Goal: Communication & Community: Answer question/provide support

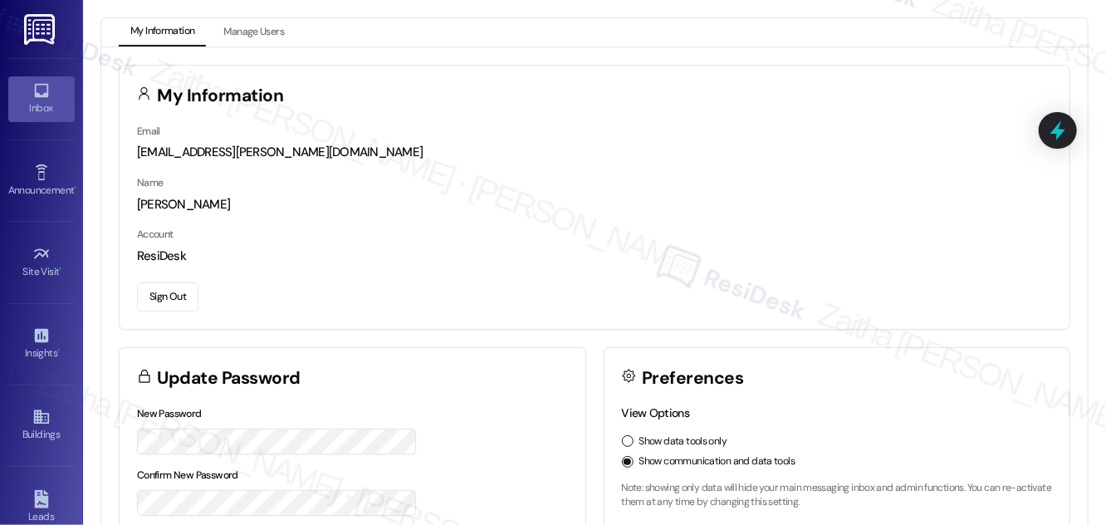
click at [33, 101] on div "Inbox" at bounding box center [41, 108] width 83 height 17
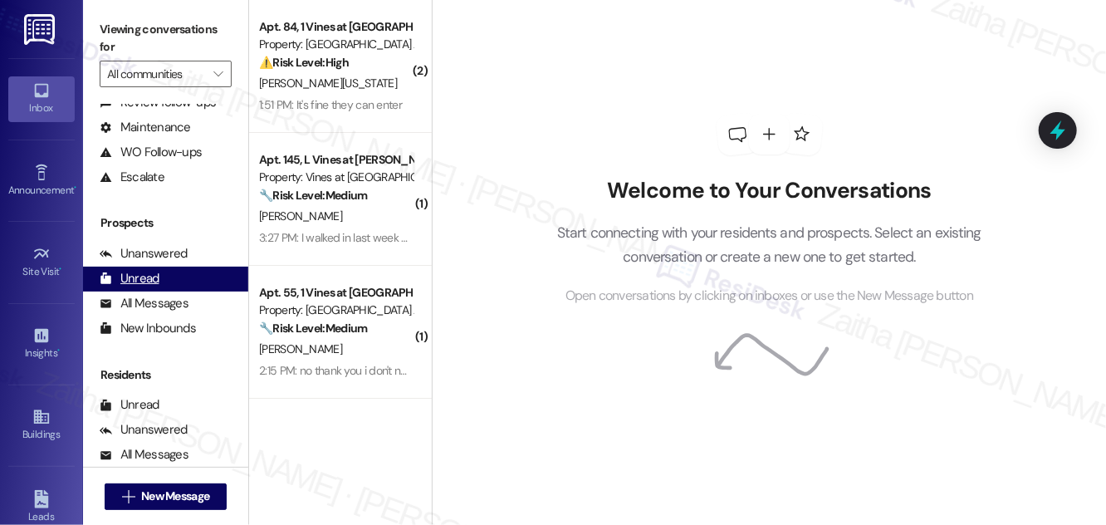
scroll to position [219, 0]
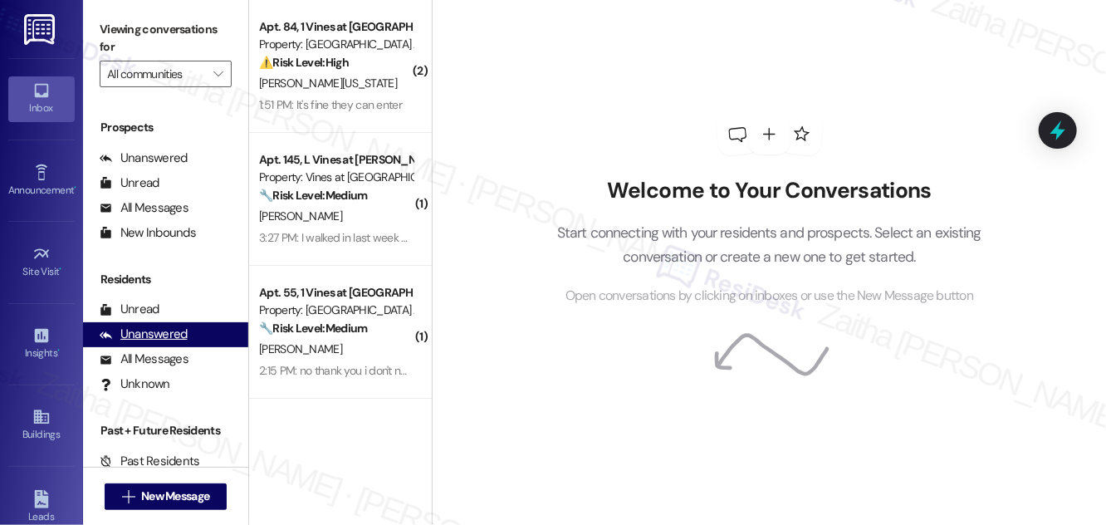
click at [154, 331] on div "Unanswered" at bounding box center [144, 334] width 88 height 17
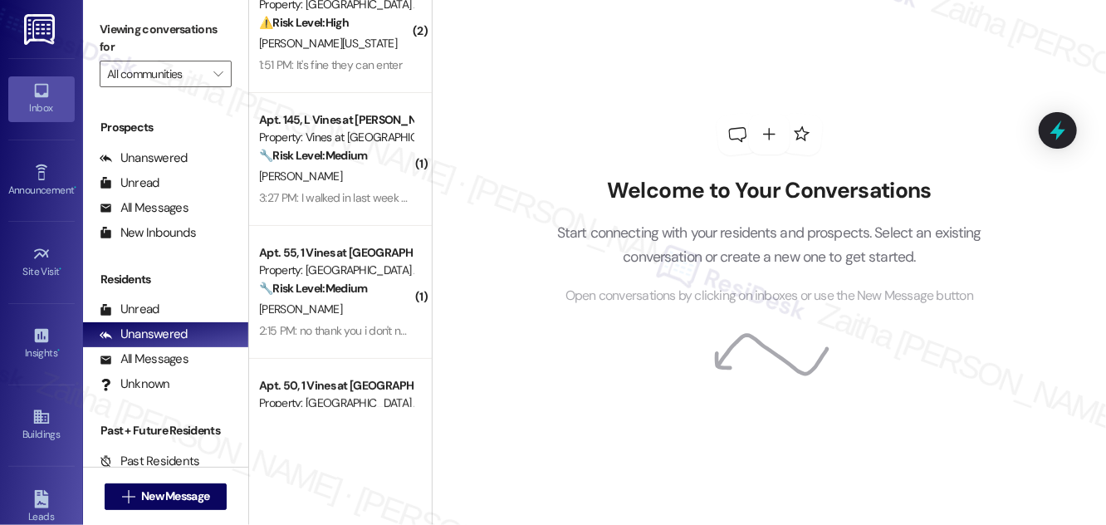
scroll to position [0, 0]
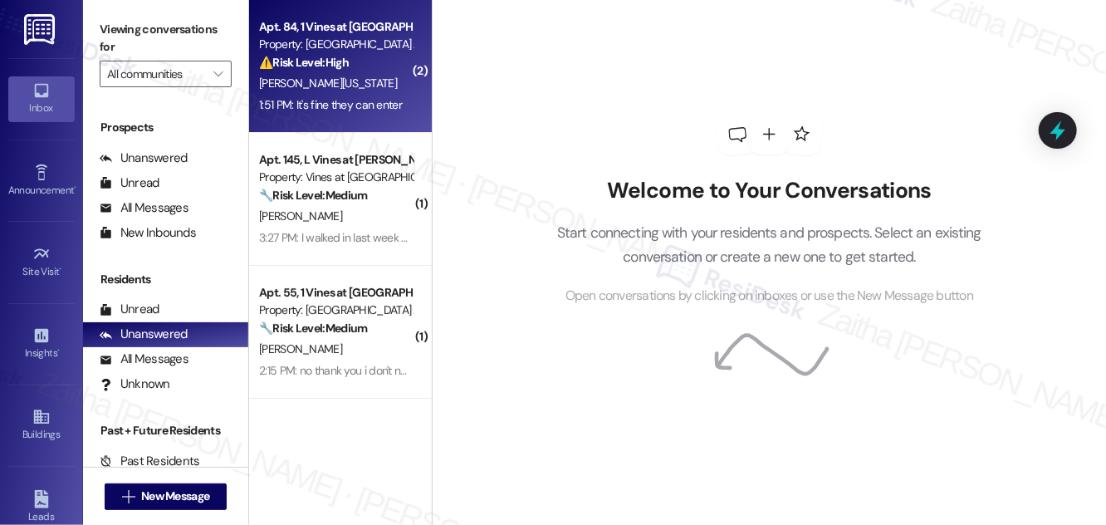
click at [369, 76] on div "C. Washington" at bounding box center [335, 83] width 157 height 21
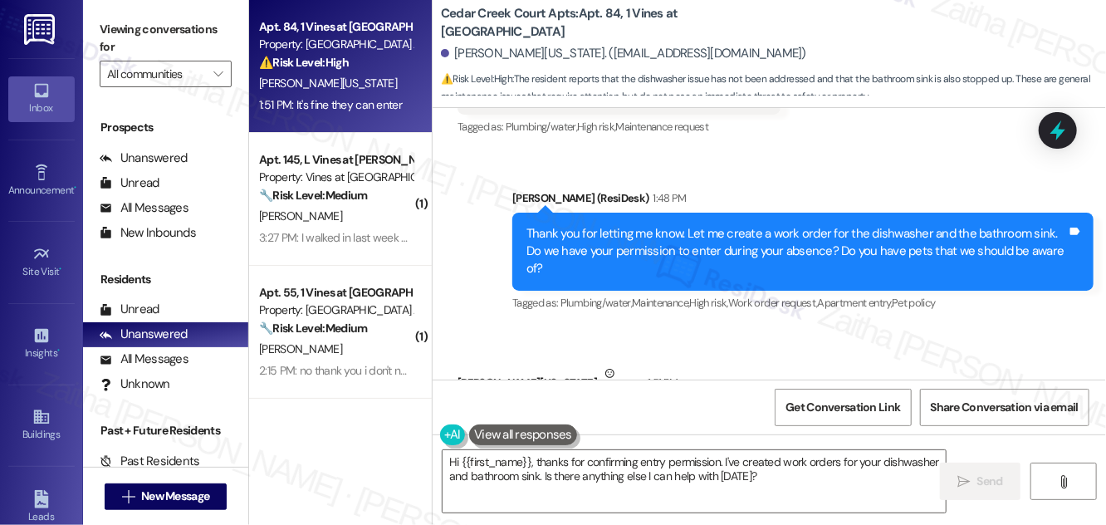
scroll to position [8106, 0]
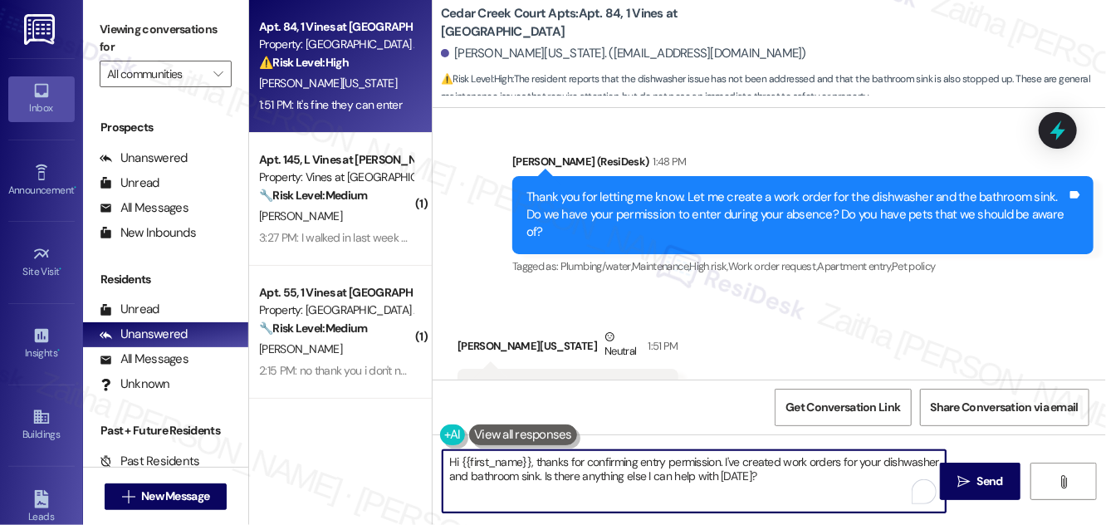
drag, startPoint x: 537, startPoint y: 462, endPoint x: 432, endPoint y: 463, distance: 105.5
click at [432, 463] on div "Cedar Creek Court Apts: Apt. 84, 1 Vines at Cedar Creek Court Carltrice Washing…" at bounding box center [769, 262] width 674 height 525
click at [737, 483] on textarea "Thanks for confirming entry permission. I've created work orders for your dishw…" at bounding box center [694, 481] width 503 height 62
type textarea "Thanks for confirming entry permission. I've created work orders for your dishw…"
click at [984, 482] on span "Send" at bounding box center [991, 481] width 26 height 17
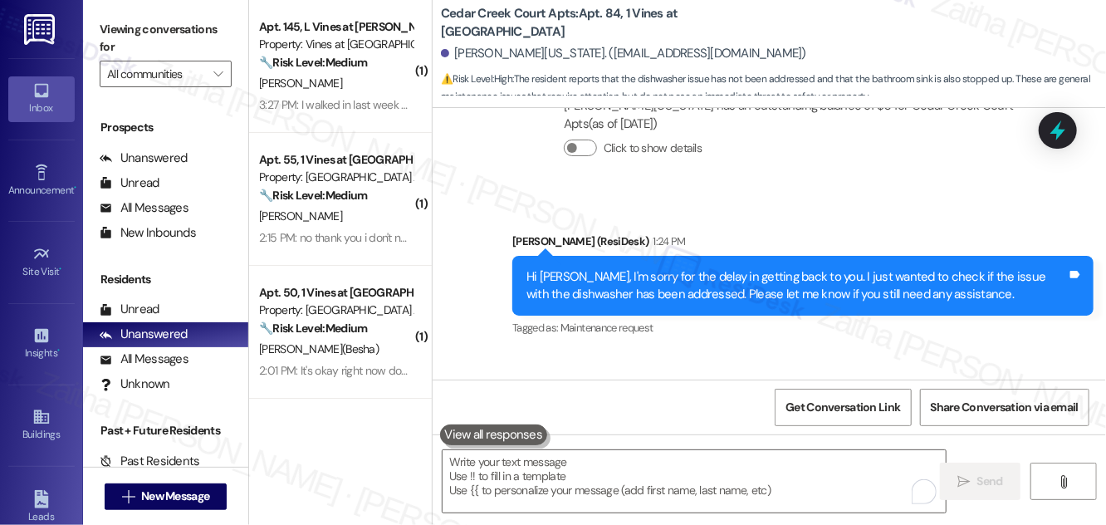
scroll to position [7878, 0]
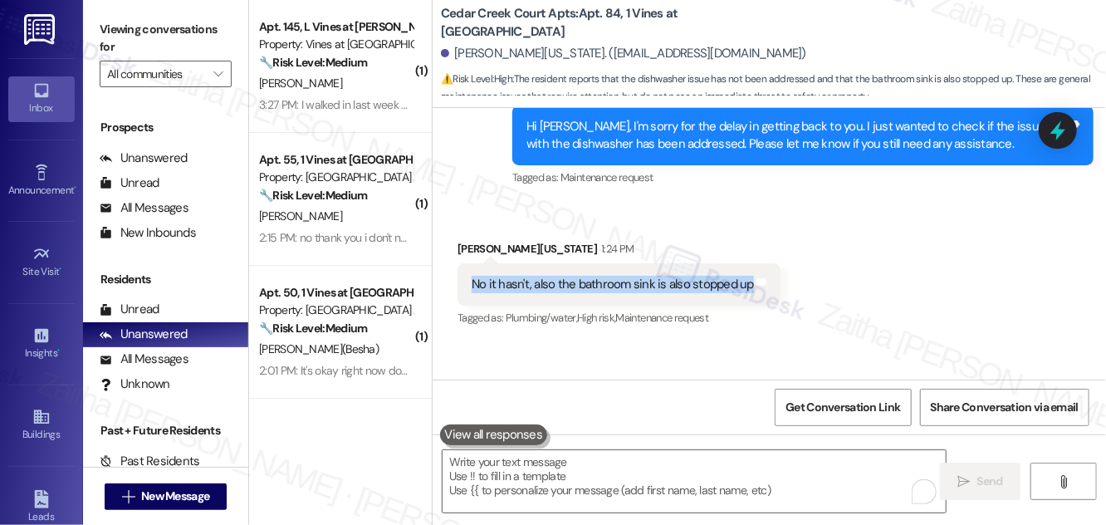
drag, startPoint x: 463, startPoint y: 229, endPoint x: 748, endPoint y: 245, distance: 286.2
click at [748, 263] on div "No it hasn't, also the bathroom sink is also stopped up Tags and notes" at bounding box center [619, 284] width 323 height 42
copy div "No it hasn't, also the bathroom sink is also stopped up"
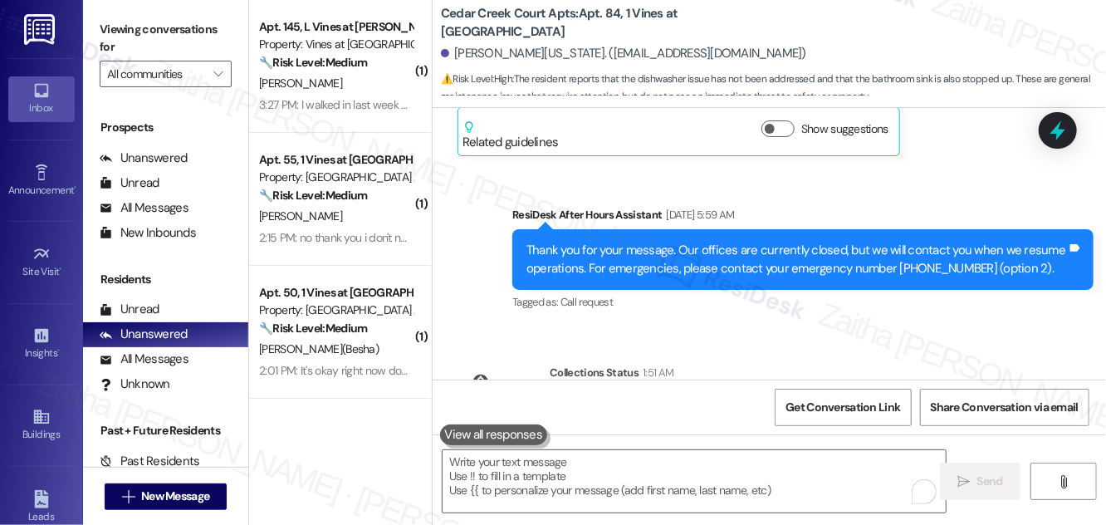
scroll to position [7274, 0]
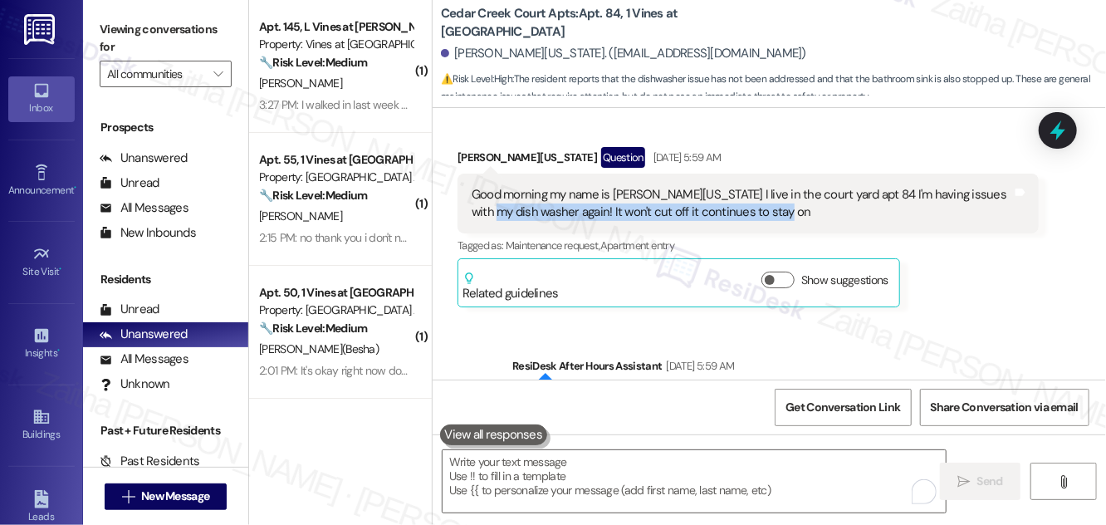
drag, startPoint x: 465, startPoint y: 160, endPoint x: 782, endPoint y: 168, distance: 317.4
click at [782, 174] on div "Good morning my name is Carltrice Washington I live in the court yard apt 84 I'…" at bounding box center [748, 204] width 581 height 61
copy div "dish washer again! It won't cut off it continues to stay on"
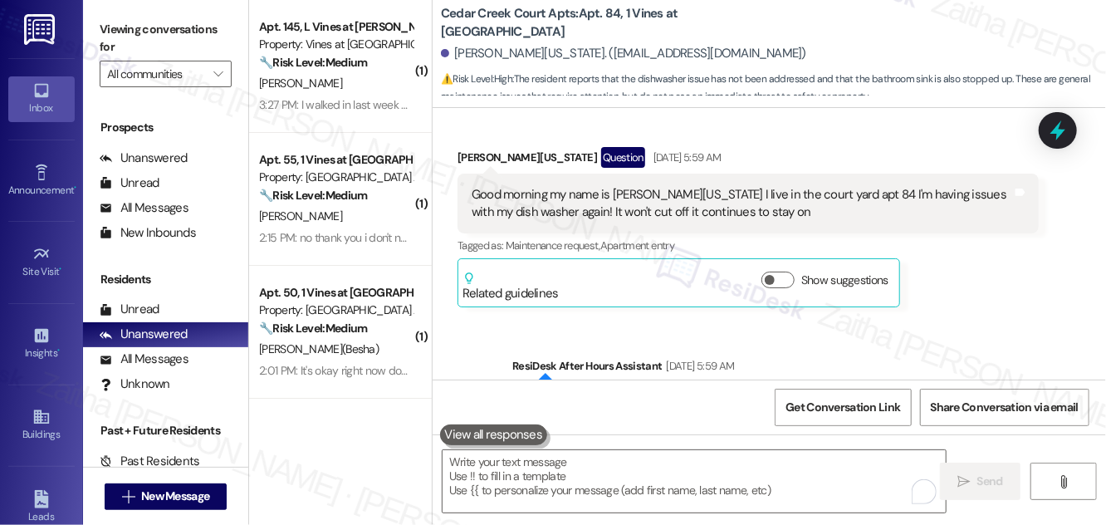
click at [941, 320] on div "Sent via SMS ResiDesk After Hours Assistant Aug 14, 2025 at 5:59 AM Thank you f…" at bounding box center [770, 399] width 674 height 158
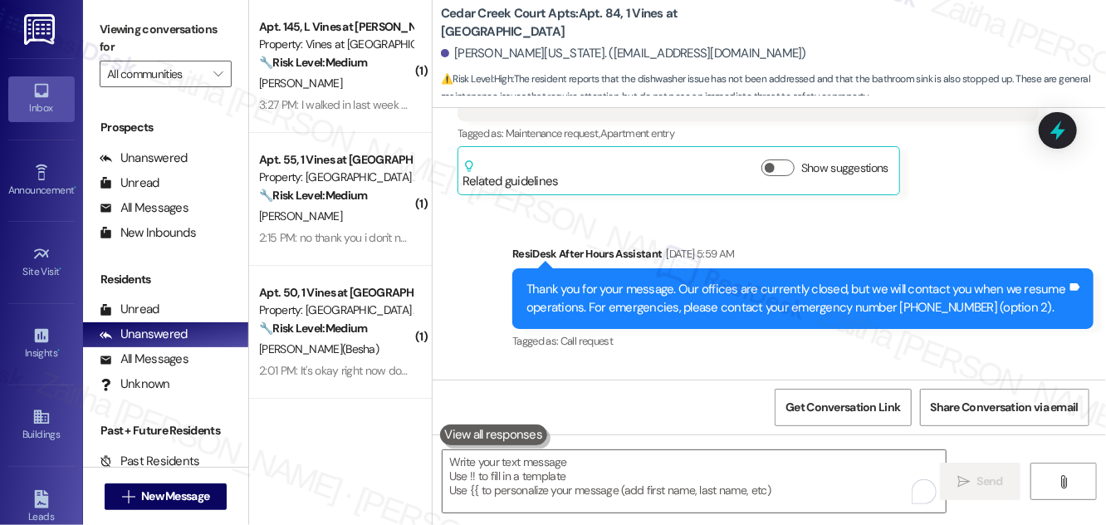
scroll to position [7577, 0]
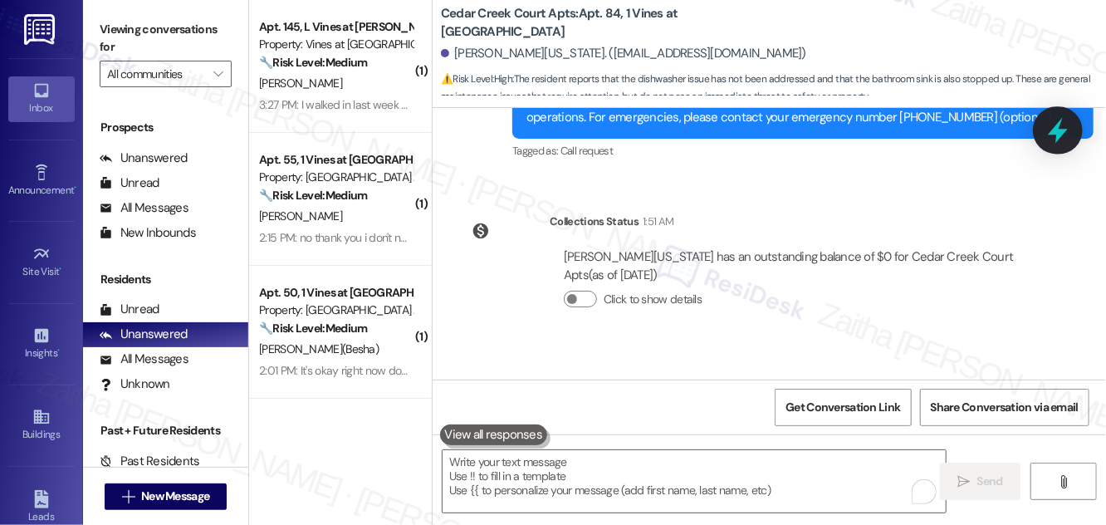
click at [1058, 128] on icon at bounding box center [1058, 131] width 20 height 26
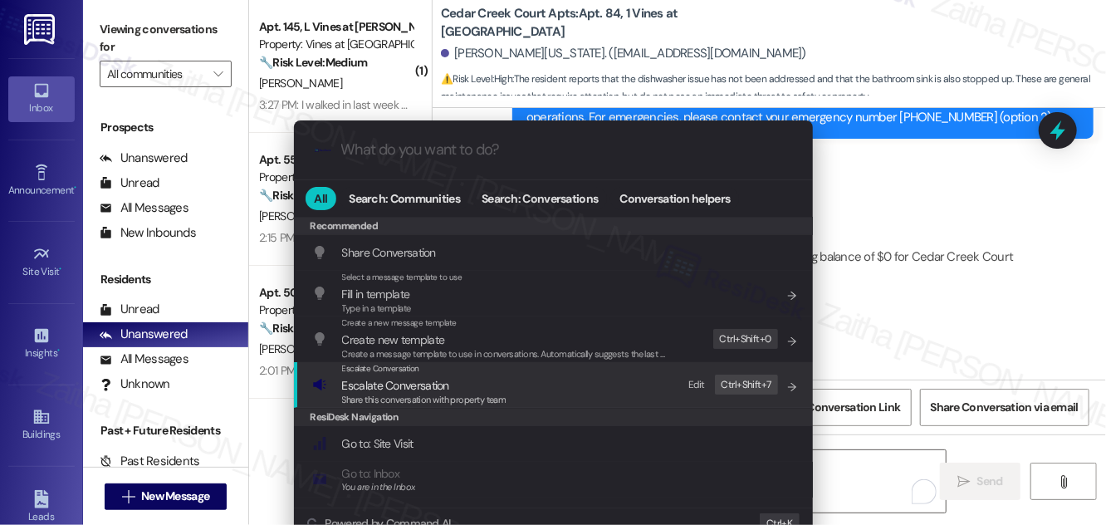
click at [391, 380] on span "Escalate Conversation" at bounding box center [395, 385] width 107 height 15
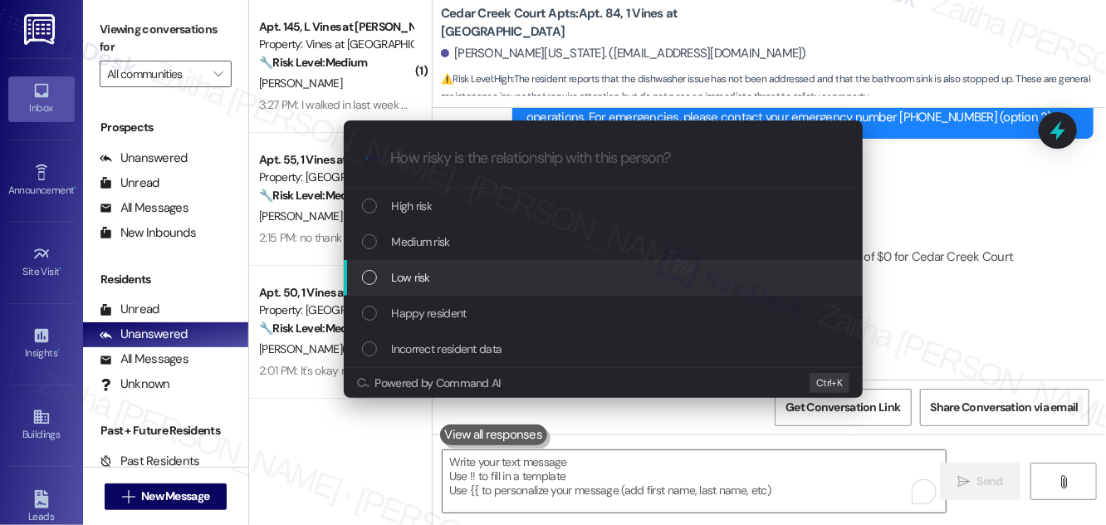
click at [986, 225] on div "Escalate Conversation How risky is the relationship with this person? Topics (e…" at bounding box center [553, 262] width 1106 height 525
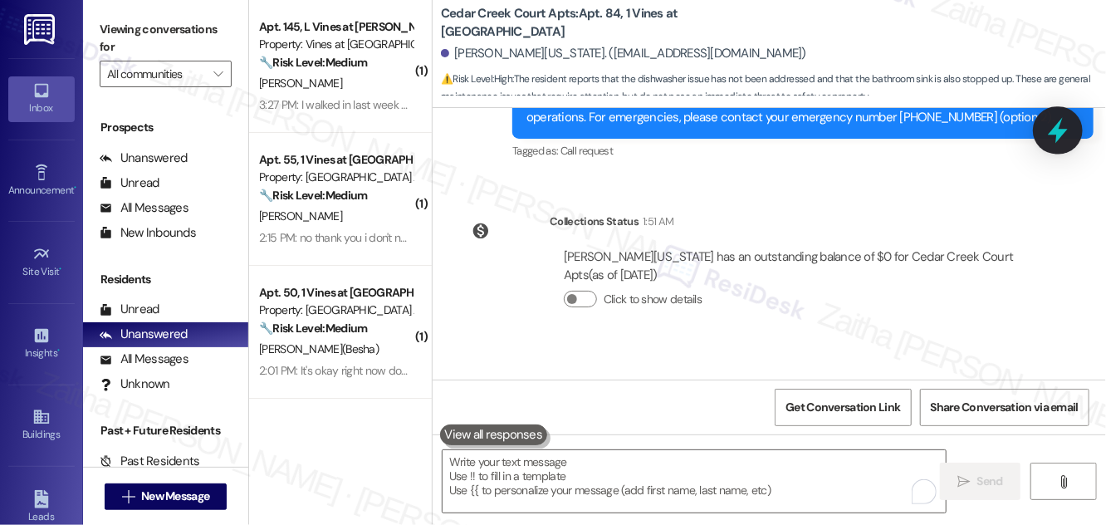
click at [1060, 123] on icon at bounding box center [1058, 131] width 20 height 26
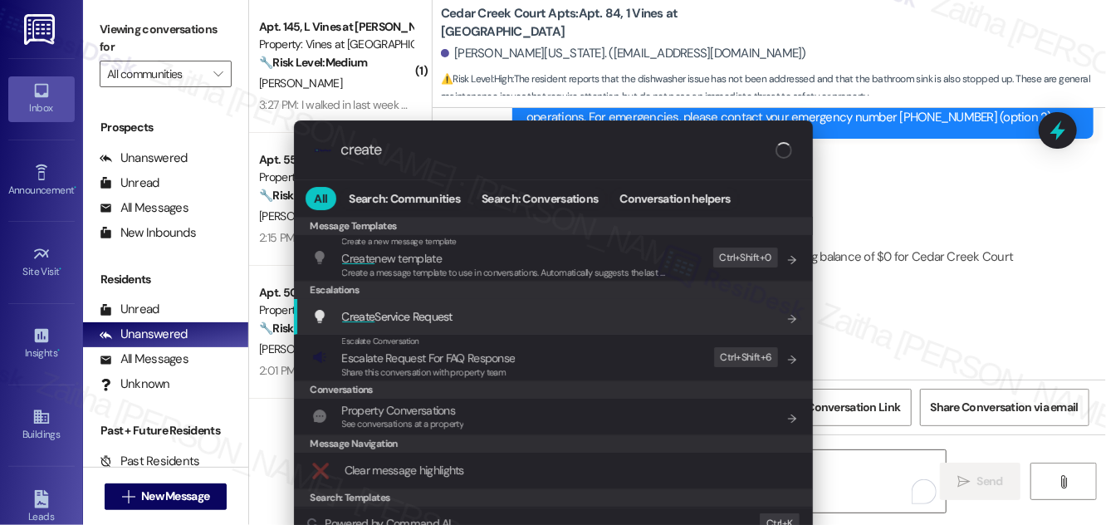
type input "create"
click at [429, 314] on span "Create Service Request" at bounding box center [397, 316] width 110 height 15
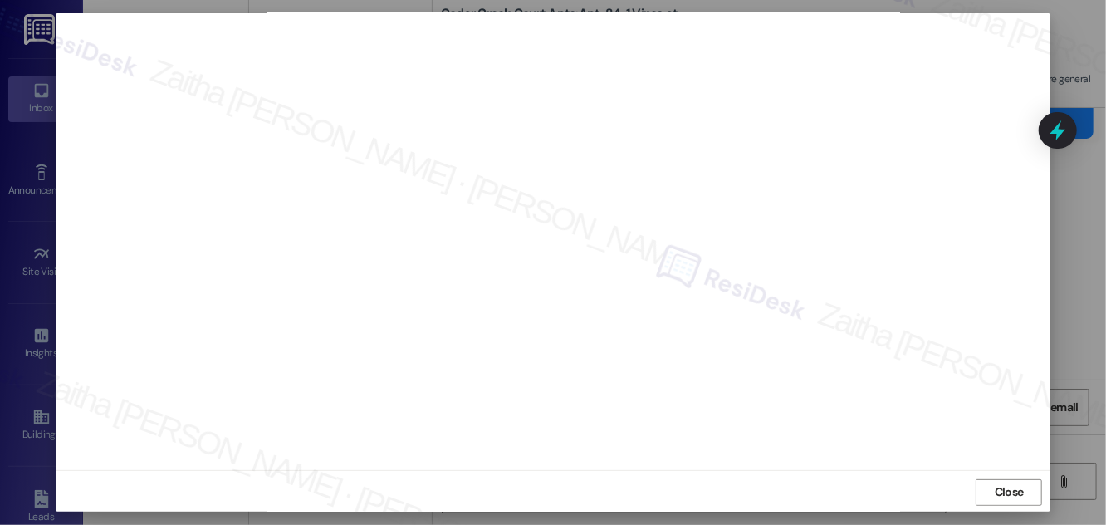
scroll to position [17, 0]
click at [998, 493] on span "Close" at bounding box center [1009, 490] width 29 height 17
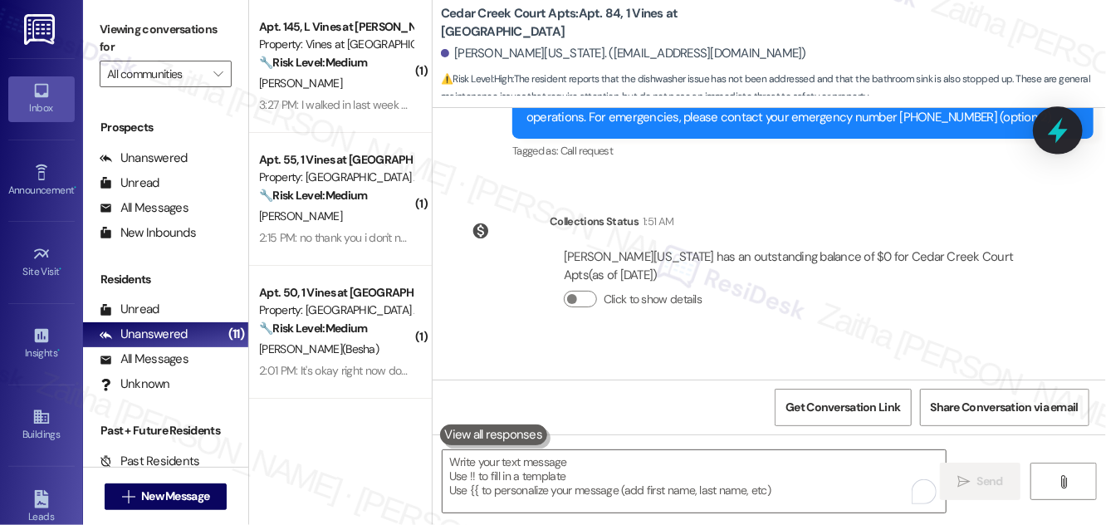
click at [1050, 125] on icon at bounding box center [1058, 130] width 28 height 28
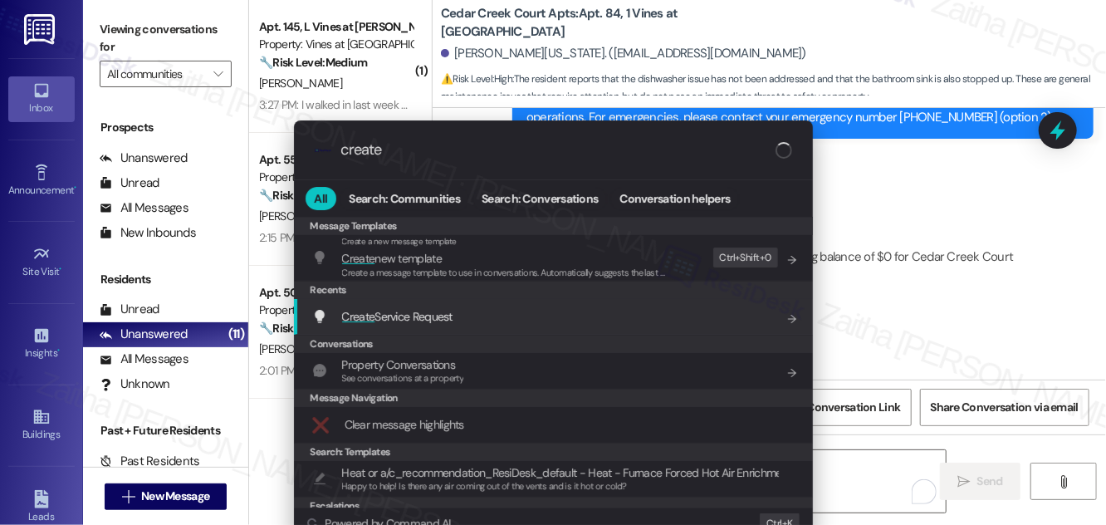
type input "create"
click at [414, 319] on span "Create Service Request" at bounding box center [397, 316] width 110 height 15
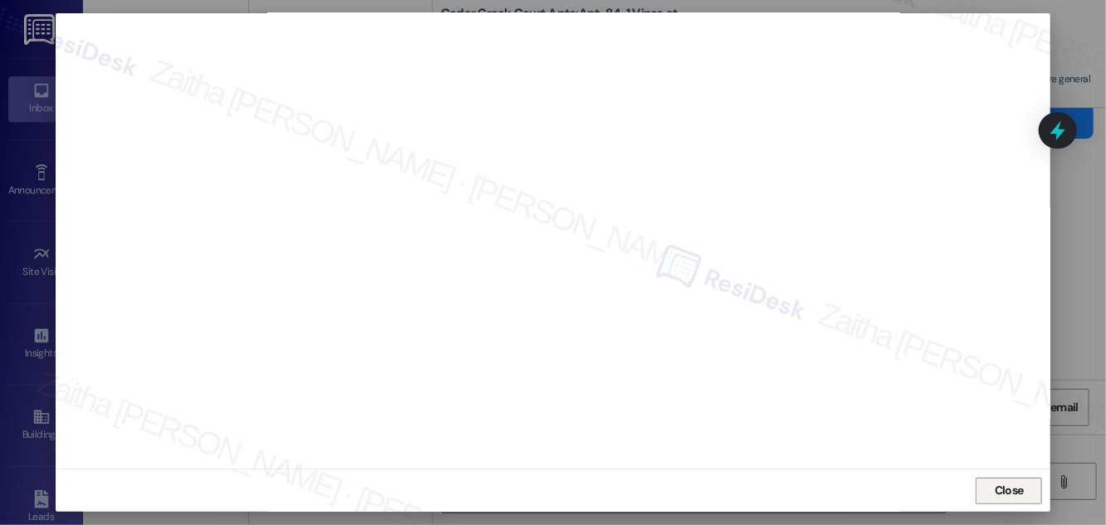
click at [1008, 486] on span "Close" at bounding box center [1009, 490] width 29 height 17
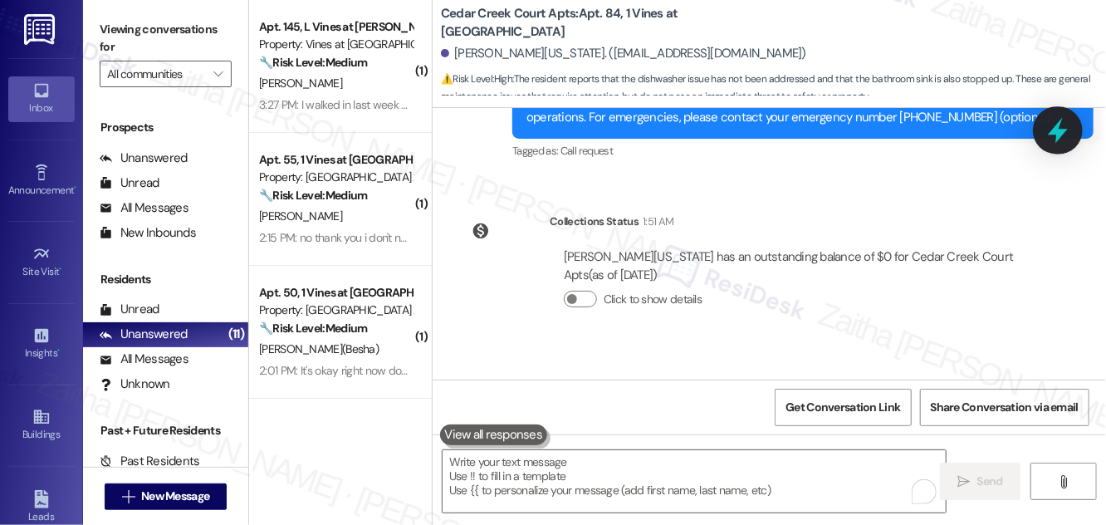
click at [1062, 123] on icon at bounding box center [1058, 130] width 28 height 28
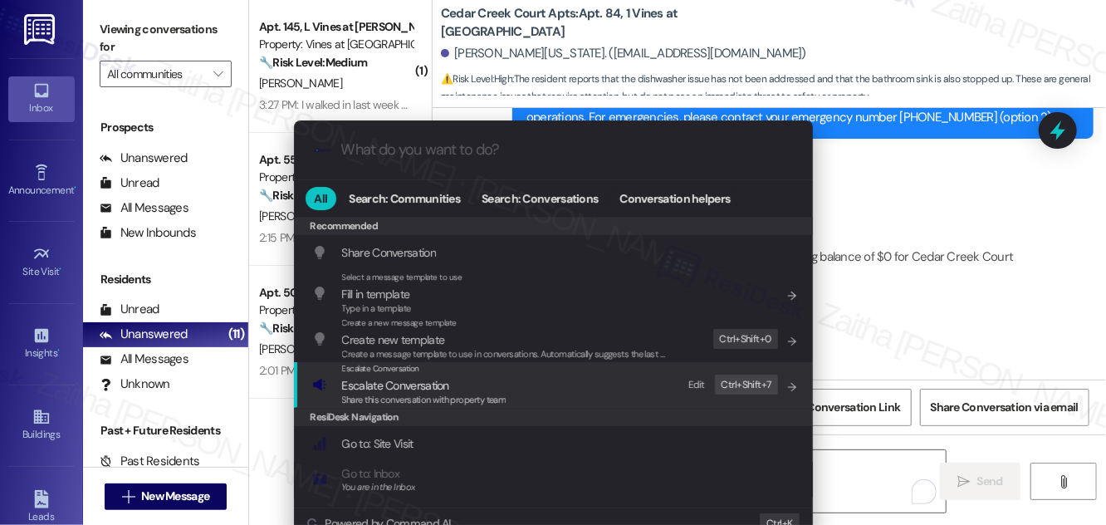
click at [405, 385] on span "Escalate Conversation" at bounding box center [395, 385] width 107 height 15
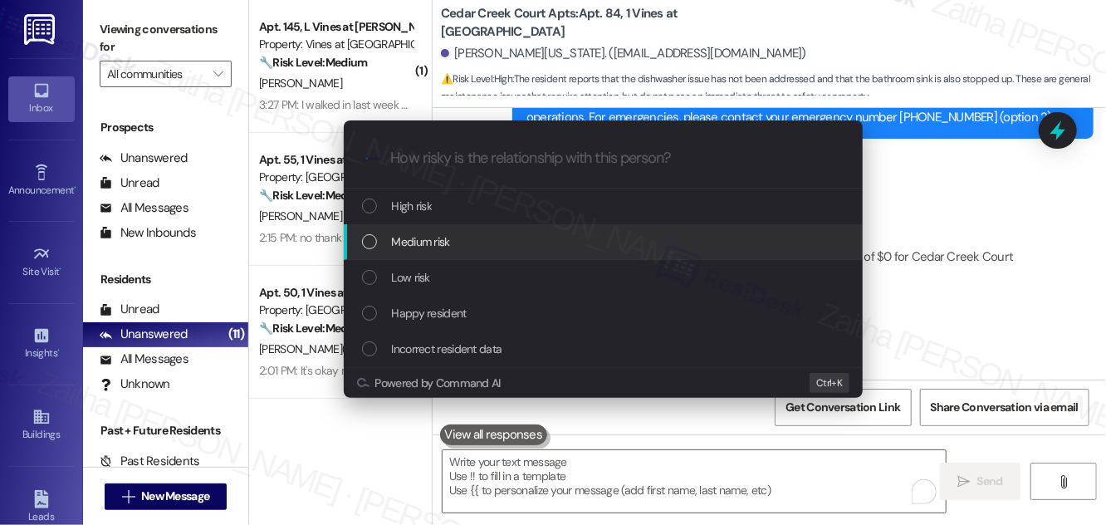
click at [452, 257] on div "Medium risk" at bounding box center [603, 242] width 519 height 36
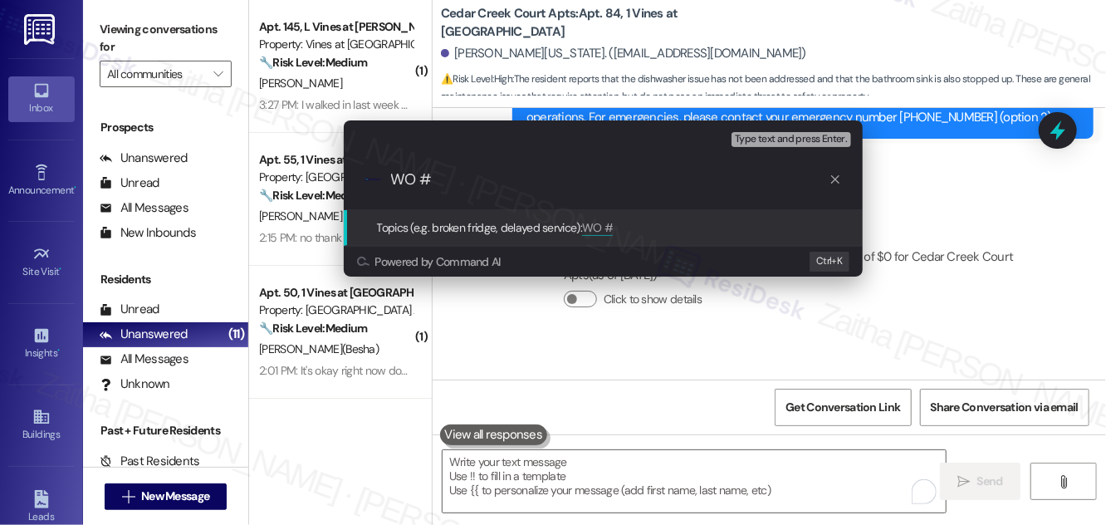
paste input "6893257"
paste input "6893258"
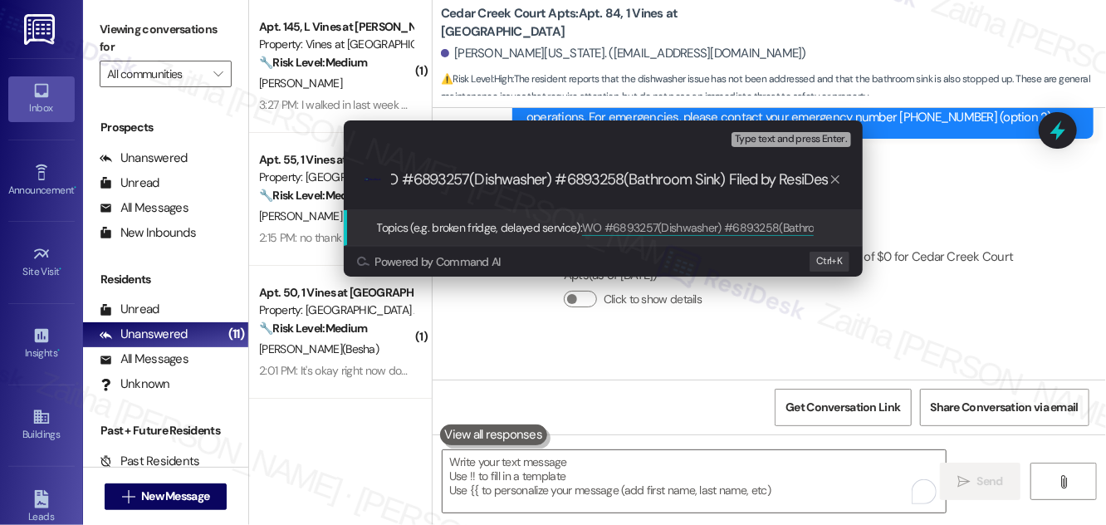
type input "WO #6893257(Dishwasher) #6893258(Bathroom Sink) Filed by ResiDesk"
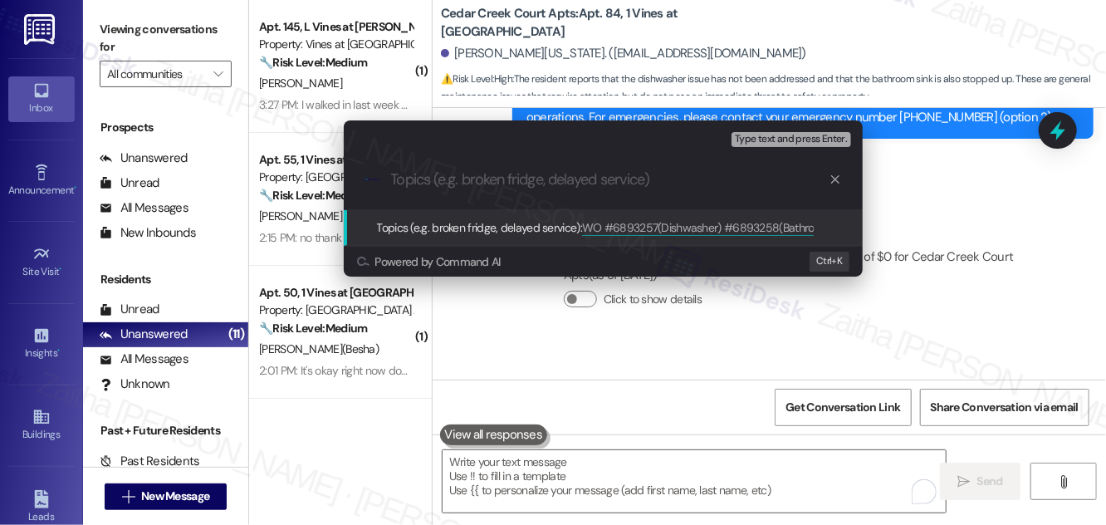
scroll to position [0, 0]
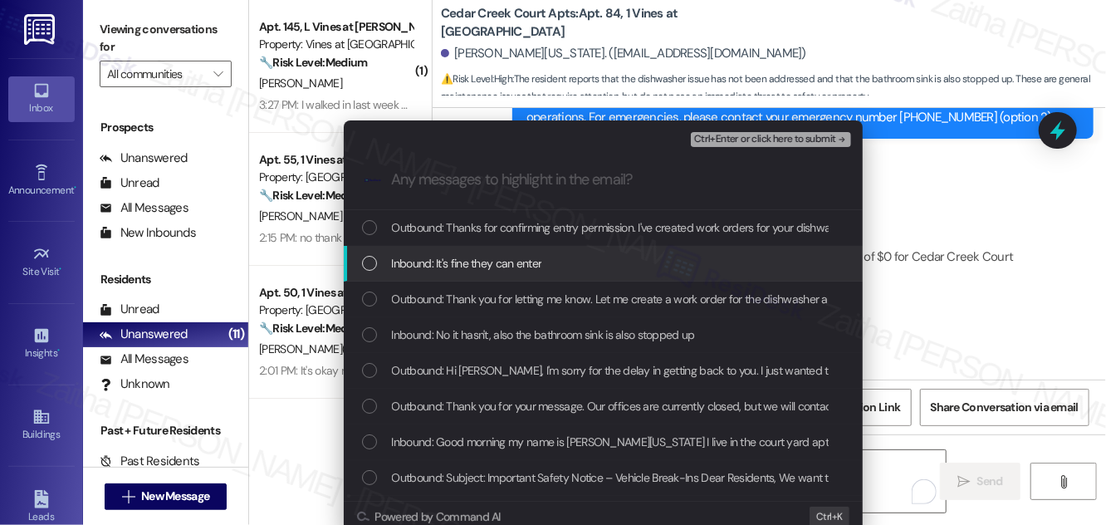
click at [573, 258] on div "Inbound: It's fine they can enter" at bounding box center [605, 263] width 486 height 18
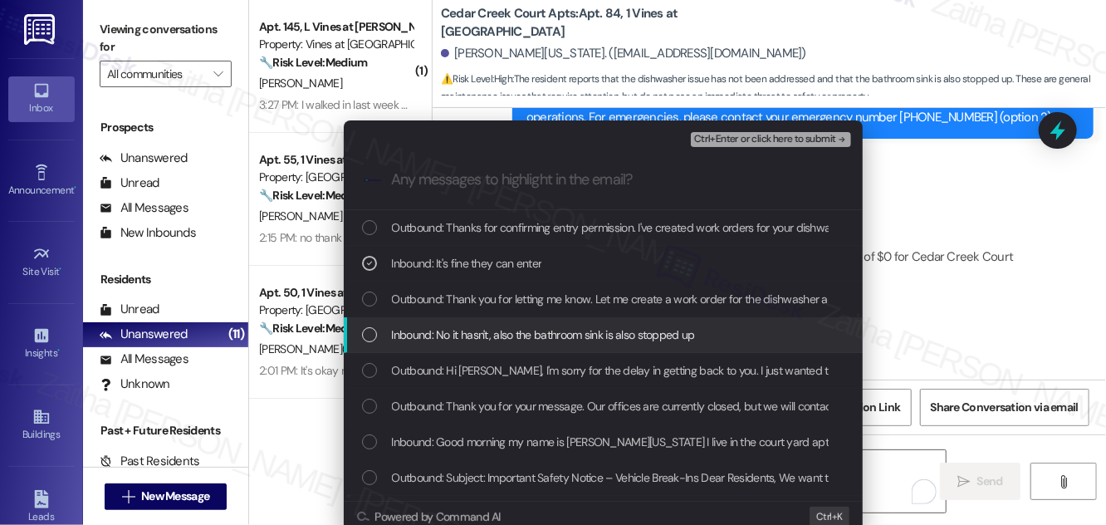
click at [499, 326] on span "Inbound: No it hasn't, also the bathroom sink is also stopped up" at bounding box center [543, 335] width 303 height 18
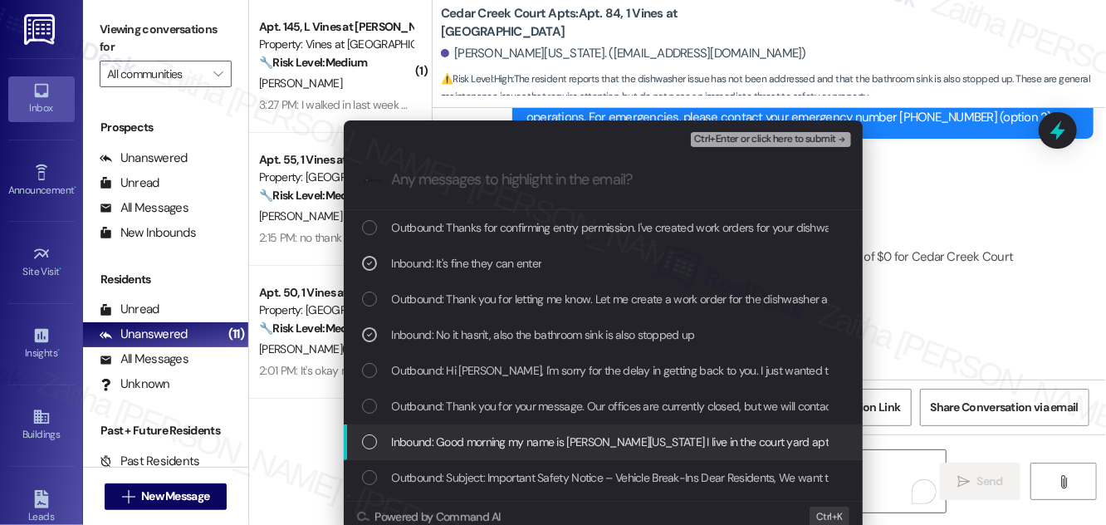
click at [471, 444] on span "Inbound: Good morning my name is Carltrice Washington I live in the court yard …" at bounding box center [816, 442] width 848 height 18
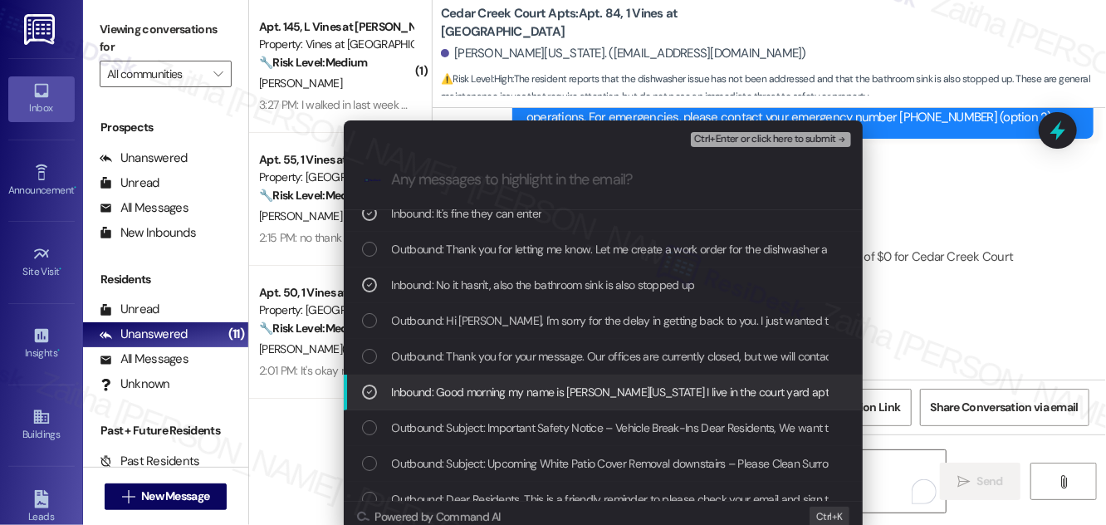
scroll to position [75, 0]
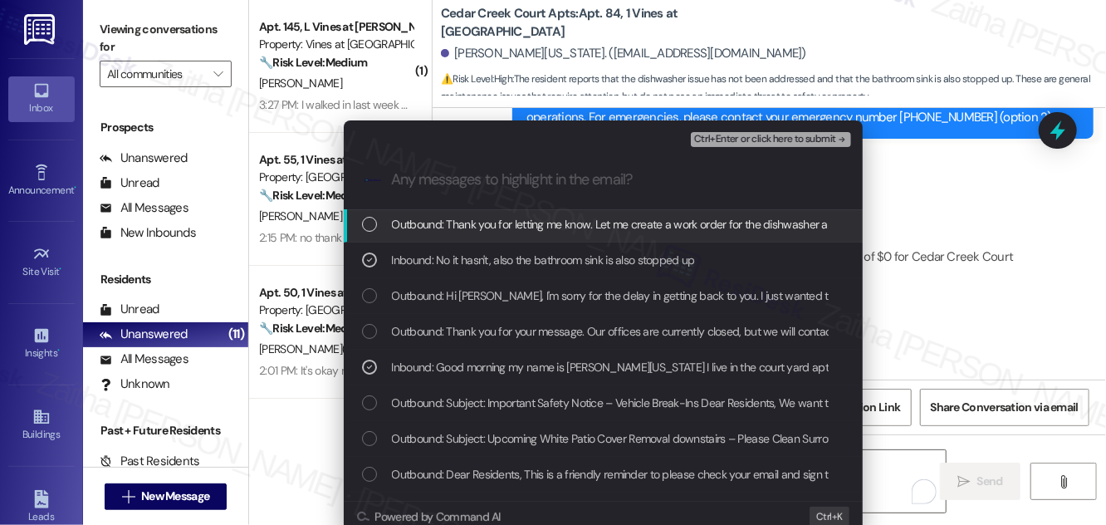
click at [738, 142] on span "Ctrl+Enter or click here to submit" at bounding box center [765, 140] width 142 height 12
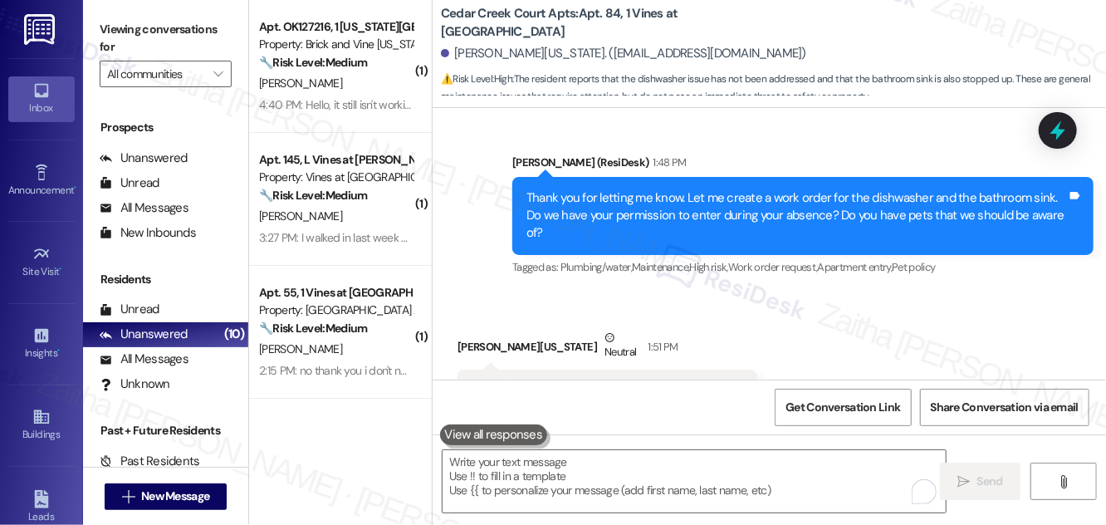
scroll to position [8264, 0]
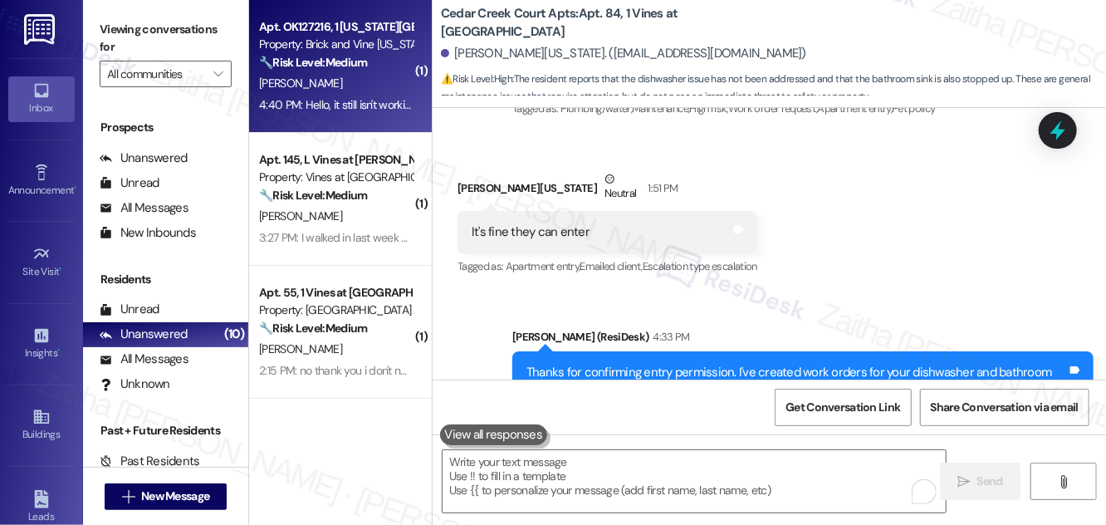
click at [376, 86] on div "[PERSON_NAME]" at bounding box center [335, 83] width 157 height 21
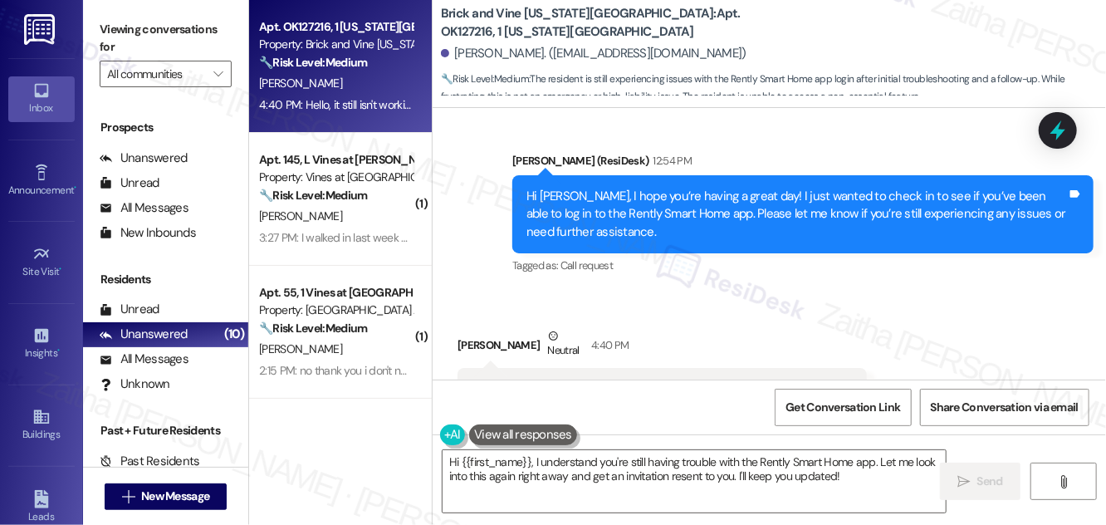
scroll to position [3416, 0]
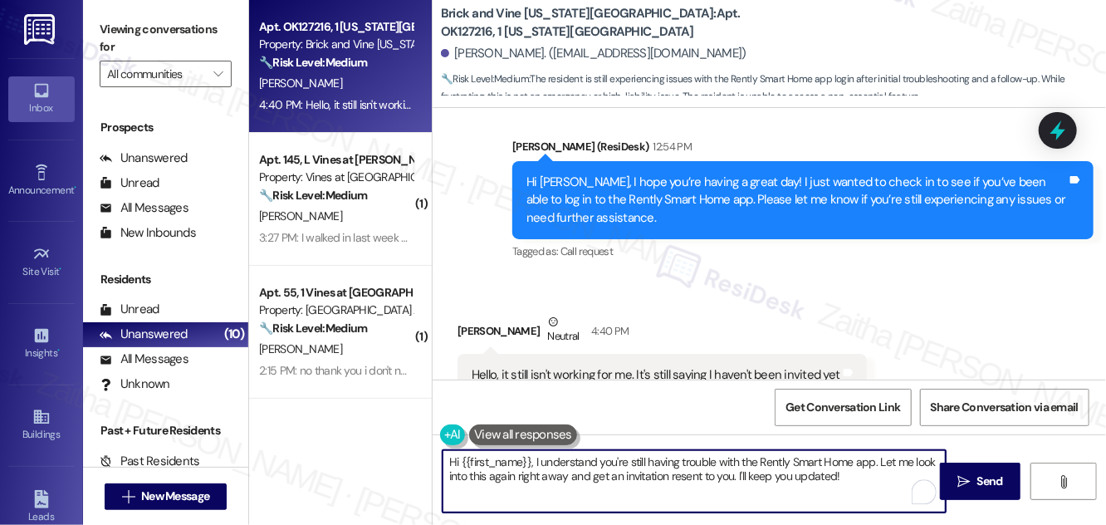
drag, startPoint x: 877, startPoint y: 460, endPoint x: 467, endPoint y: 458, distance: 410.3
click at [449, 447] on div "Hi {{first_name}}, I understand you're still having trouble with the Rently Sma…" at bounding box center [770, 496] width 674 height 125
click at [474, 313] on div "Nathan Flannery Neutral 4:40 PM" at bounding box center [662, 333] width 409 height 41
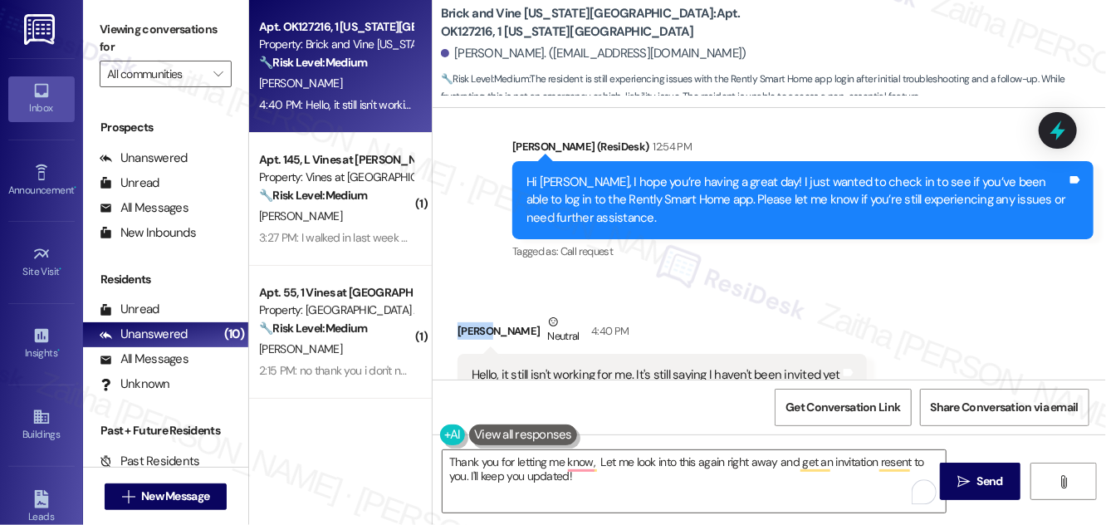
click at [476, 313] on div "Nathan Flannery Neutral 4:40 PM" at bounding box center [662, 333] width 409 height 41
copy div "[PERSON_NAME]"
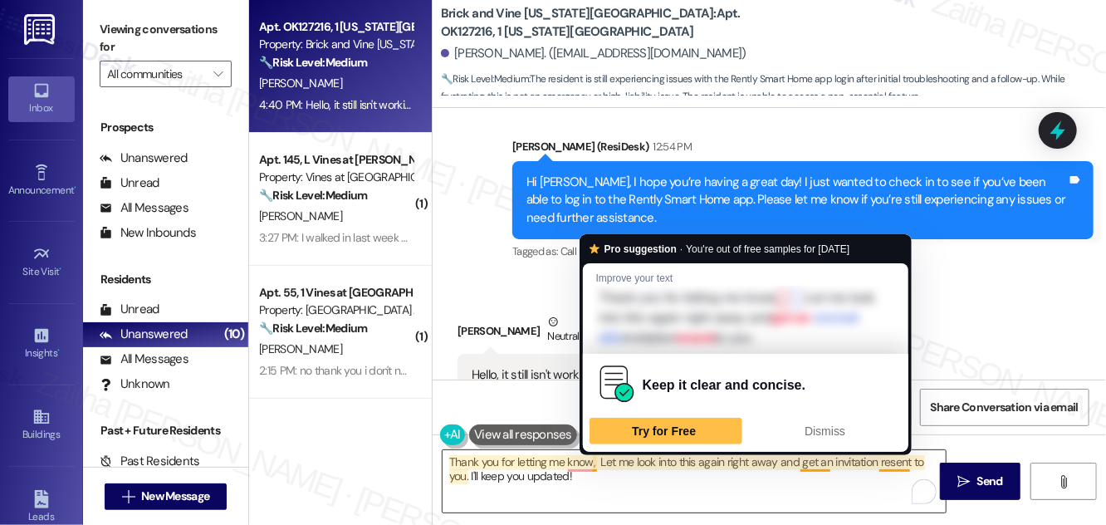
click at [598, 457] on textarea "Thank you for letting me know, Let me look into this again right away and get a…" at bounding box center [694, 481] width 503 height 62
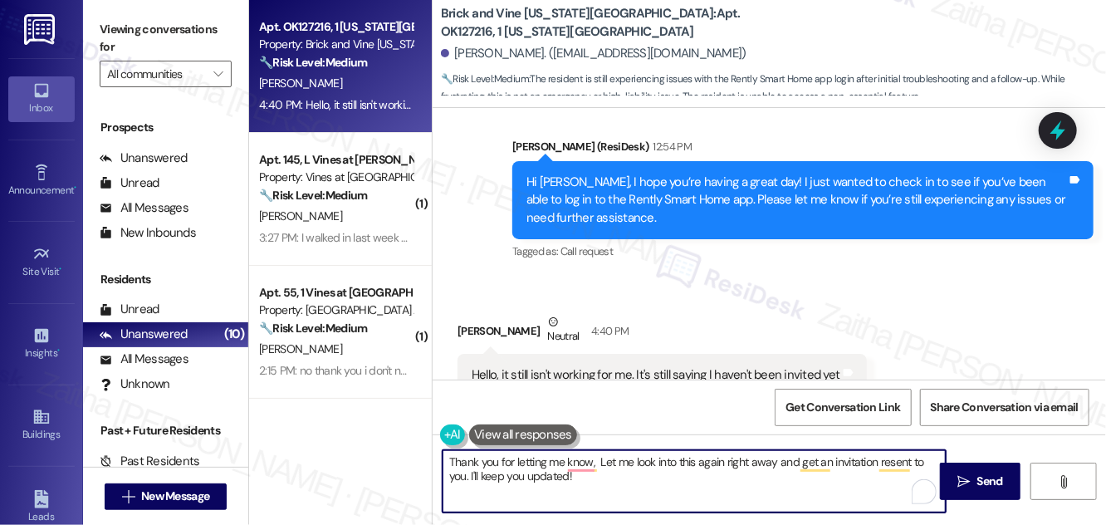
paste textarea "[PERSON_NAME]"
click at [806, 467] on textarea "Thank you for letting me know, Nathan. Let me look into this again right away a…" at bounding box center [694, 481] width 503 height 62
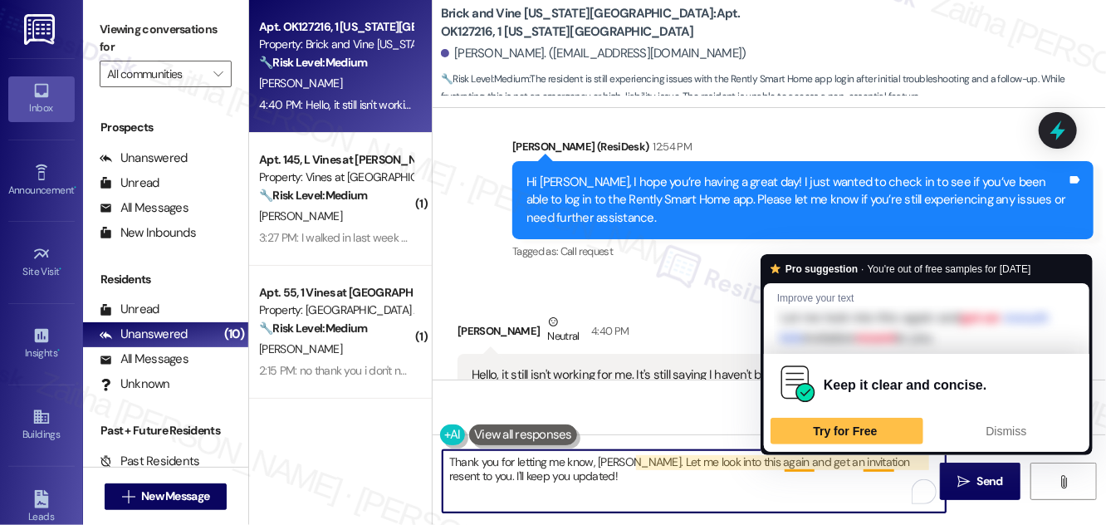
type textarea "Thank you for letting me know, [PERSON_NAME]. Let me look into this again and g…"
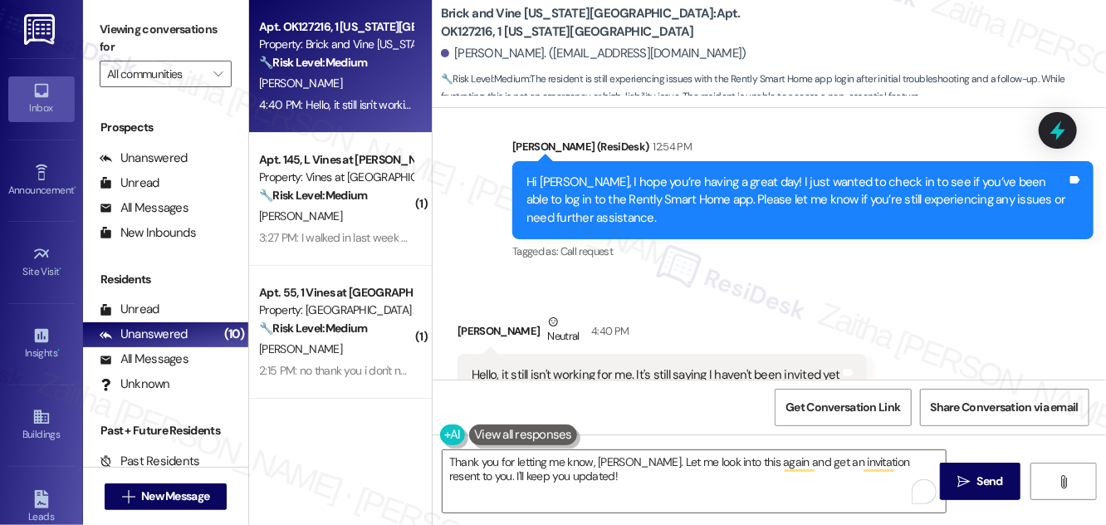
click at [472, 366] on div "Hello, it still isn't working for me. It's still saying I haven't been invited …" at bounding box center [656, 374] width 369 height 17
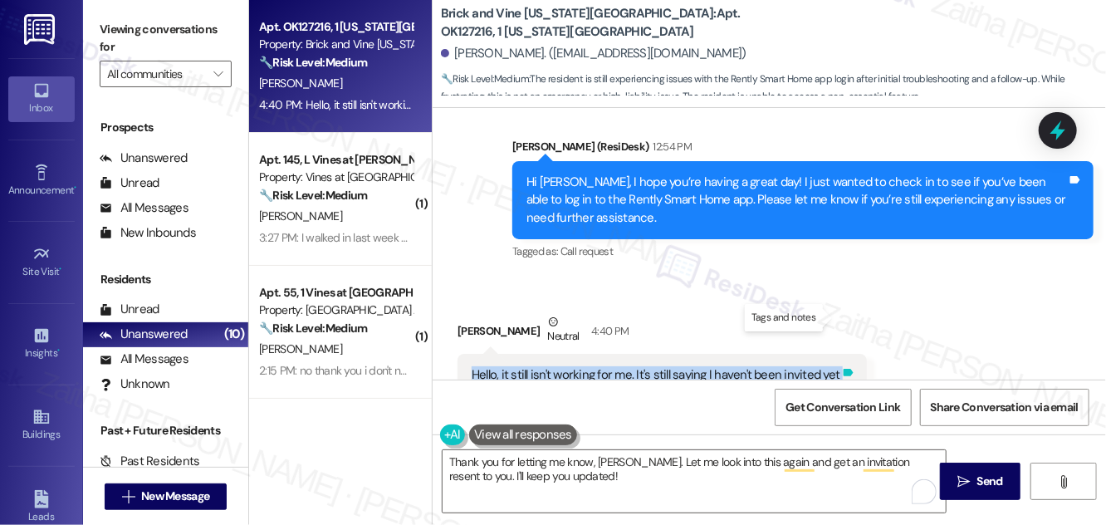
drag, startPoint x: 485, startPoint y: 319, endPoint x: 836, endPoint y: 322, distance: 351.4
click at [836, 354] on div "Hello, it still isn't working for me. It's still saying I haven't been invited …" at bounding box center [662, 375] width 409 height 42
copy div "Hello, it still isn't working for me. It's still saying I haven't been invited …"
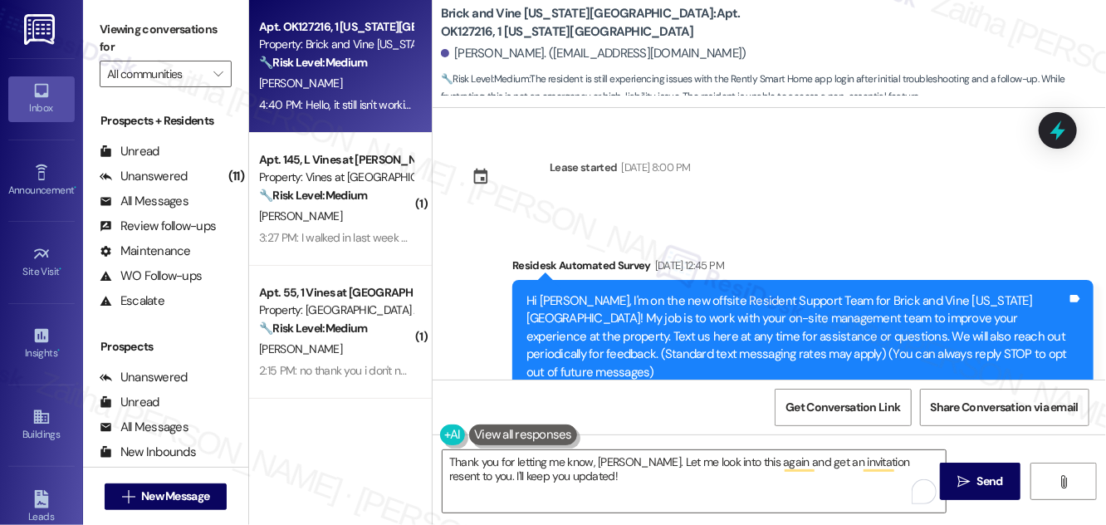
scroll to position [3416, 0]
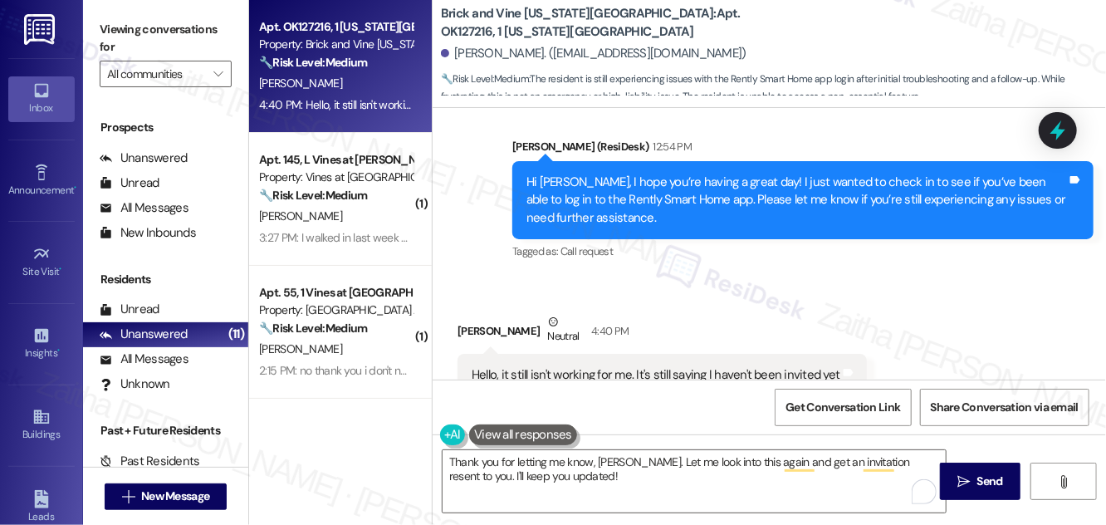
click at [921, 276] on div "Received via SMS [PERSON_NAME] Neutral 4:40 PM Hello, it still isn't working fo…" at bounding box center [770, 355] width 674 height 158
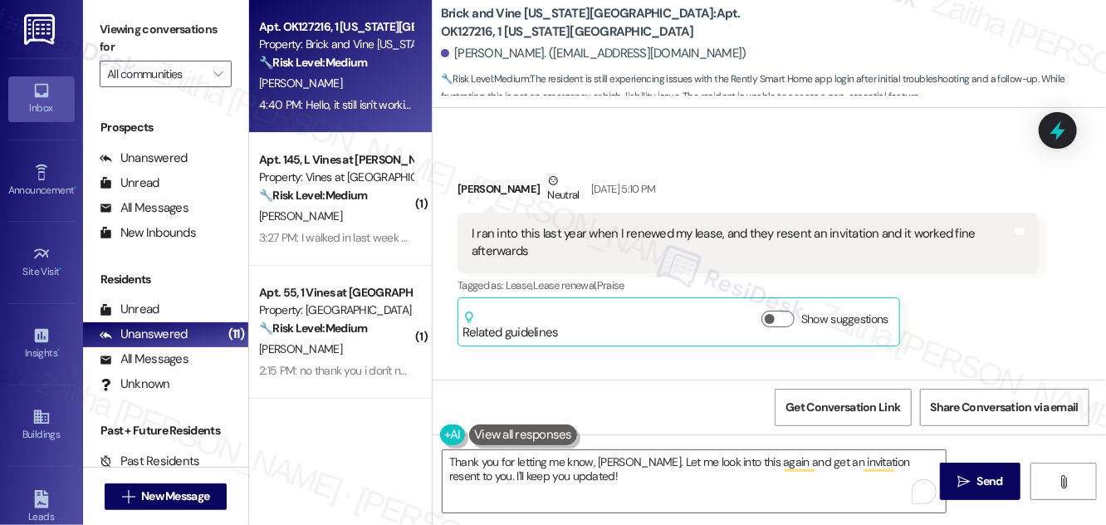
scroll to position [2737, 0]
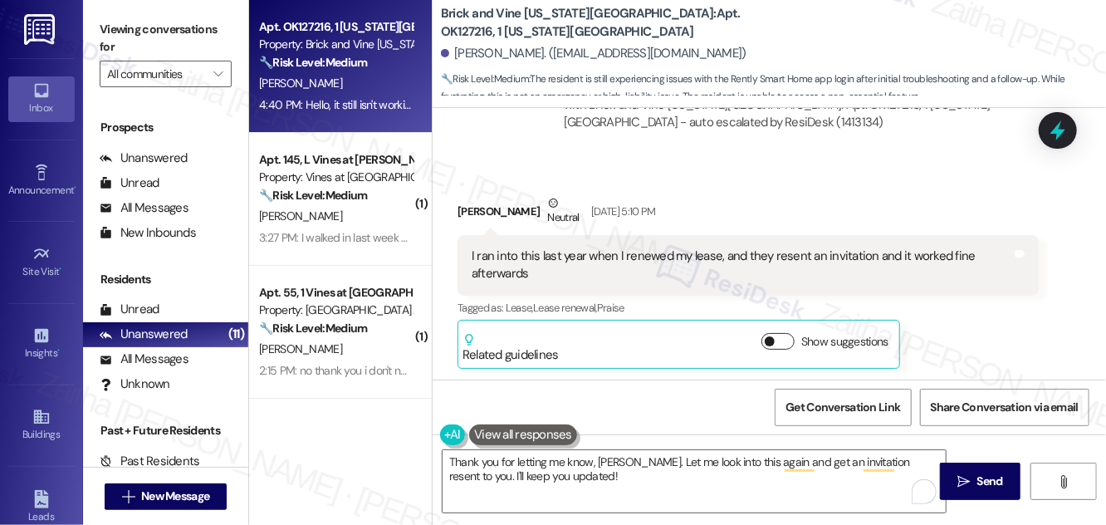
click at [788, 333] on button "Show suggestions" at bounding box center [778, 341] width 33 height 17
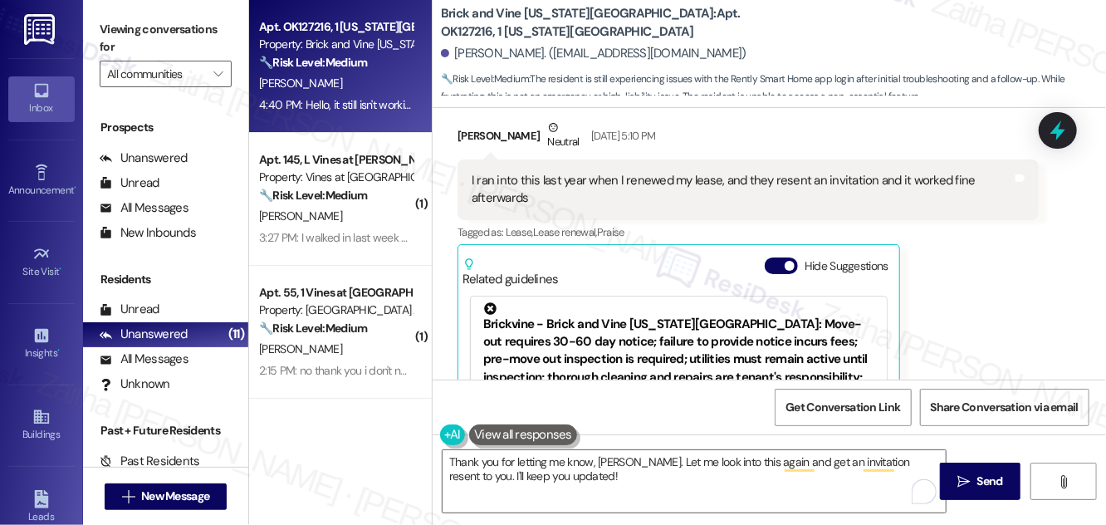
scroll to position [0, 0]
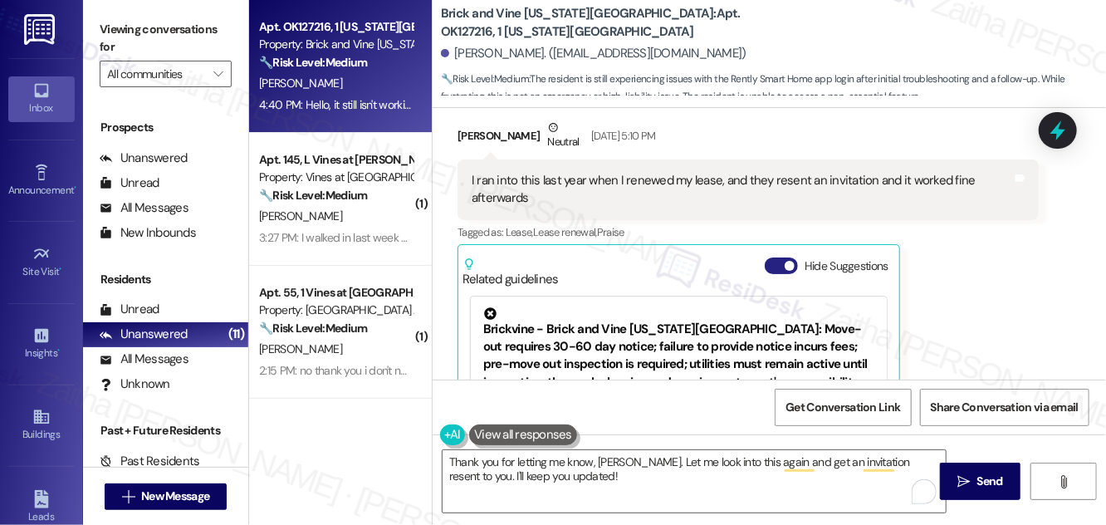
click at [781, 257] on button "Hide Suggestions" at bounding box center [781, 265] width 33 height 17
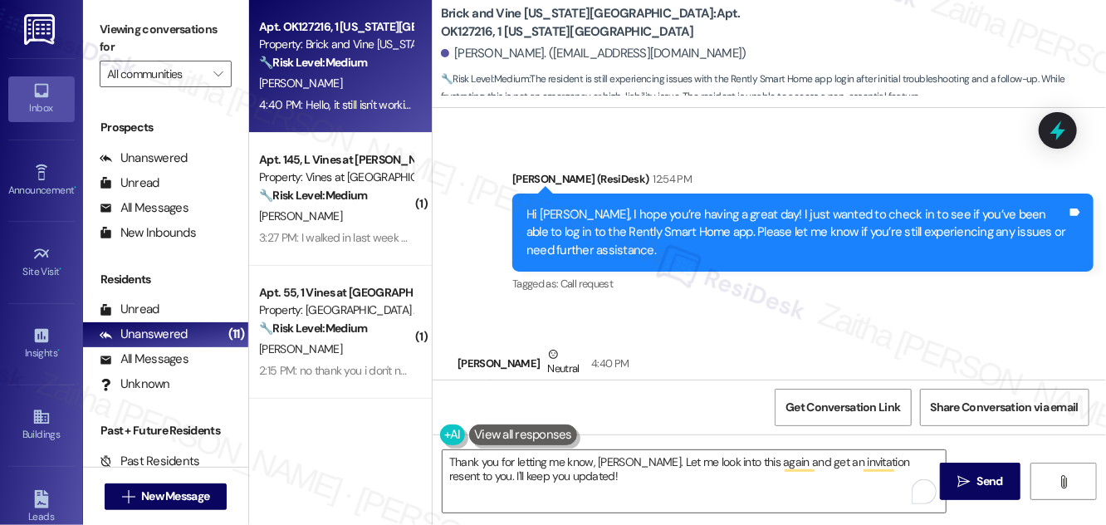
scroll to position [3416, 0]
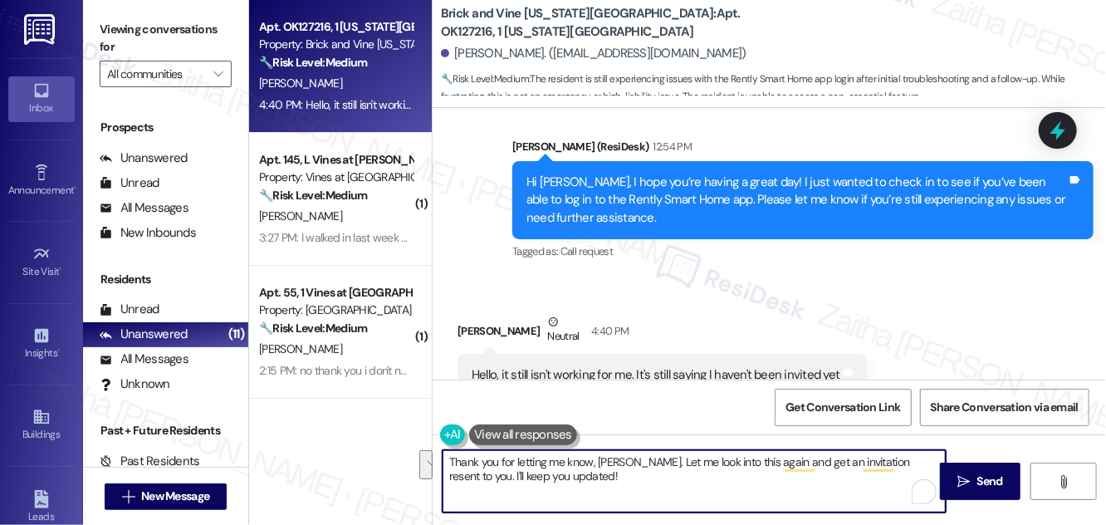
drag, startPoint x: 635, startPoint y: 462, endPoint x: 651, endPoint y: 480, distance: 24.1
click at [651, 480] on textarea "Thank you for letting me know, [PERSON_NAME]. Let me look into this again and g…" at bounding box center [694, 481] width 503 height 62
paste textarea "I’ll look into this for you and follow up with the team regarding your invitati…"
click at [735, 461] on textarea "Thank you for letting me know, [PERSON_NAME]. I’ll look into this for you and f…" at bounding box center [694, 481] width 503 height 62
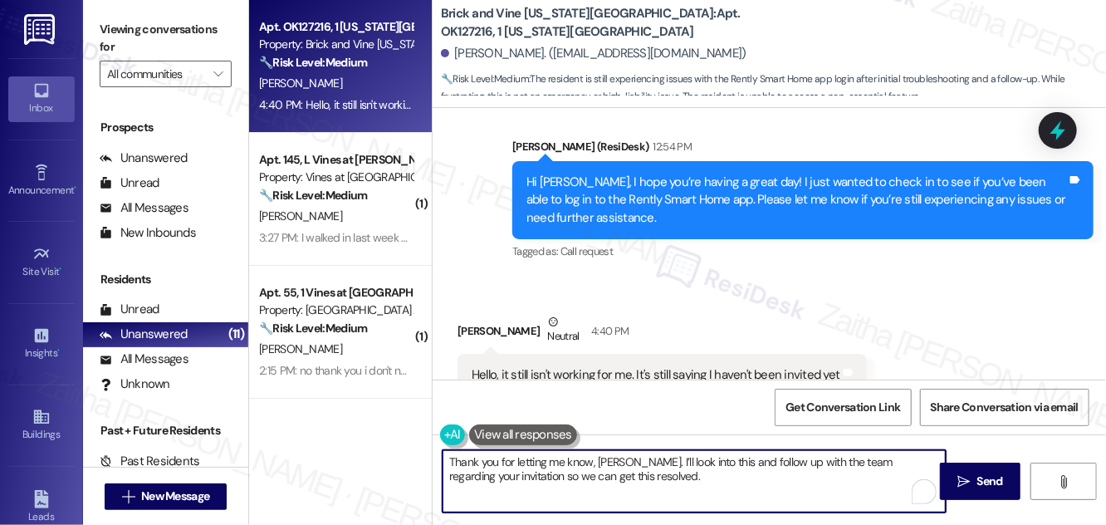
click at [535, 430] on button at bounding box center [523, 434] width 108 height 21
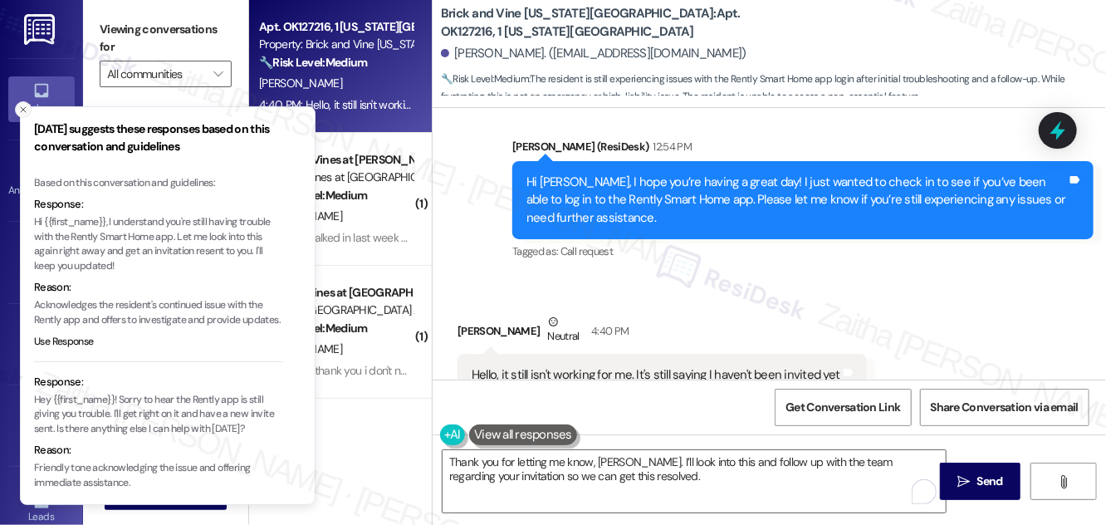
click at [20, 107] on icon "Close toast" at bounding box center [23, 110] width 10 height 10
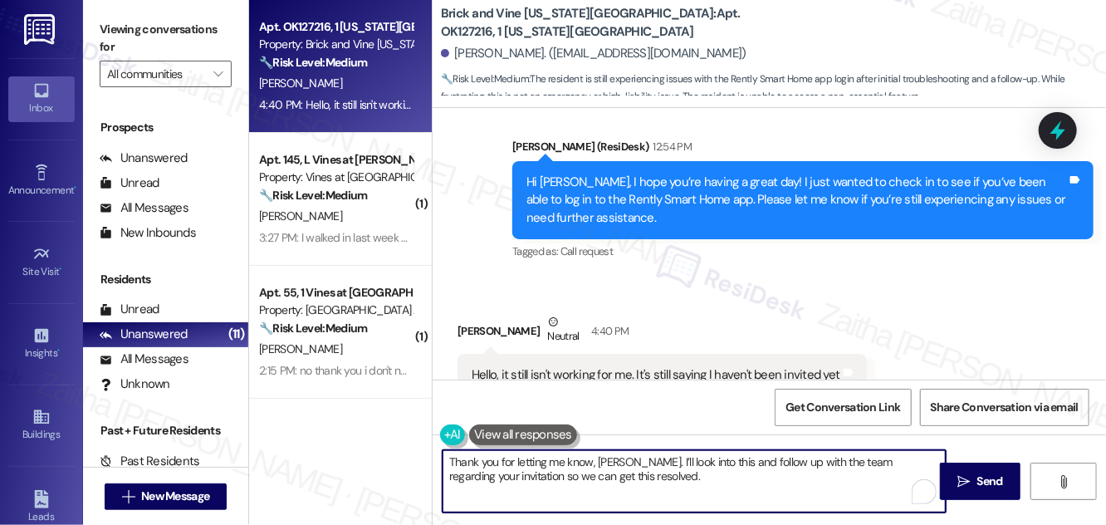
click at [671, 488] on textarea "Thank you for letting me know, [PERSON_NAME]. I’ll look into this and follow up…" at bounding box center [694, 481] width 503 height 62
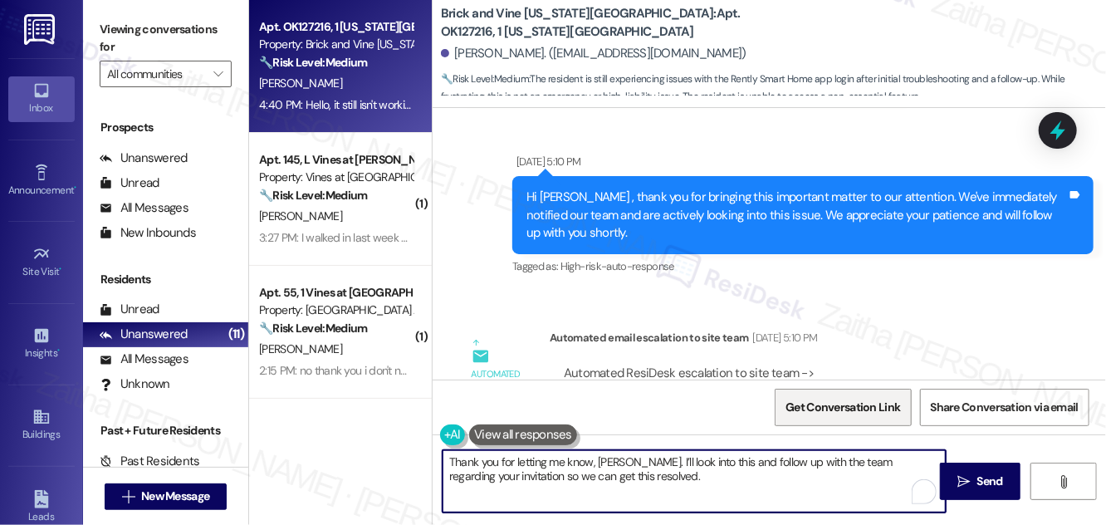
scroll to position [2510, 0]
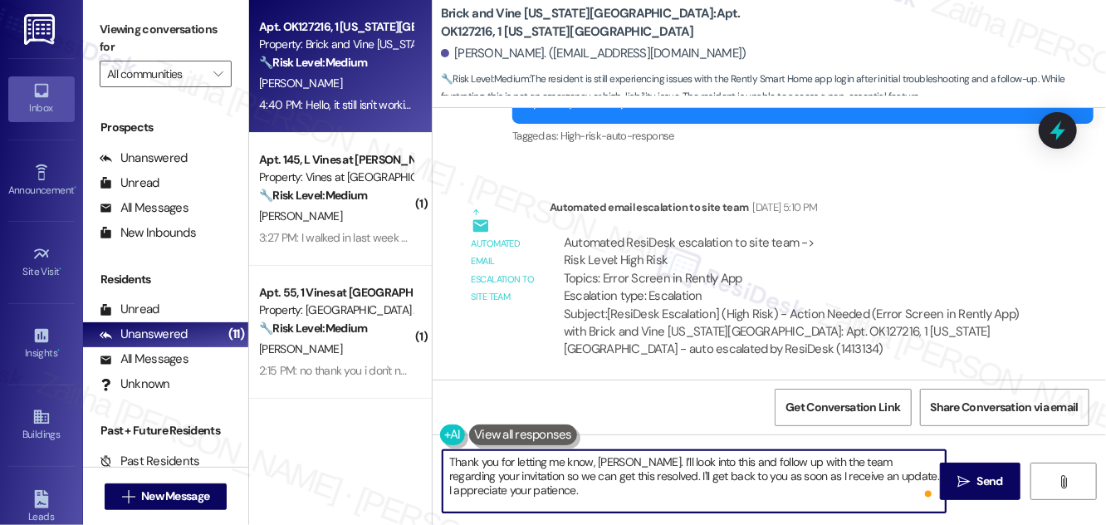
click at [919, 462] on textarea "Thank you for letting me know, [PERSON_NAME]. I’ll look into this and follow up…" at bounding box center [694, 481] width 503 height 62
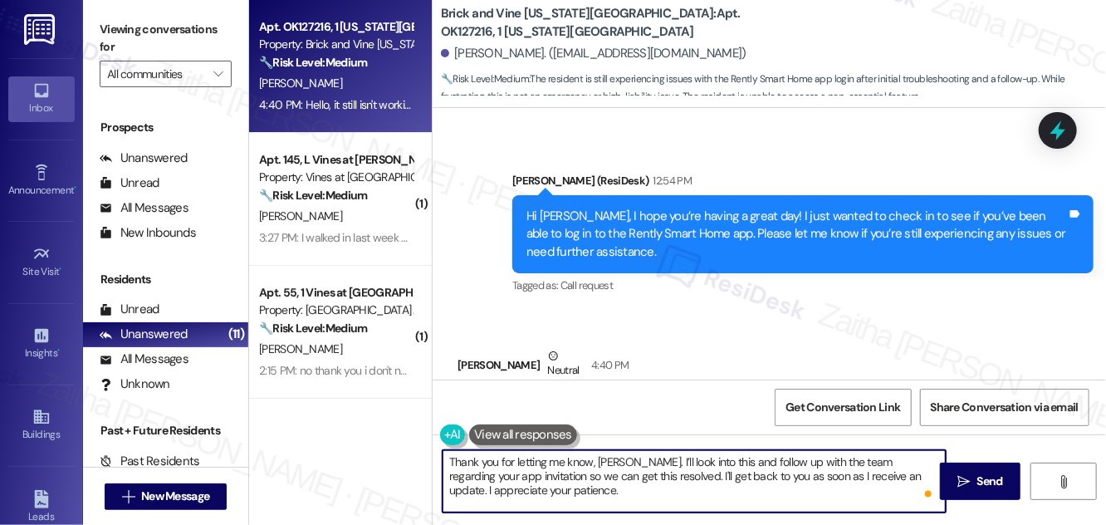
scroll to position [3416, 0]
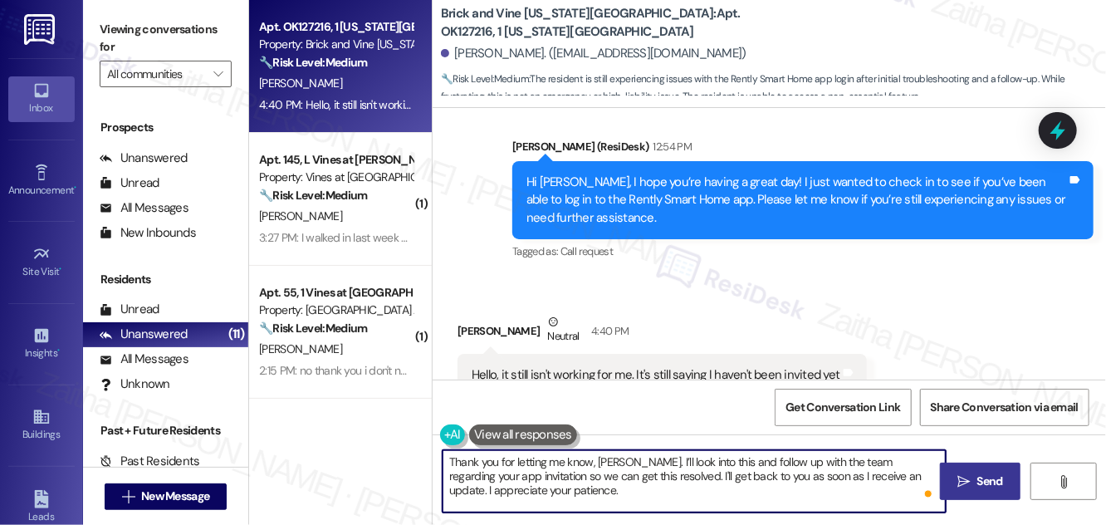
type textarea "Thank you for letting me know, [PERSON_NAME]. I’ll look into this and follow up…"
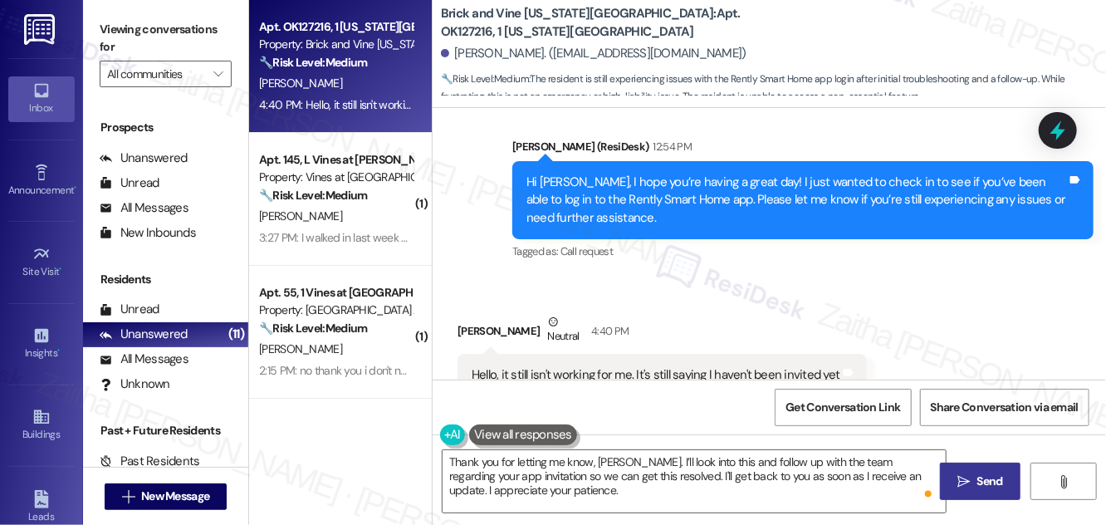
click at [993, 484] on span "Send" at bounding box center [991, 481] width 26 height 17
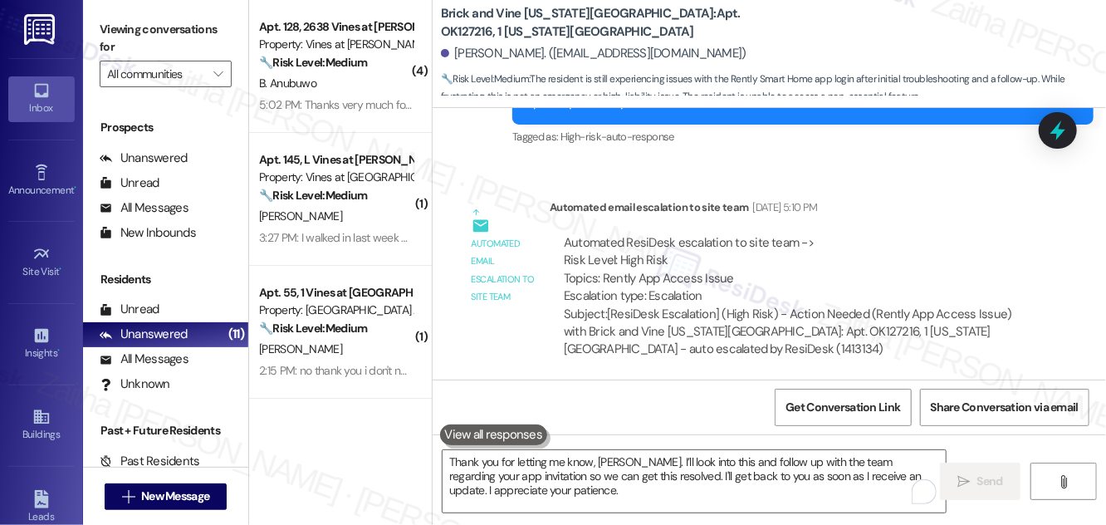
scroll to position [3115, 0]
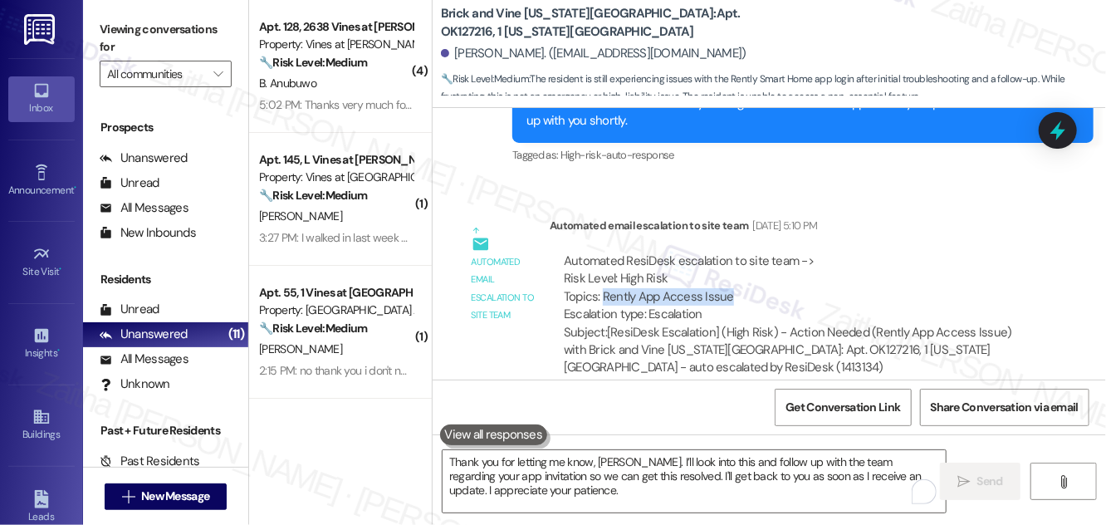
drag, startPoint x: 602, startPoint y: 238, endPoint x: 770, endPoint y: 241, distance: 167.8
click at [770, 253] on div "Automated ResiDesk escalation to site team -> Risk Level: High Risk Topics: Ren…" at bounding box center [794, 288] width 461 height 71
copy div "Rently App Access Issue"
click at [1044, 123] on div at bounding box center [1058, 129] width 50 height 47
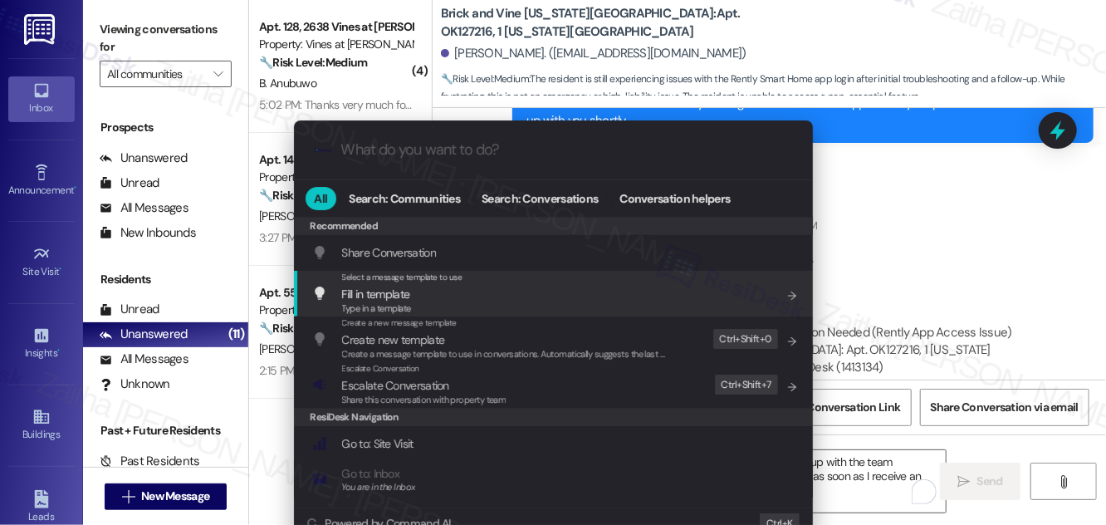
click at [994, 207] on div ".cls-1{fill:#0a055f;}.cls-2{fill:#0cc4c4;} resideskLogoBlueOrange All Search: C…" at bounding box center [553, 262] width 1106 height 525
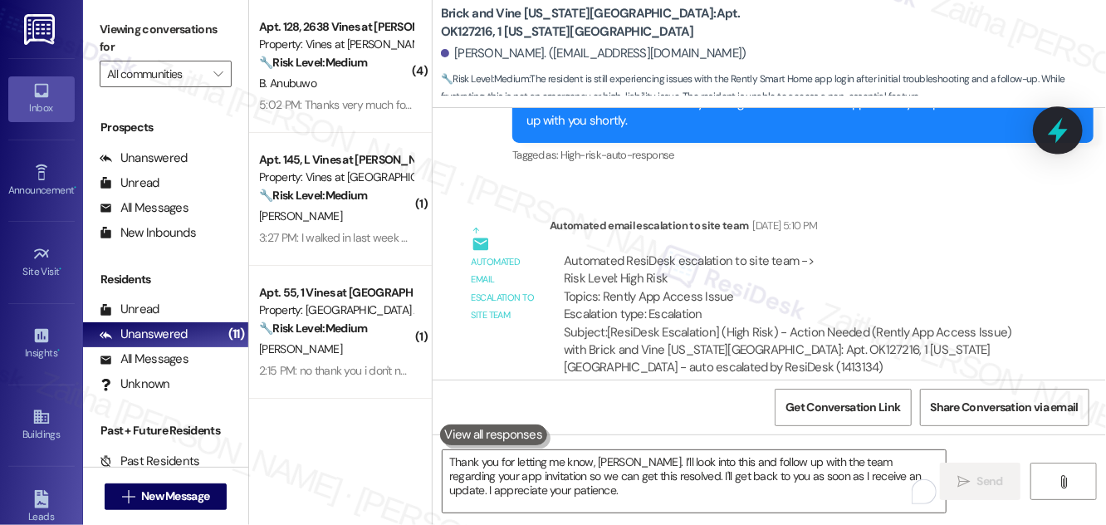
click at [1054, 125] on icon at bounding box center [1058, 130] width 28 height 28
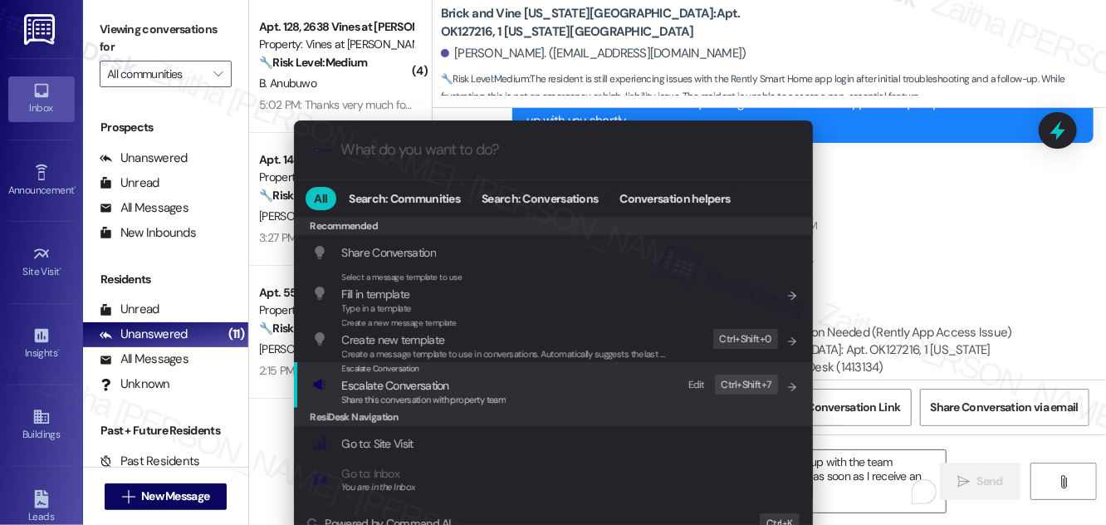
click at [405, 386] on span "Escalate Conversation" at bounding box center [395, 385] width 107 height 15
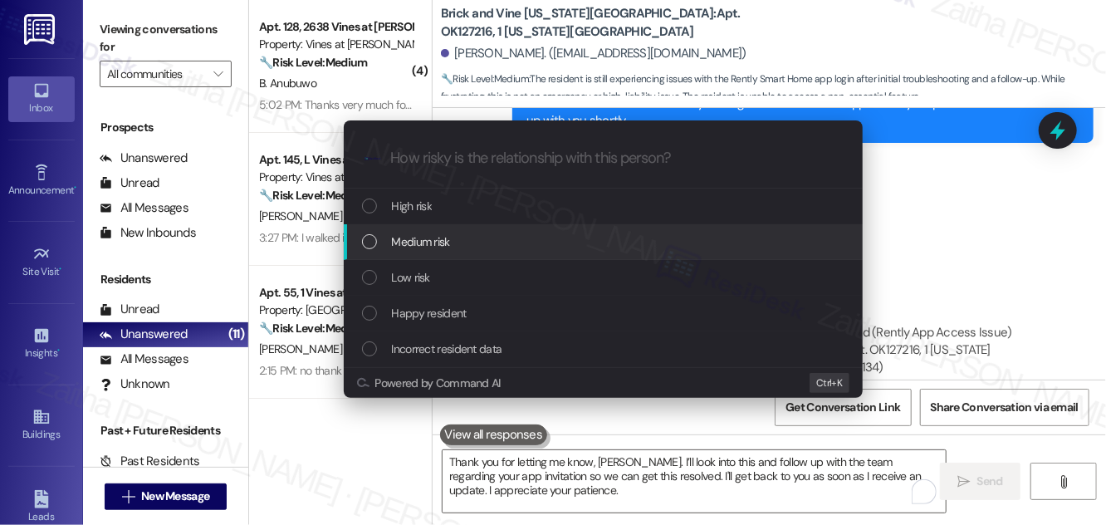
click at [440, 236] on span "Medium risk" at bounding box center [421, 242] width 58 height 18
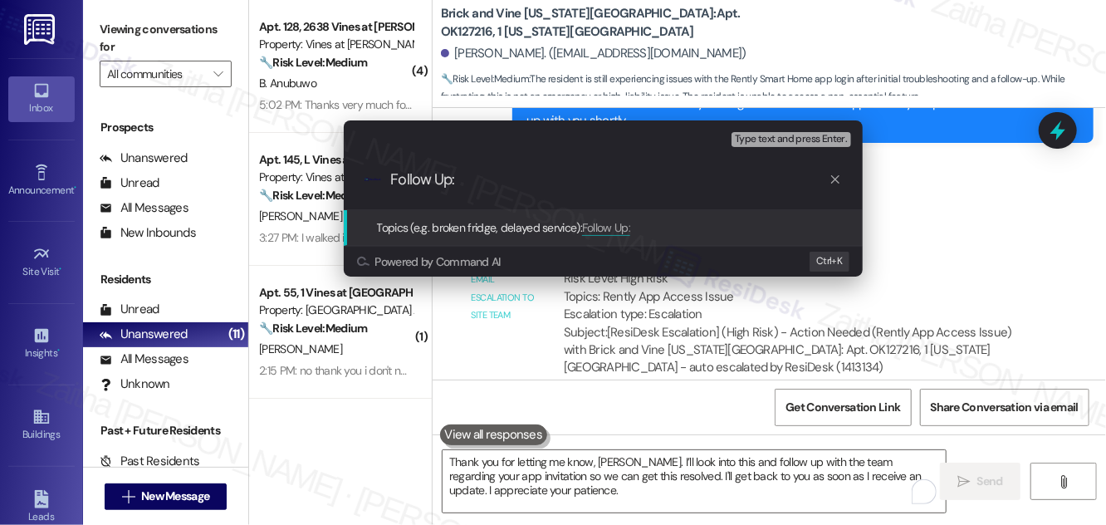
paste input "Rently App Access Issue"
type input "Follow Up: Rently App Access Issue"
type input "."
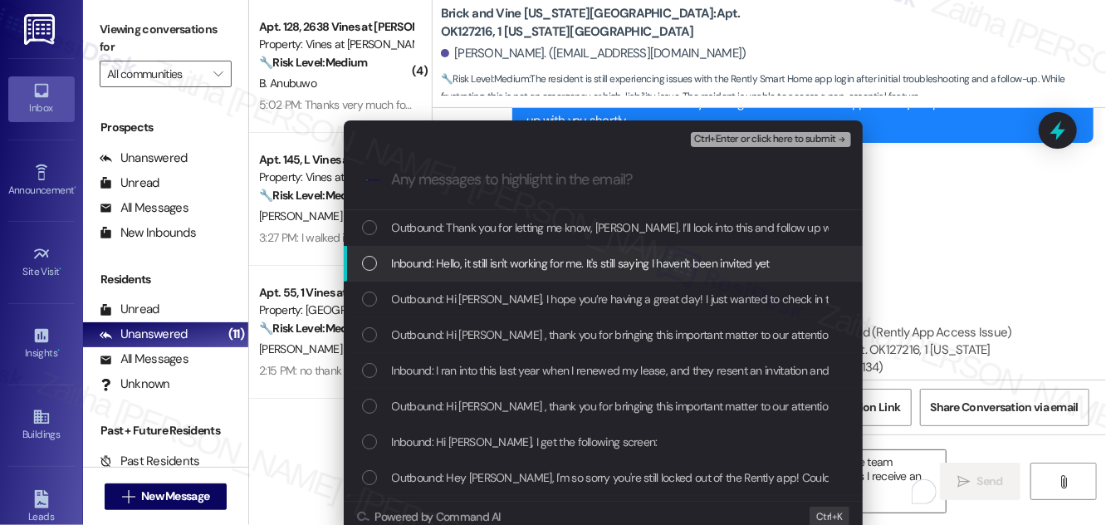
click at [436, 256] on span "Inbound: Hello, it still isn't working for me. It's still saying I haven't been…" at bounding box center [581, 263] width 378 height 18
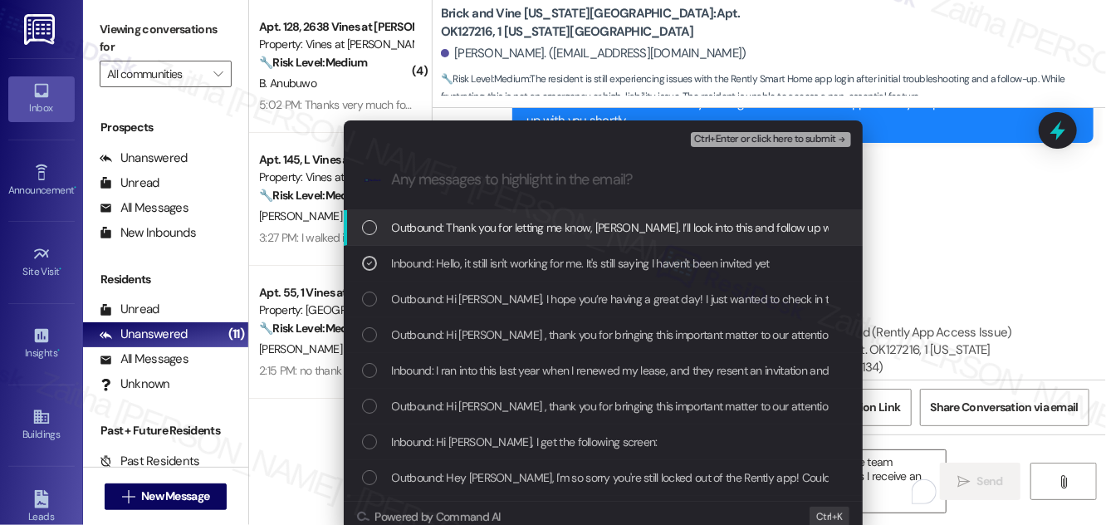
click at [726, 137] on span "Ctrl+Enter or click here to submit" at bounding box center [765, 140] width 142 height 12
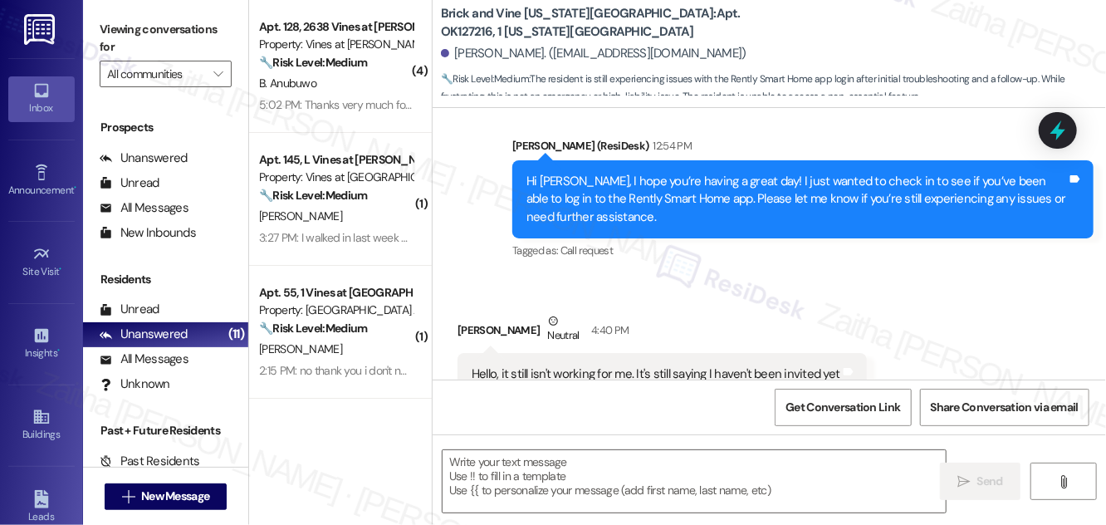
scroll to position [3415, 0]
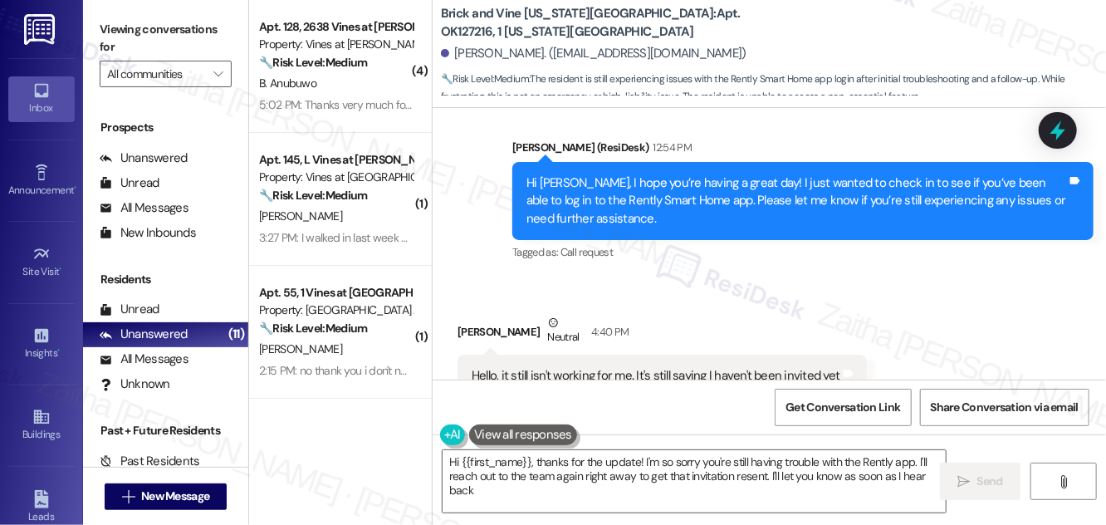
type textarea "Hi {{first_name}}, thanks for the update! I'm so sorry you're still having trou…"
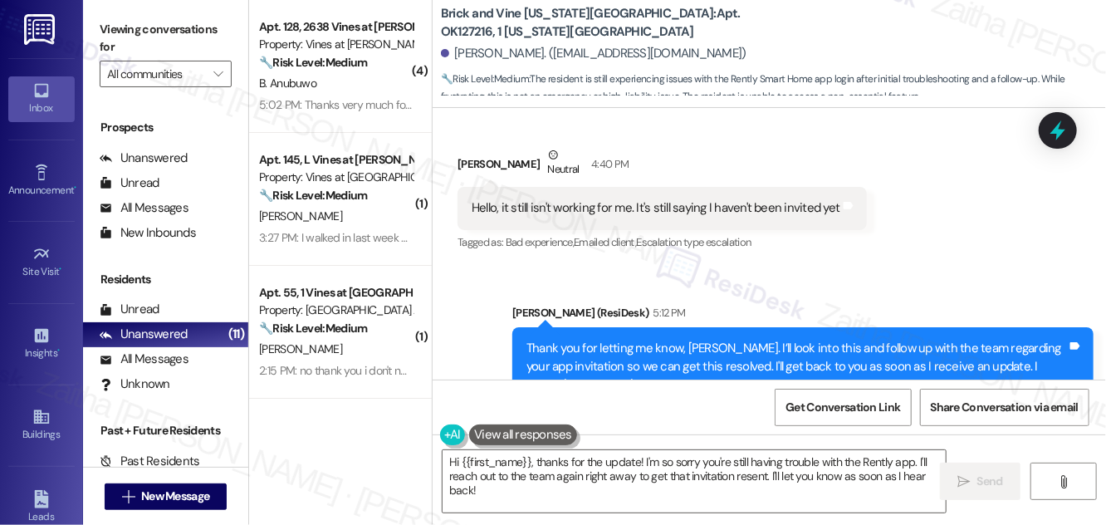
scroll to position [3592, 0]
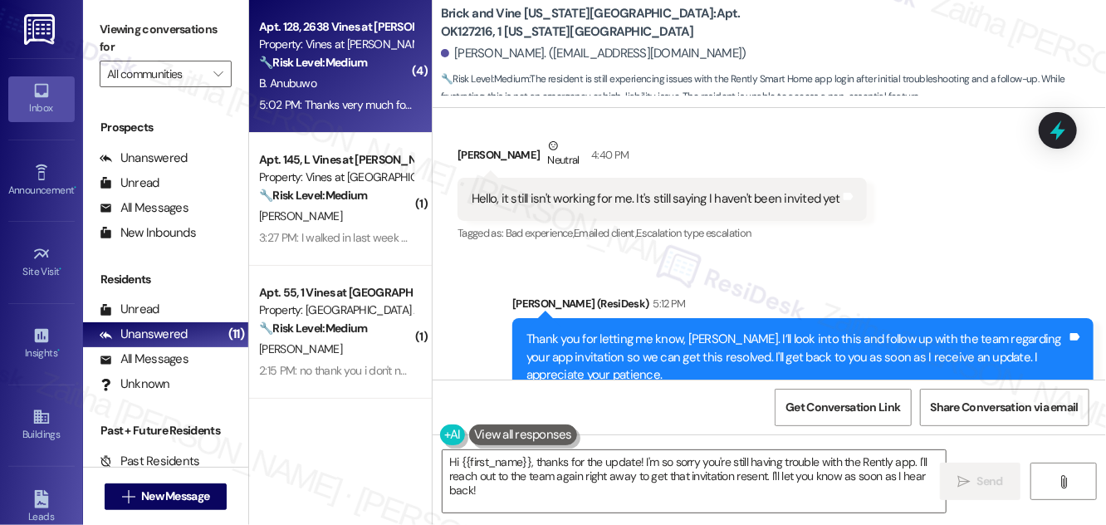
click at [376, 89] on div "B. Anubuwo" at bounding box center [335, 83] width 157 height 21
type textarea "Fetching suggested responses. Please feel free to read through the conversation…"
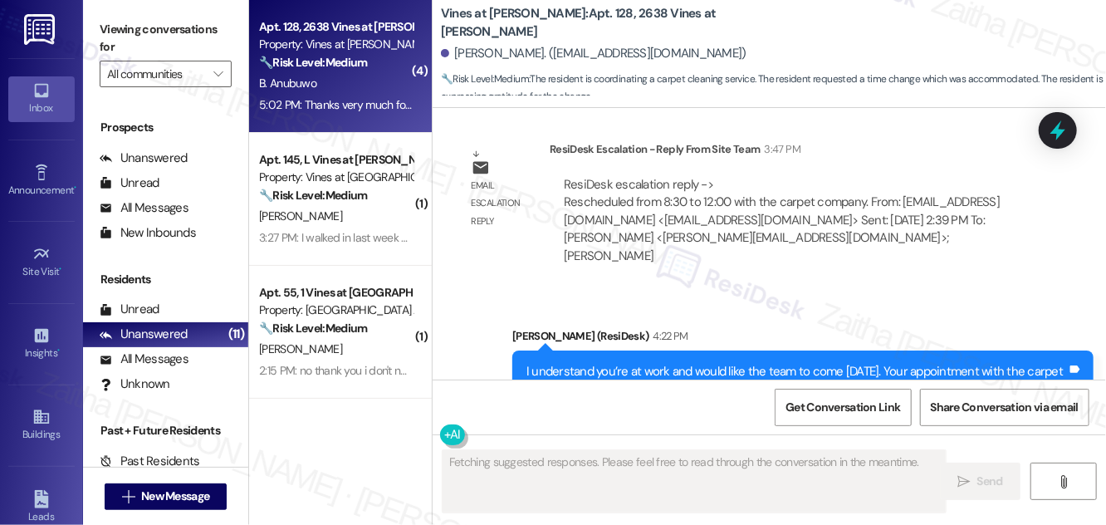
scroll to position [15670, 0]
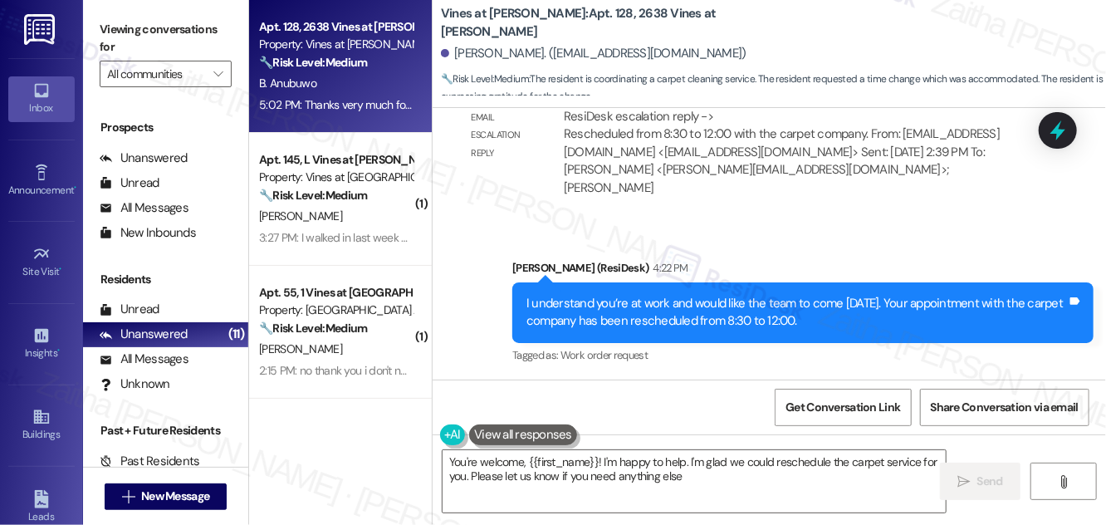
type textarea "You're welcome, {{first_name}}! I'm happy to help. I'm glad we could reschedule…"
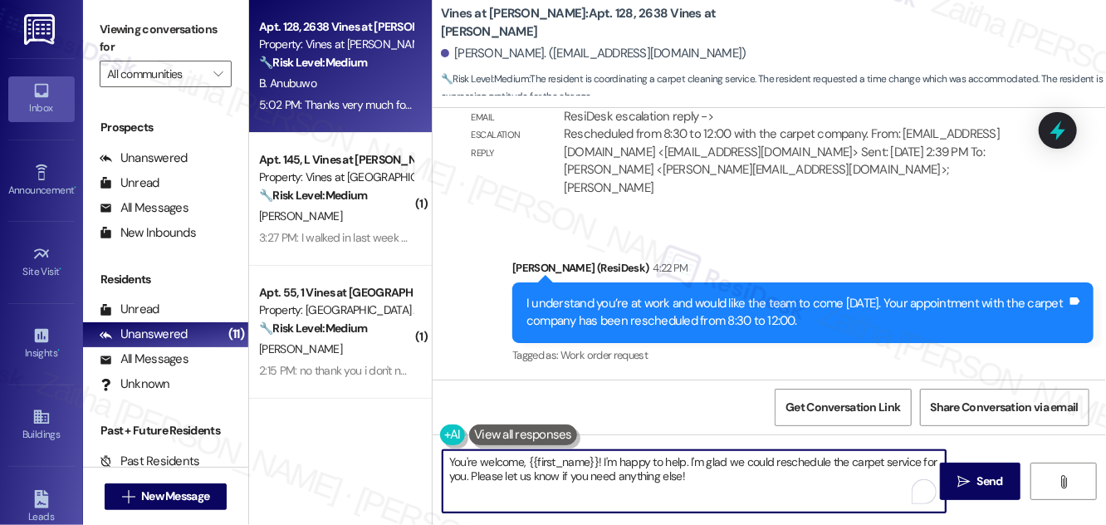
click at [706, 481] on textarea "You're welcome, {{first_name}}! I'm happy to help. I'm glad we could reschedule…" at bounding box center [694, 481] width 503 height 62
click at [994, 473] on span "Send" at bounding box center [991, 481] width 26 height 17
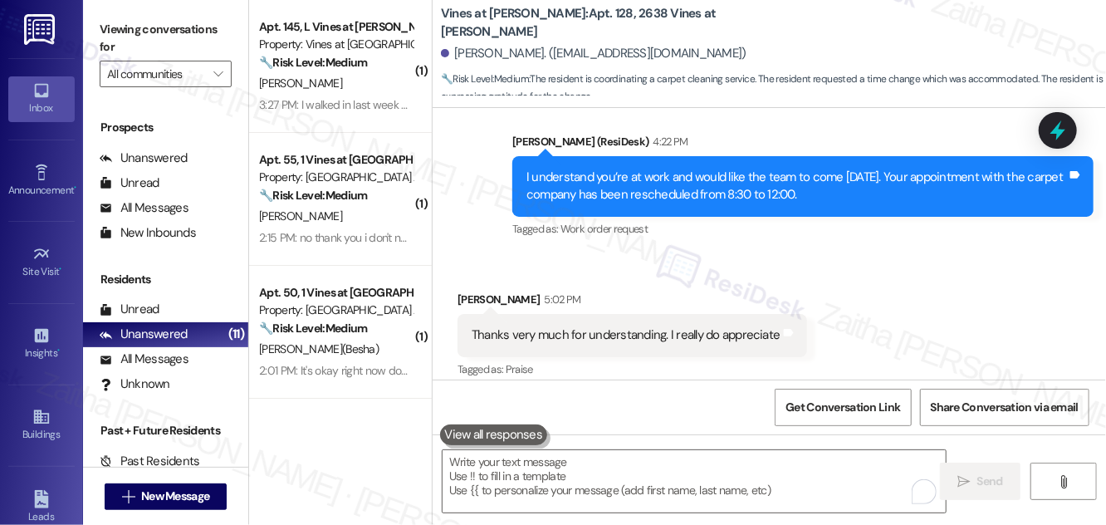
scroll to position [15805, 0]
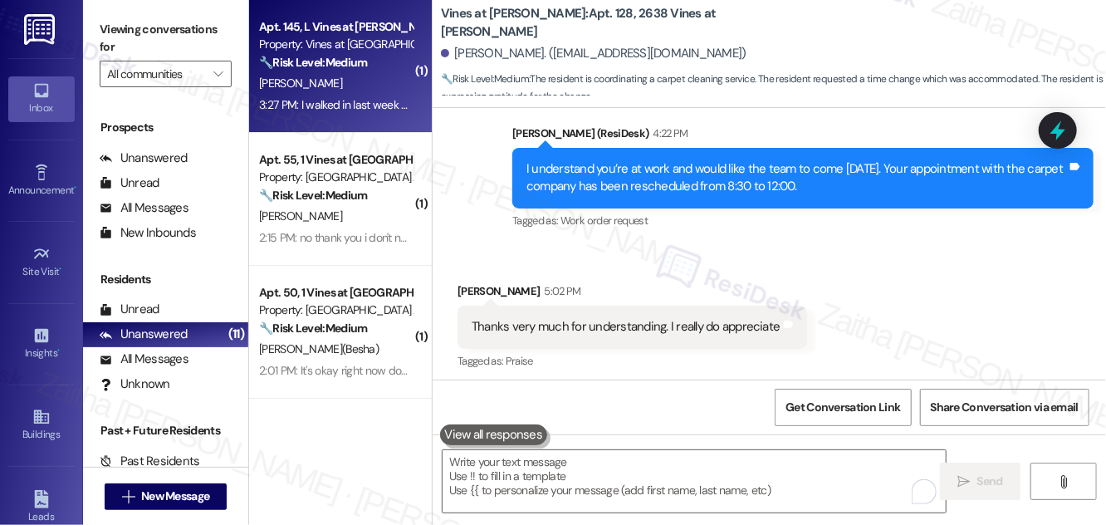
click at [351, 81] on div "[PERSON_NAME]" at bounding box center [335, 83] width 157 height 21
type textarea "Fetching suggested responses. Please feel free to read through the conversation…"
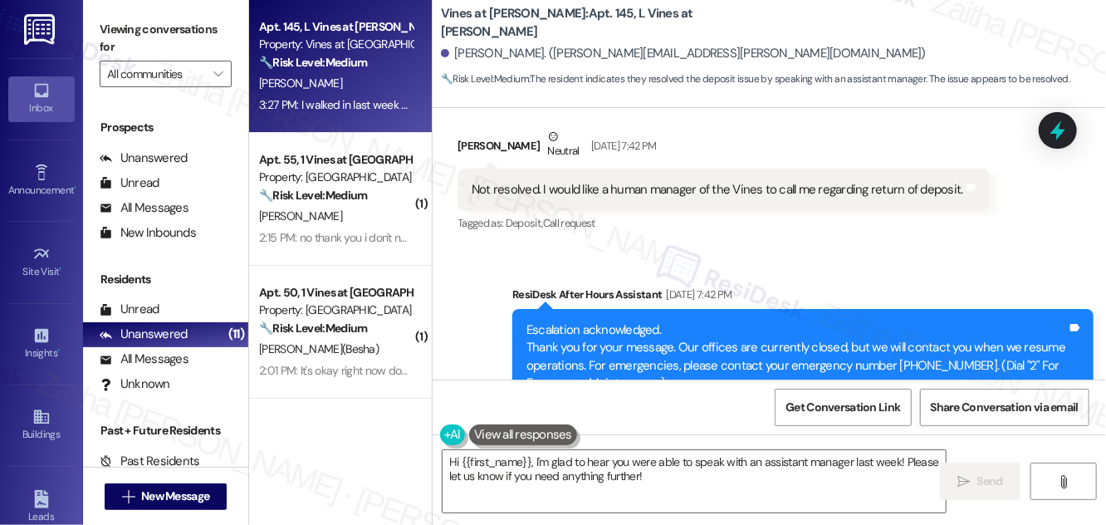
scroll to position [38481, 0]
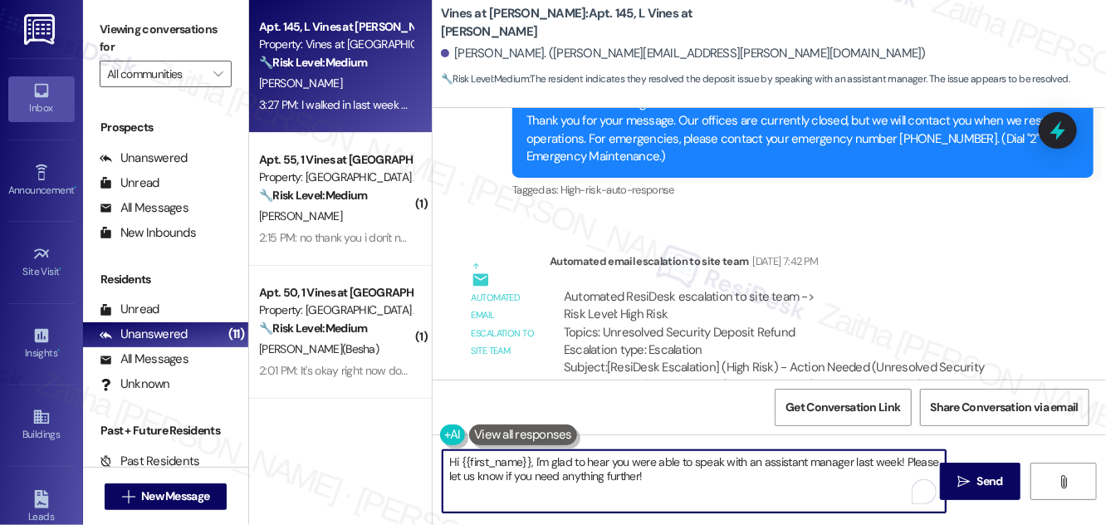
drag, startPoint x: 532, startPoint y: 463, endPoint x: 430, endPoint y: 463, distance: 101.3
click at [430, 463] on div "Apt. 145, [PERSON_NAME] at [PERSON_NAME] Property: Vines at [PERSON_NAME] 🔧 Ris…" at bounding box center [677, 262] width 857 height 525
type textarea "Thanks for the update! I'm glad to hear you were able to speak with an assistan…"
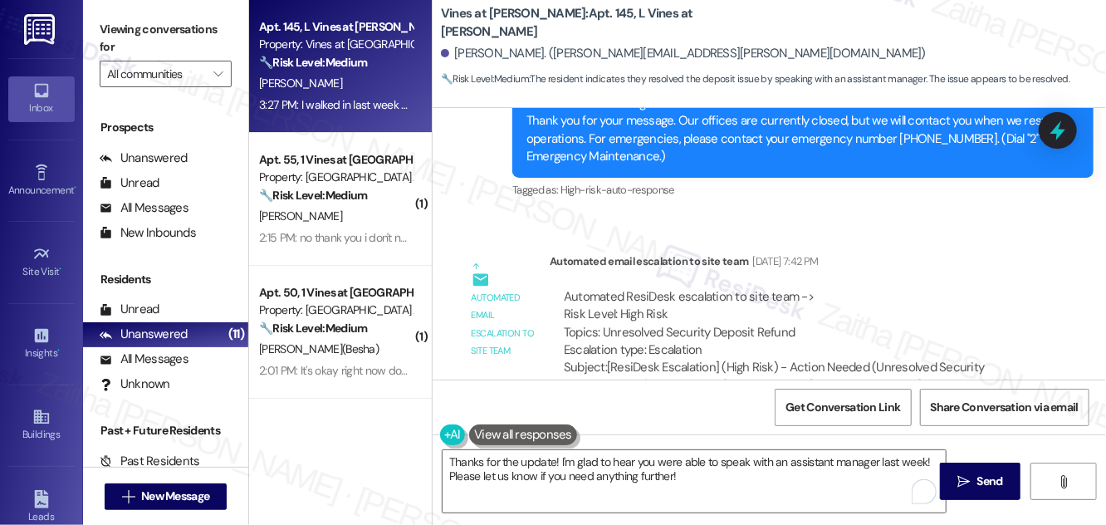
copy div "[PERSON_NAME]"
click at [982, 475] on span "Send" at bounding box center [991, 481] width 26 height 17
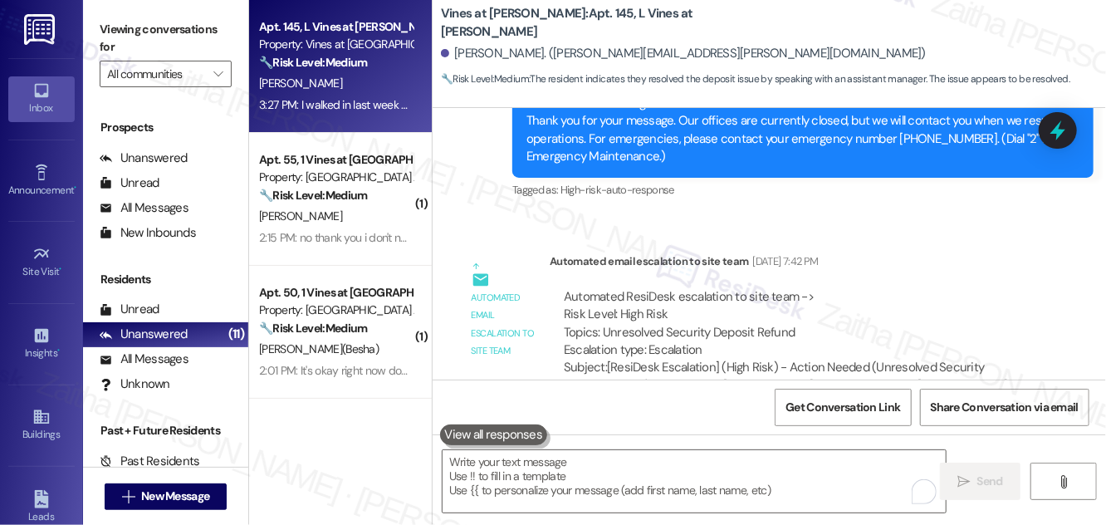
scroll to position [38480, 0]
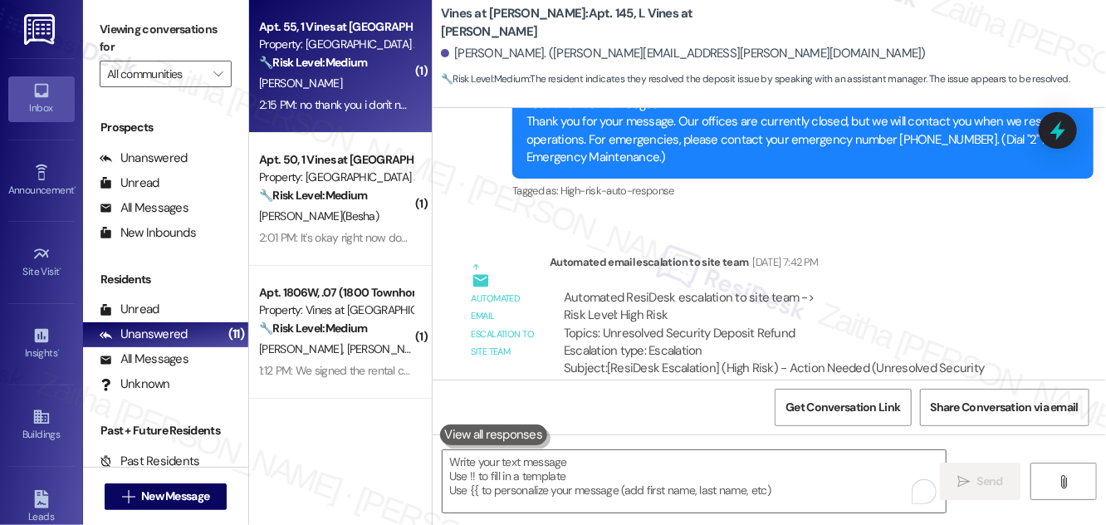
click at [336, 81] on div "[PERSON_NAME]" at bounding box center [335, 83] width 157 height 21
type textarea "Fetching suggested responses. Please feel free to read through the conversation…"
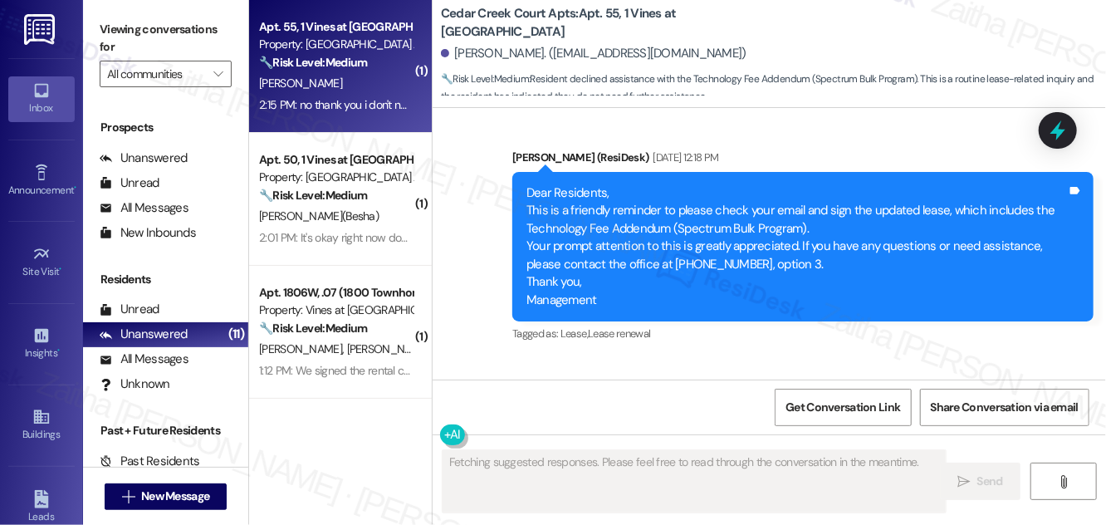
scroll to position [10879, 0]
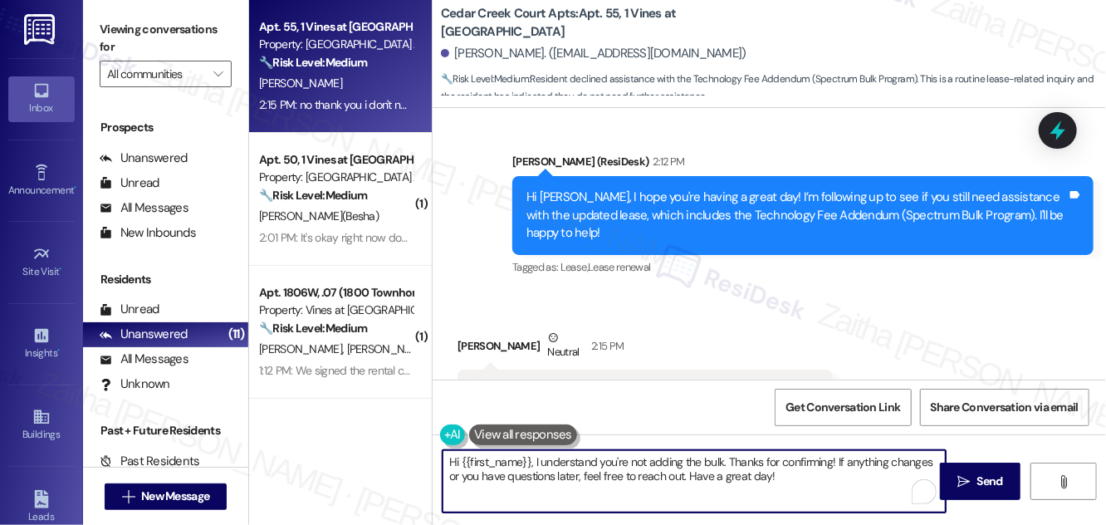
drag, startPoint x: 532, startPoint y: 464, endPoint x: 439, endPoint y: 462, distance: 93.9
click at [439, 462] on div "Hi {{first_name}}, I understand you're not adding the bulk. Thanks for confirmi…" at bounding box center [686, 481] width 505 height 64
drag, startPoint x: 556, startPoint y: 463, endPoint x: 426, endPoint y: 460, distance: 129.6
click at [426, 460] on div "Apt. 55, 1 Vines at [GEOGRAPHIC_DATA] Property: [GEOGRAPHIC_DATA] Apts 🔧 Risk L…" at bounding box center [677, 262] width 857 height 525
click at [564, 462] on textarea "Thanks for confirming! I understand you're not adding the bulk. Thanks for conf…" at bounding box center [694, 481] width 503 height 62
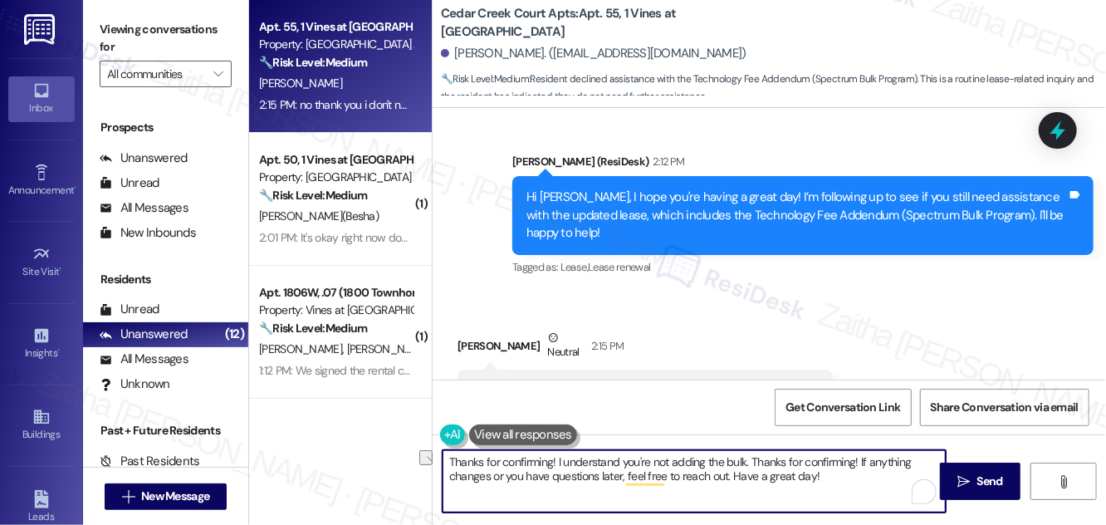
drag, startPoint x: 748, startPoint y: 462, endPoint x: 864, endPoint y: 449, distance: 116.1
click at [860, 455] on textarea "Thanks for confirming! I understand you're not adding the bulk. Thanks for conf…" at bounding box center [694, 481] width 503 height 62
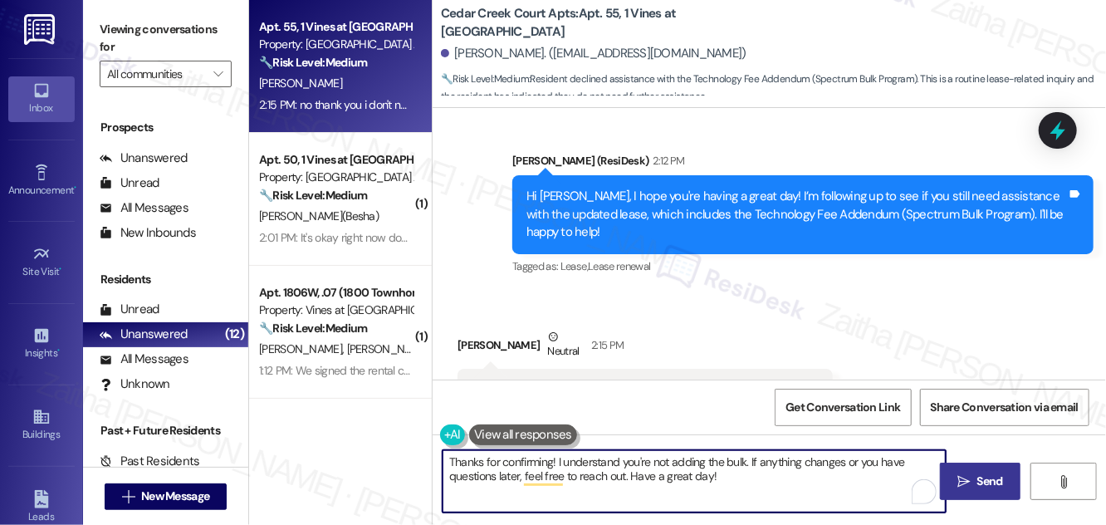
type textarea "Thanks for confirming! I understand you're not adding the bulk. If anything cha…"
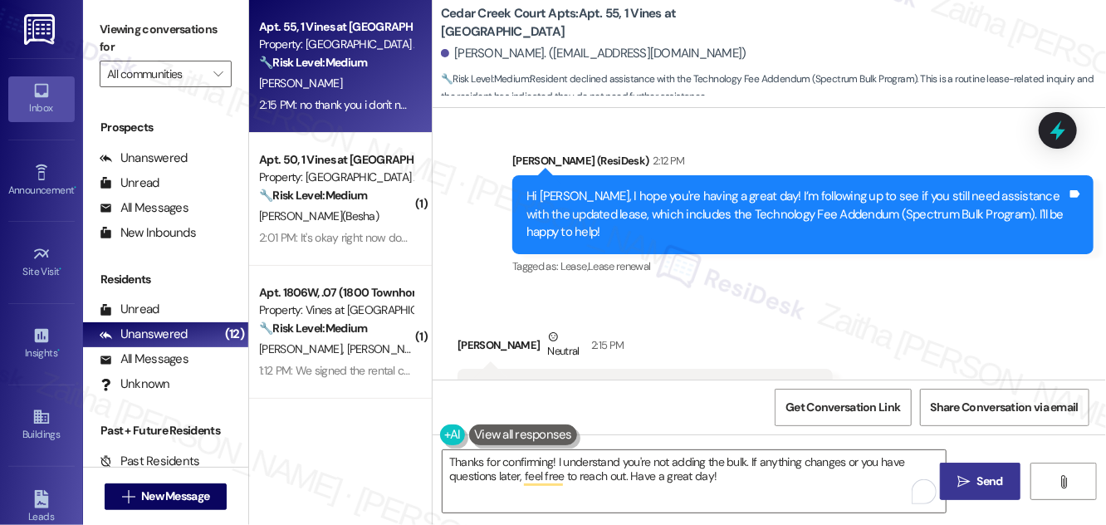
click at [1004, 474] on span "Send" at bounding box center [990, 481] width 32 height 17
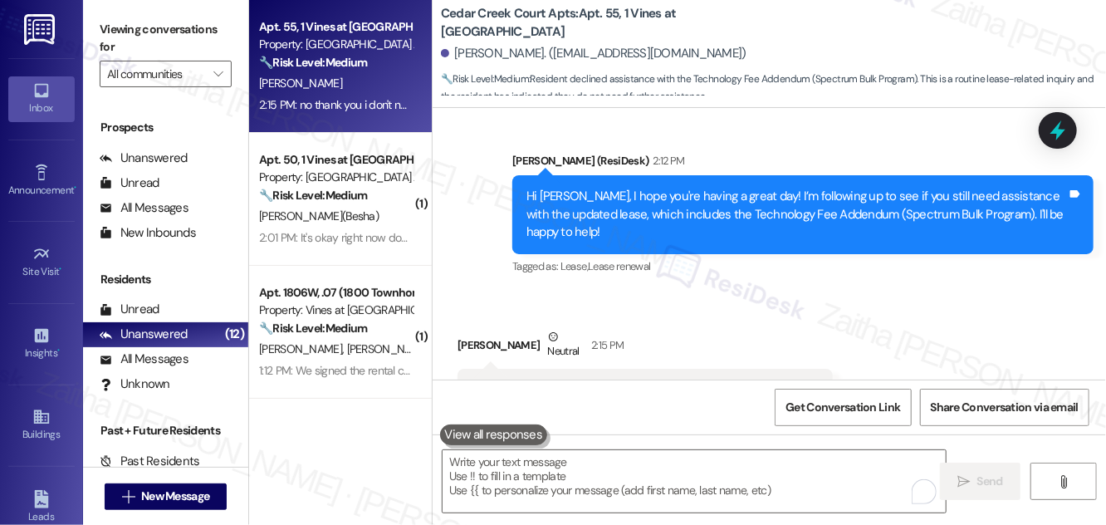
scroll to position [10879, 0]
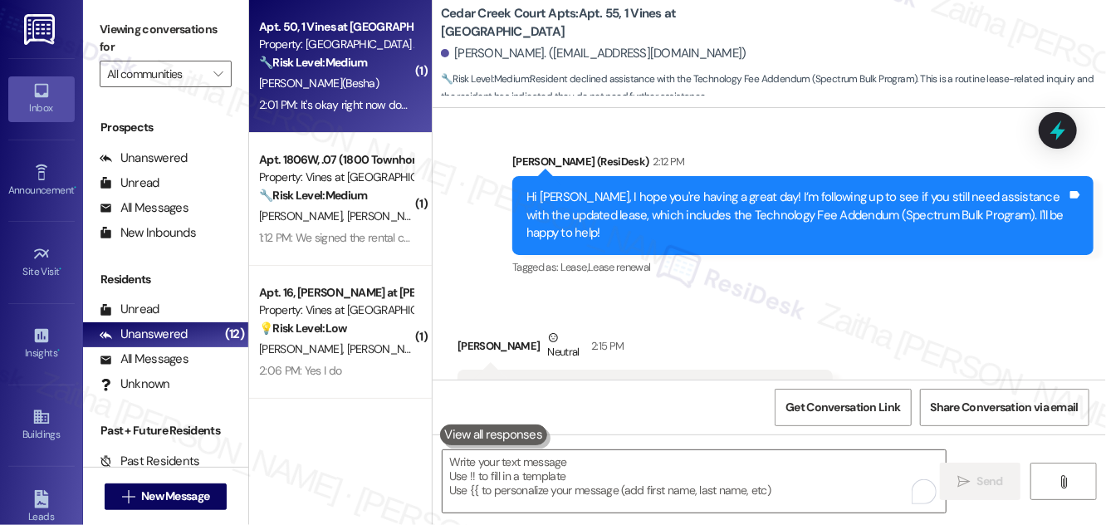
click at [359, 75] on div "[PERSON_NAME](Besha)" at bounding box center [335, 83] width 157 height 21
type textarea "Fetching suggested responses. Please feel free to read through the conversation…"
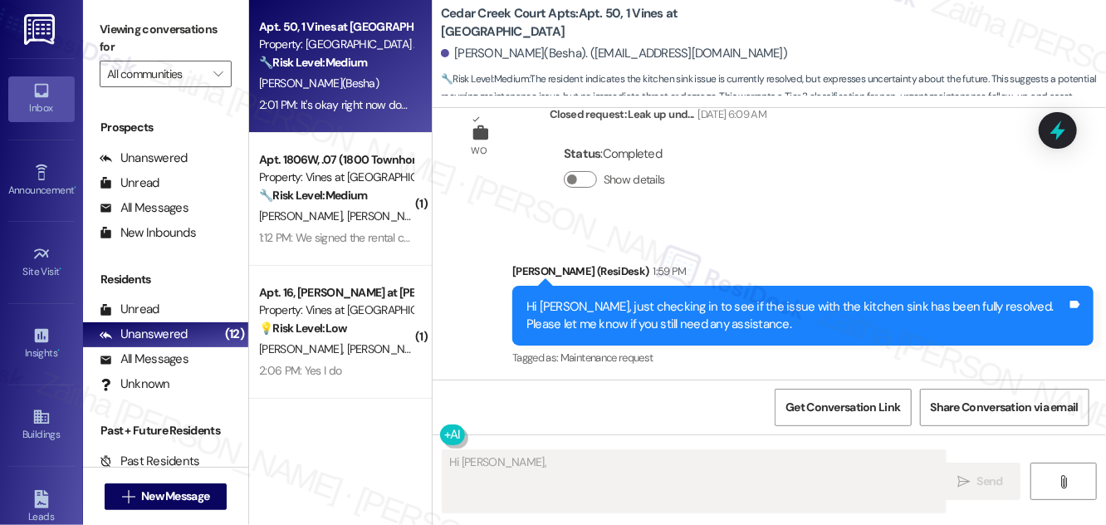
scroll to position [13935, 0]
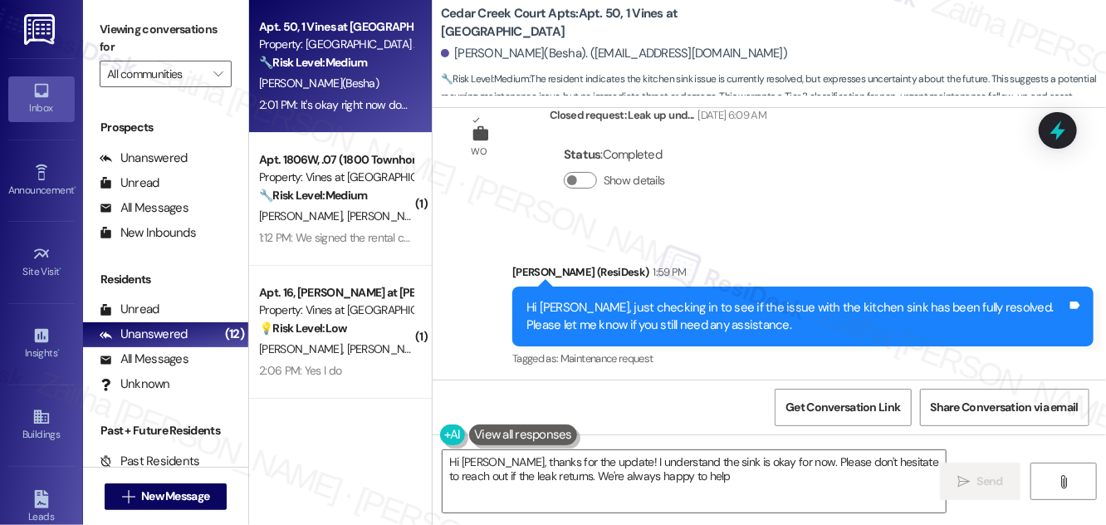
type textarea "Hi [PERSON_NAME], thanks for the update! I understand the sink is okay for now.…"
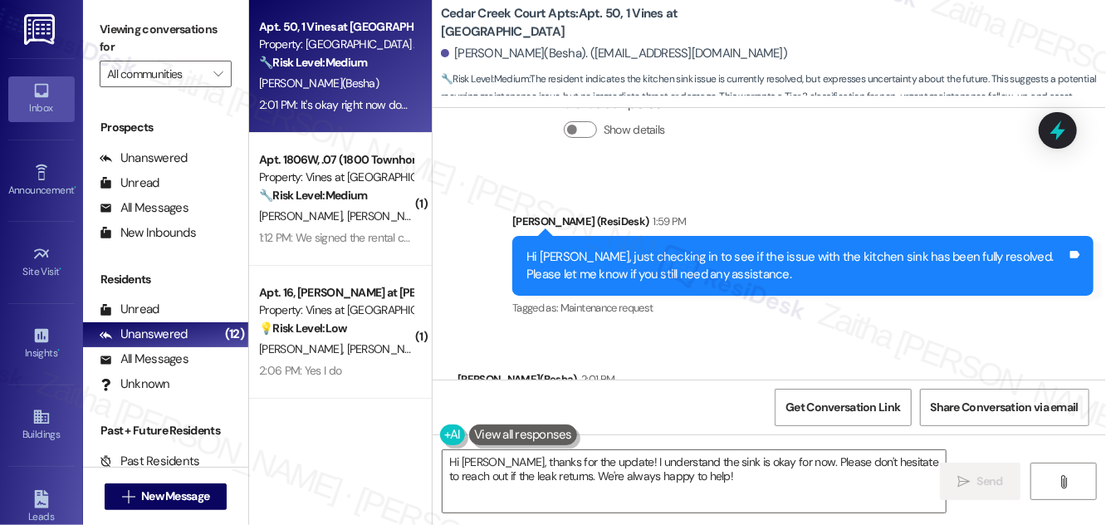
scroll to position [14011, 0]
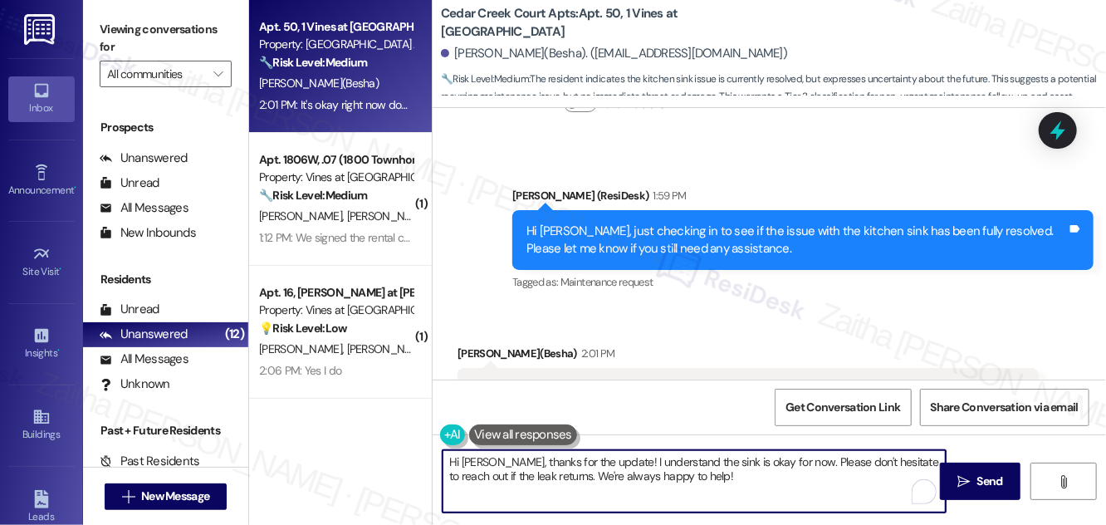
click at [716, 480] on textarea "Hi [PERSON_NAME], thanks for the update! I understand the sink is okay for now.…" at bounding box center [694, 481] width 503 height 62
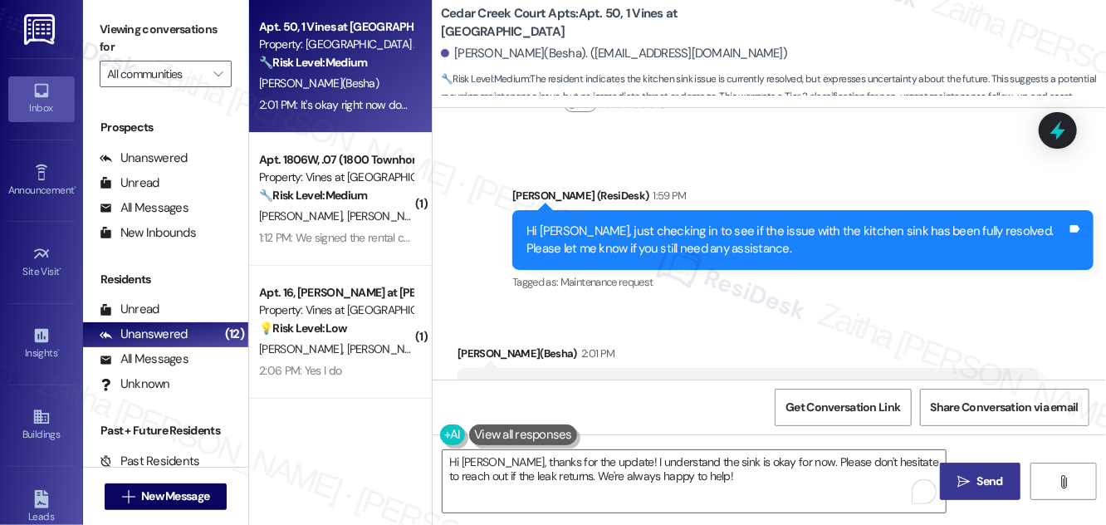
click at [998, 473] on span "Send" at bounding box center [991, 481] width 26 height 17
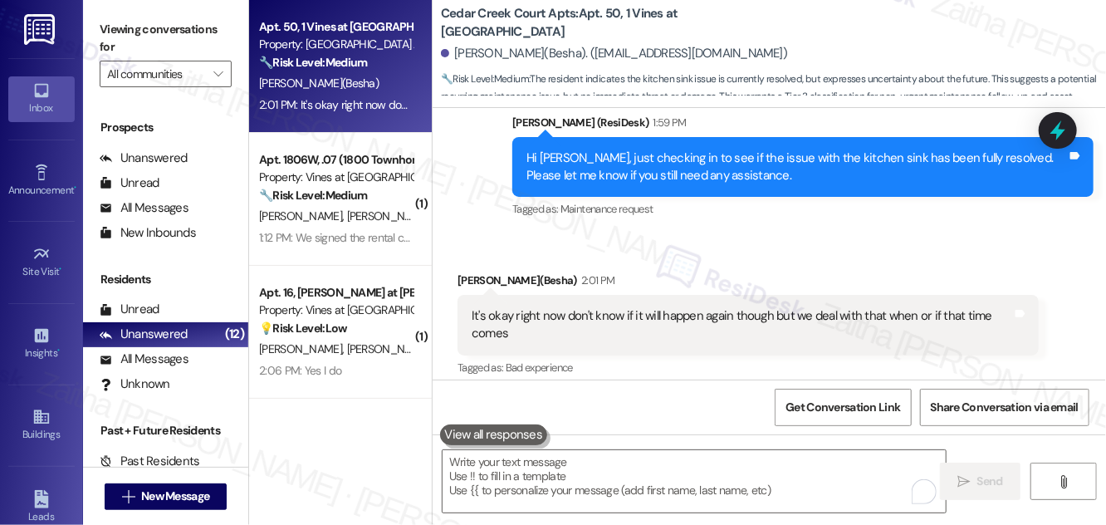
scroll to position [14144, 0]
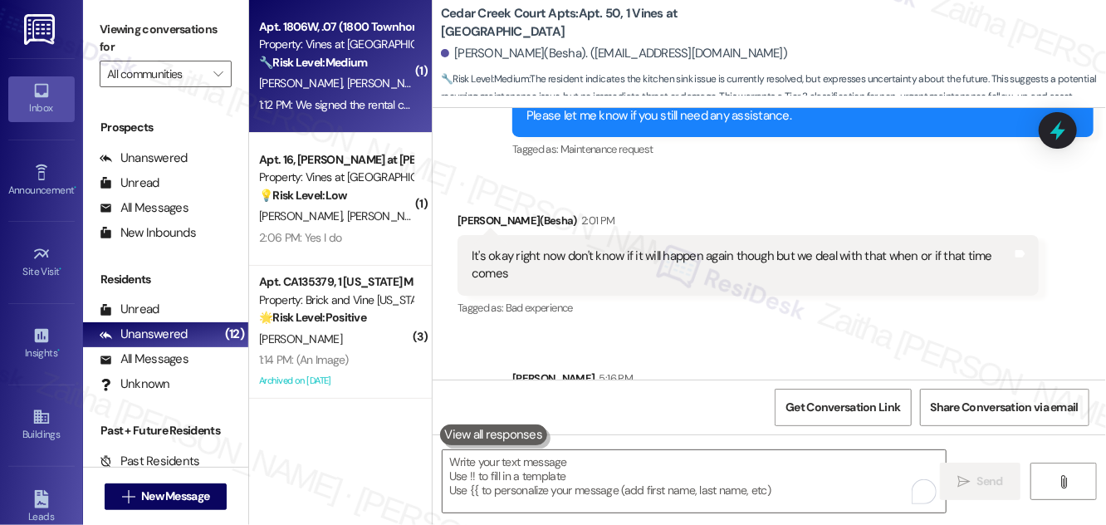
click at [380, 66] on div "🔧 Risk Level: Medium The resident is inquiring about the status of a signed ren…" at bounding box center [336, 62] width 154 height 17
type textarea "Fetching suggested responses. Please feel free to read through the conversation…"
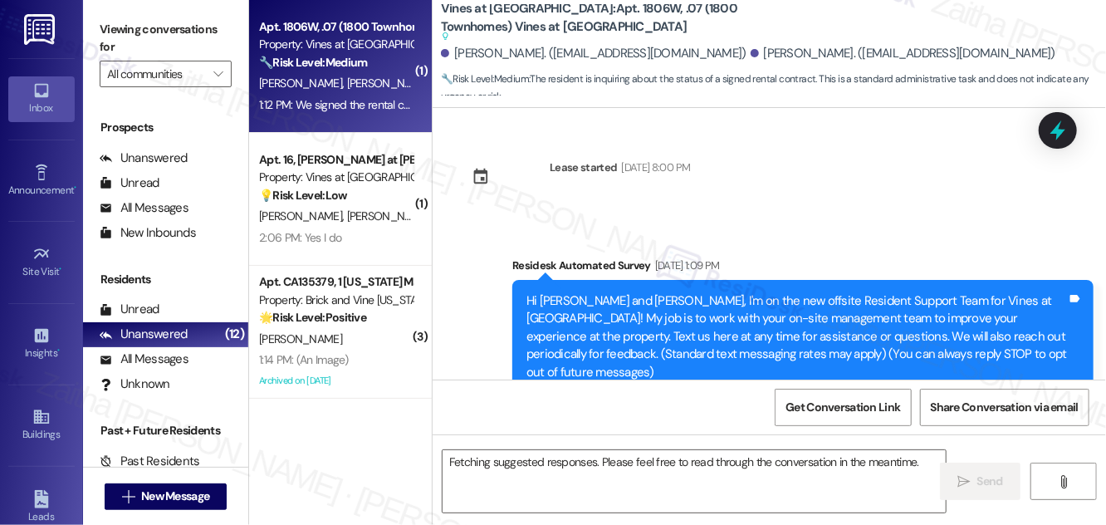
scroll to position [10382, 0]
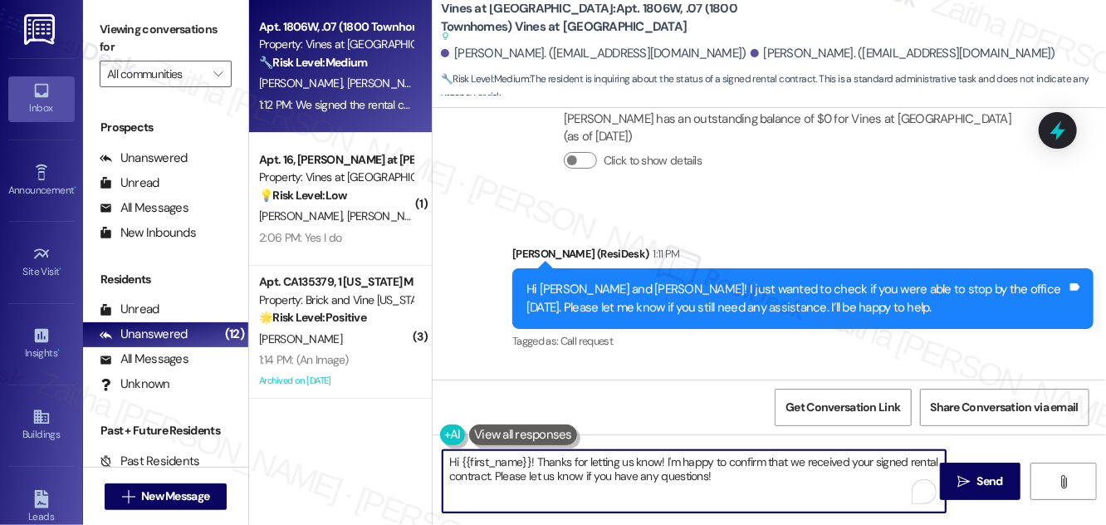
drag, startPoint x: 536, startPoint y: 460, endPoint x: 427, endPoint y: 457, distance: 108.9
click at [427, 457] on div "Apt. 1806W, .07 (1800 Townhomes) Vines at [GEOGRAPHIC_DATA] Property: Vines at …" at bounding box center [677, 262] width 857 height 525
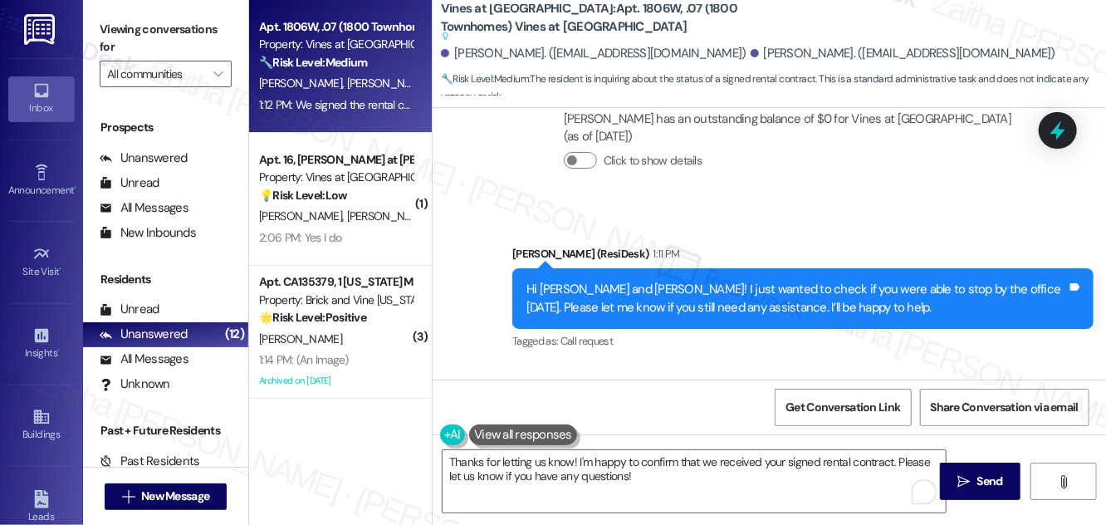
click at [473, 403] on div "[PERSON_NAME] 1:12 PM" at bounding box center [609, 414] width 302 height 23
copy div "[PERSON_NAME]"
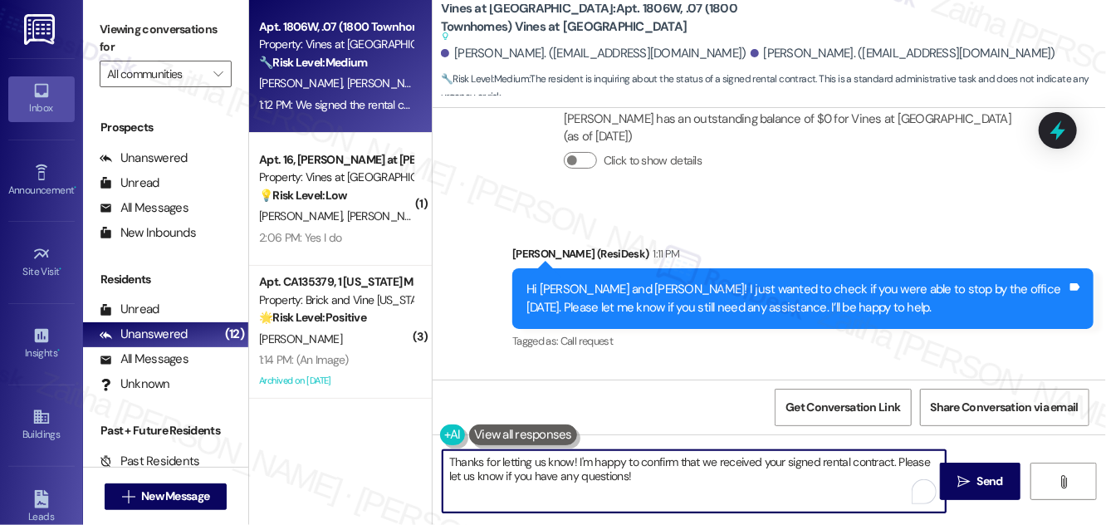
click at [572, 460] on textarea "Thanks for letting us know! I'm happy to confirm that we received your signed r…" at bounding box center [694, 481] width 503 height 62
paste textarea "[PERSON_NAME]"
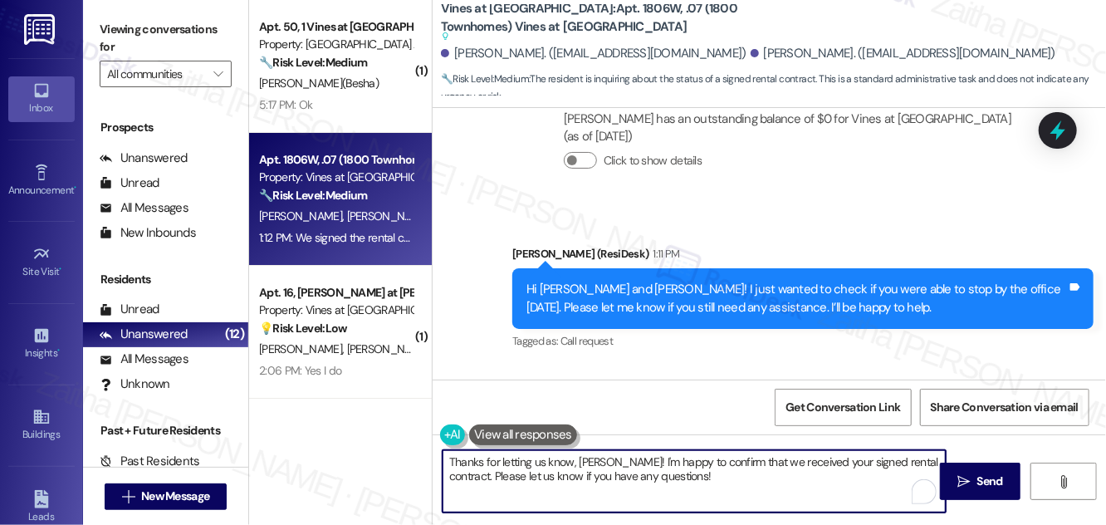
drag, startPoint x: 621, startPoint y: 459, endPoint x: 638, endPoint y: 459, distance: 16.6
click at [638, 459] on textarea "Thanks for letting us know, [PERSON_NAME]! I'm happy to confirm that we receive…" at bounding box center [694, 481] width 503 height 62
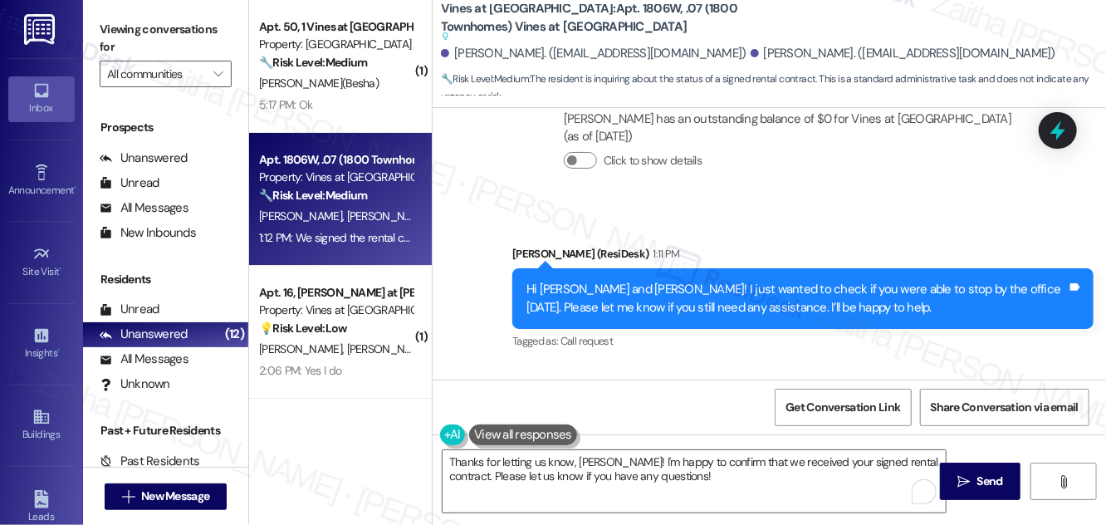
drag, startPoint x: 464, startPoint y: 318, endPoint x: 579, endPoint y: 334, distance: 115.7
click at [579, 426] on div "We signed the rental contract, did you receive it? Tags and notes" at bounding box center [609, 447] width 302 height 42
click at [659, 469] on div "Tagged as: Rent/payments Click to highlight conversations about Rent/payments" at bounding box center [609, 481] width 302 height 24
click at [533, 434] on button at bounding box center [523, 434] width 108 height 21
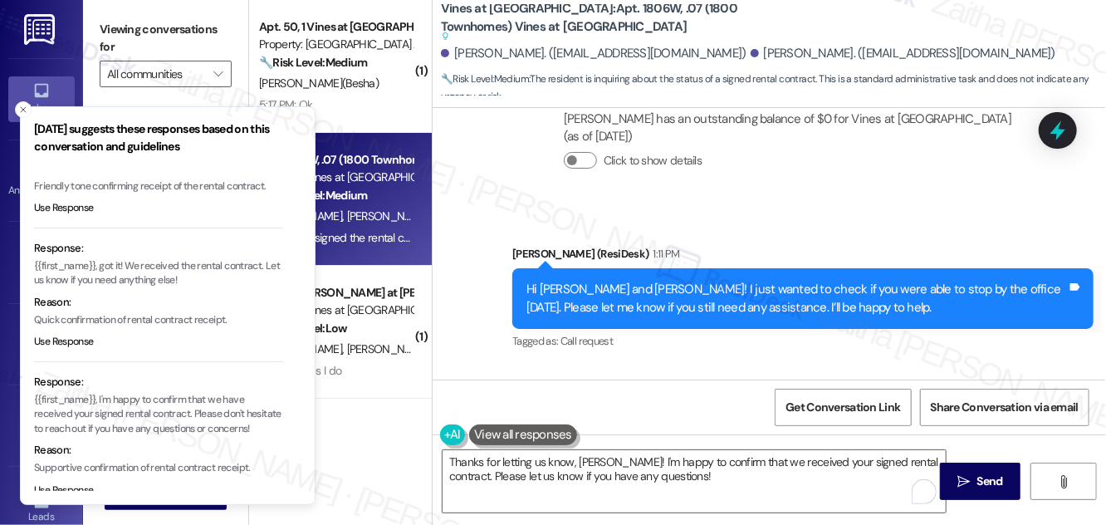
scroll to position [137, 0]
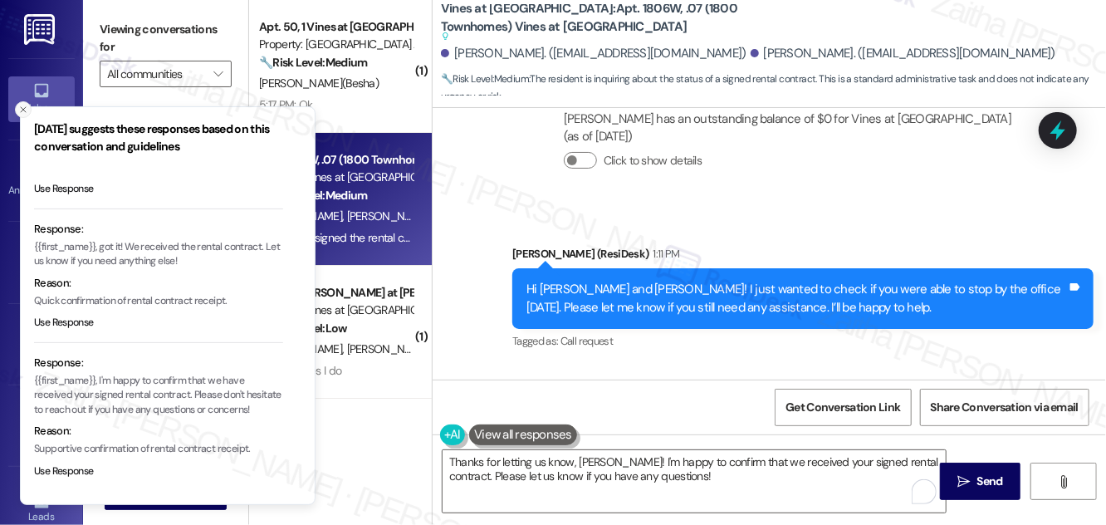
click at [24, 105] on icon "Close toast" at bounding box center [23, 110] width 10 height 10
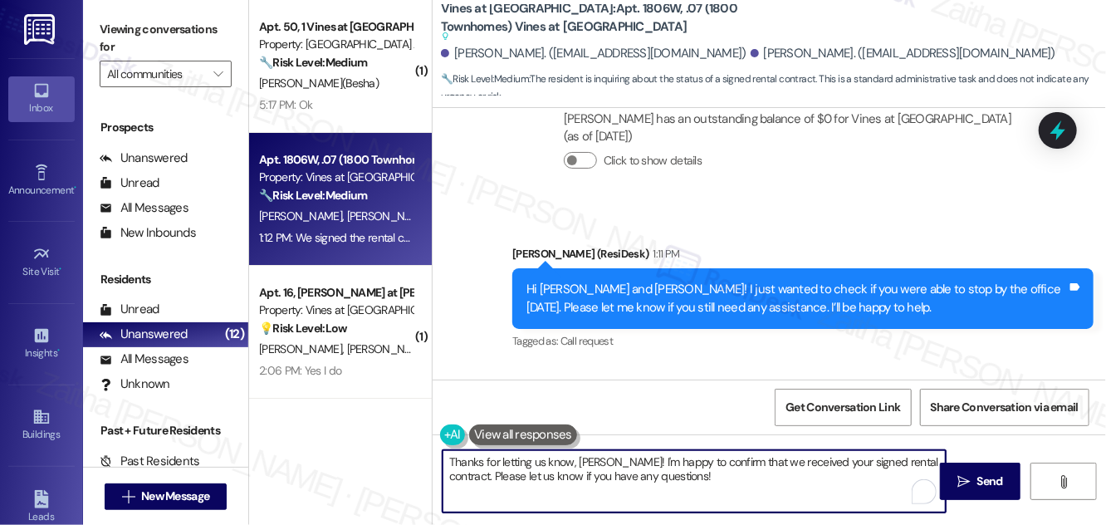
click at [651, 461] on textarea "Thanks for letting us know, [PERSON_NAME]! I'm happy to confirm that we receive…" at bounding box center [694, 481] width 503 height 62
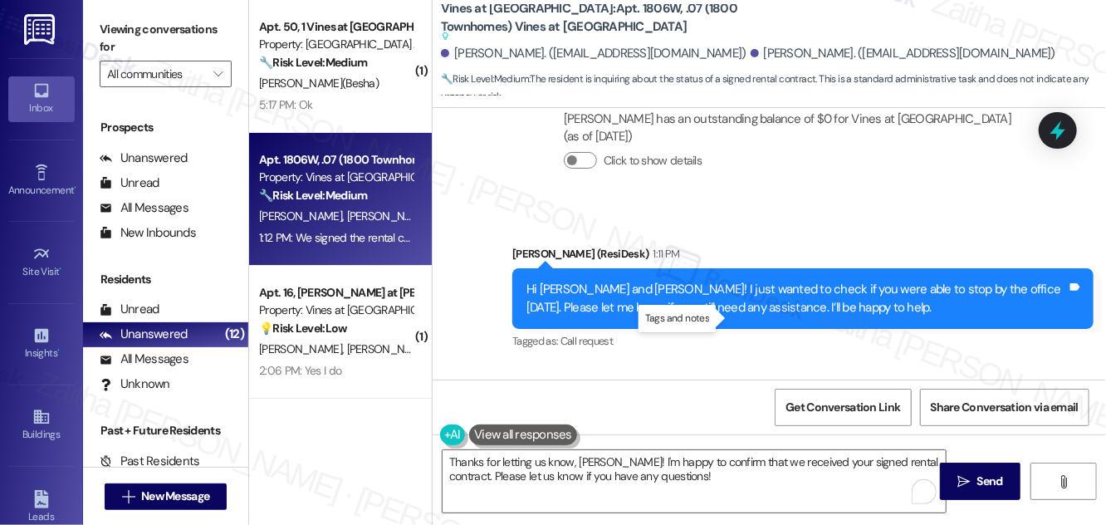
drag, startPoint x: 472, startPoint y: 321, endPoint x: 726, endPoint y: 318, distance: 254.2
click at [726, 426] on div "We signed the rental contract, did you receive it? Tags and notes" at bounding box center [609, 447] width 302 height 42
copy div "We signed the rental contract, did you receive it? Tags and notes"
click at [841, 365] on div "Received via SMS [PERSON_NAME] 1:12 PM We signed the rental contract, did you r…" at bounding box center [770, 435] width 674 height 140
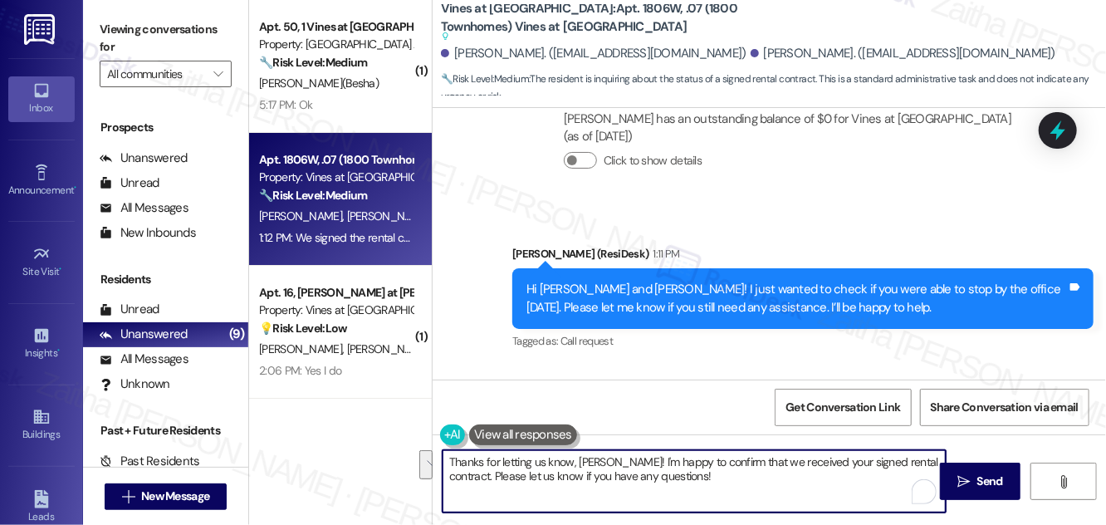
drag, startPoint x: 619, startPoint y: 458, endPoint x: 694, endPoint y: 478, distance: 77.4
click at [694, 478] on textarea "Thanks for letting us know, [PERSON_NAME]! I'm happy to confirm that we receive…" at bounding box center [694, 481] width 503 height 62
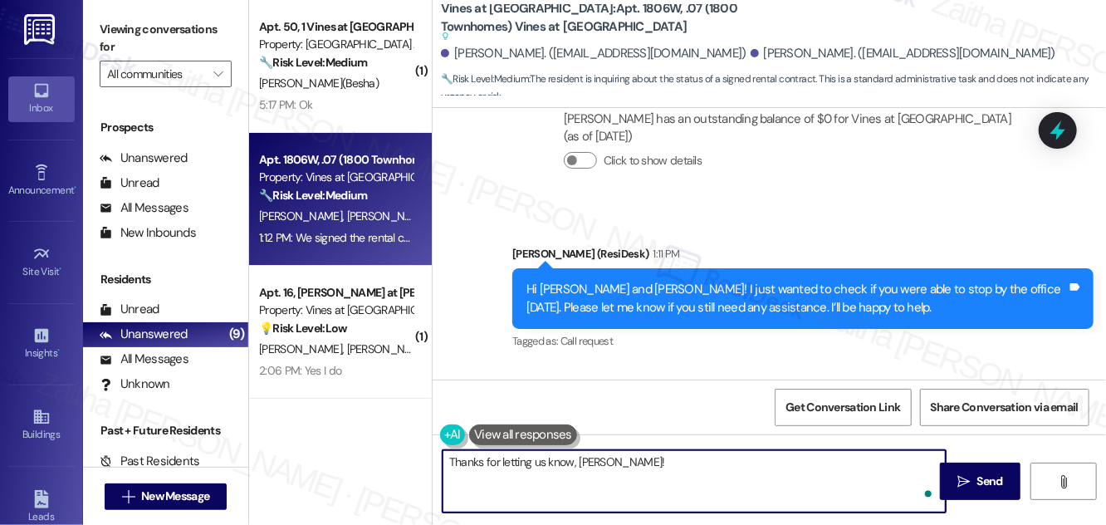
paste textarea "I’ll confirm with the team whether your rental contract has been received and g…"
click at [596, 478] on textarea "Thanks for letting us know, [PERSON_NAME]! I’ll confirm with the team whether y…" at bounding box center [694, 481] width 503 height 62
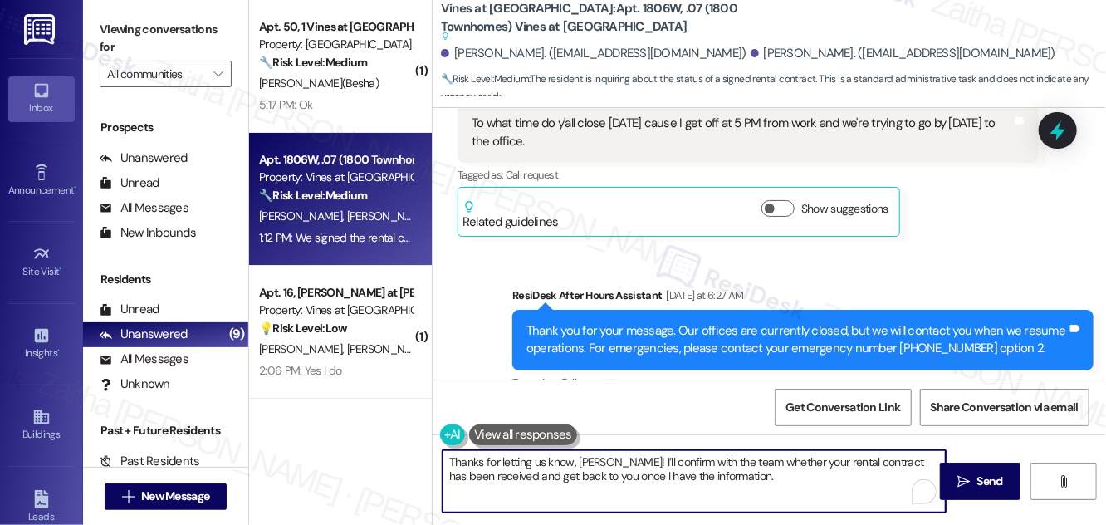
scroll to position [10005, 0]
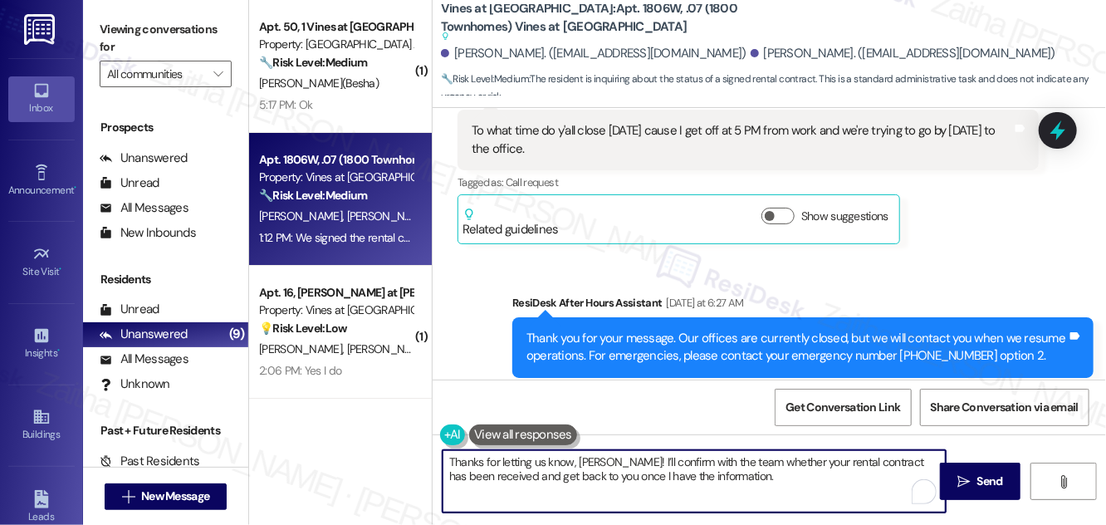
type textarea "Thanks for letting us know, [PERSON_NAME]! I’ll confirm with the team whether y…"
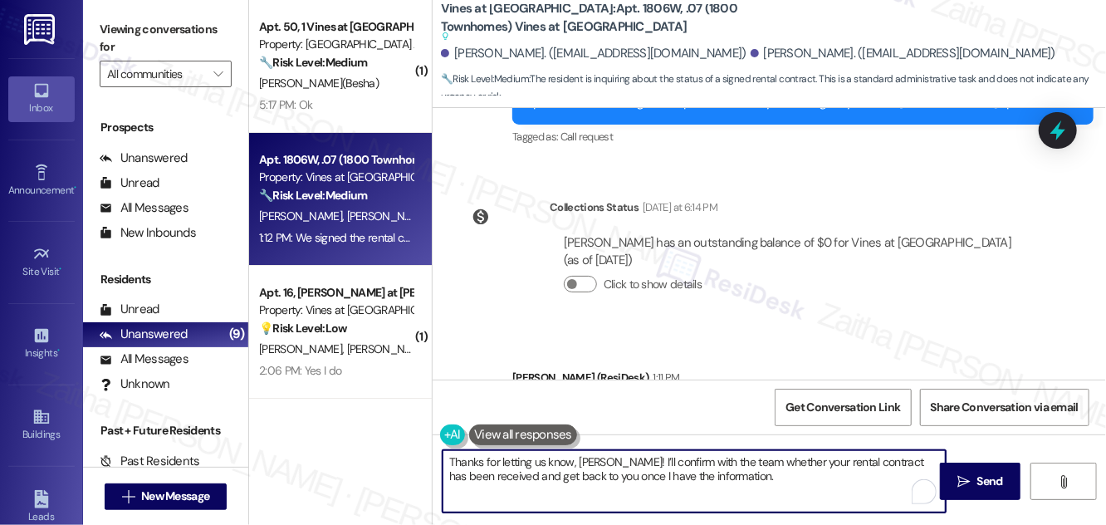
scroll to position [10382, 0]
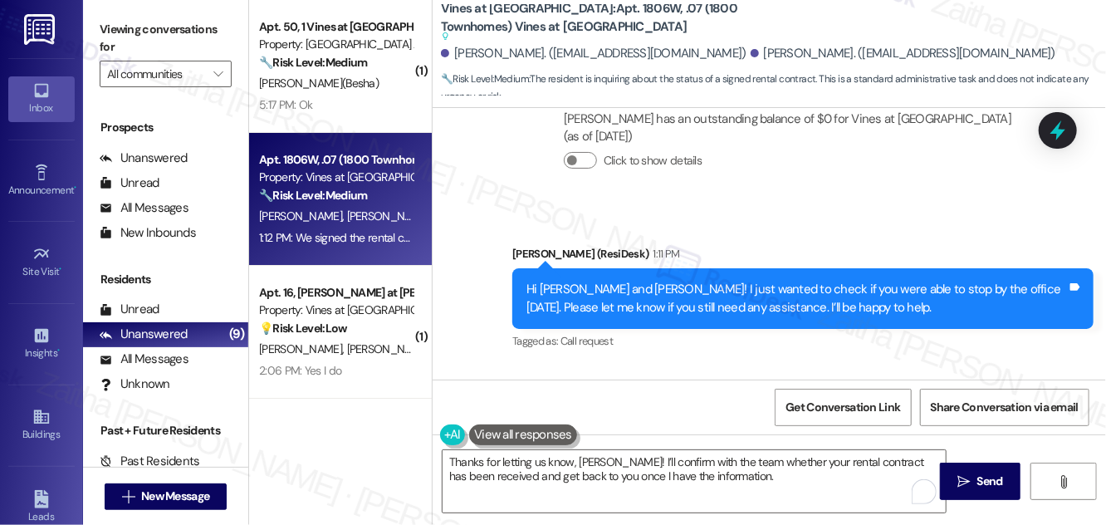
drag, startPoint x: 465, startPoint y: 325, endPoint x: 780, endPoint y: 316, distance: 314.9
click at [780, 365] on div "Received via SMS [PERSON_NAME] 1:12 PM We signed the rental contract, did you r…" at bounding box center [770, 435] width 674 height 140
copy div "We signed the rental contract, did you receive it? Tags and notes"
click at [857, 365] on div "Received via SMS [PERSON_NAME] 1:12 PM We signed the rental contract, did you r…" at bounding box center [770, 435] width 674 height 140
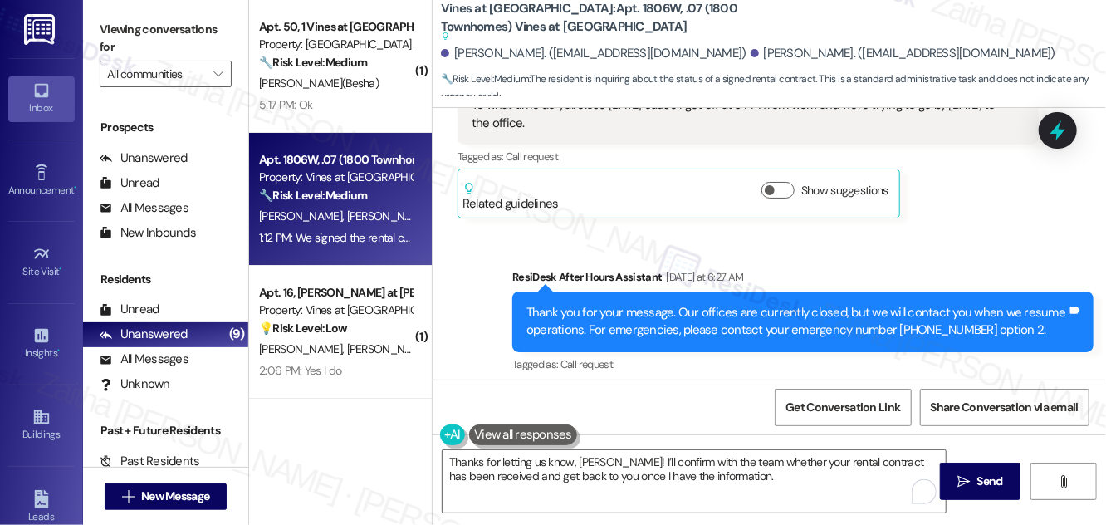
scroll to position [9929, 0]
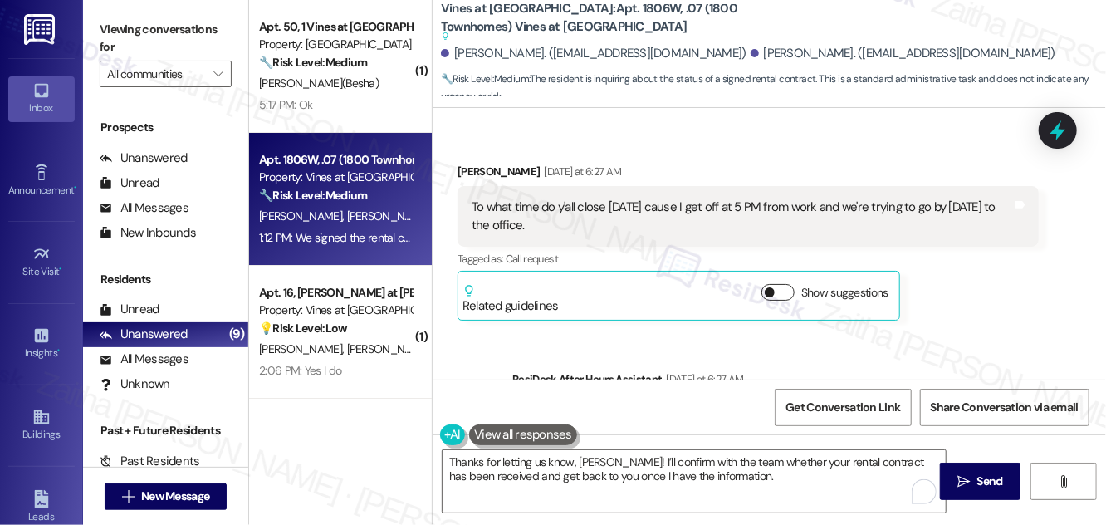
click at [777, 284] on button "Show suggestions" at bounding box center [778, 292] width 33 height 17
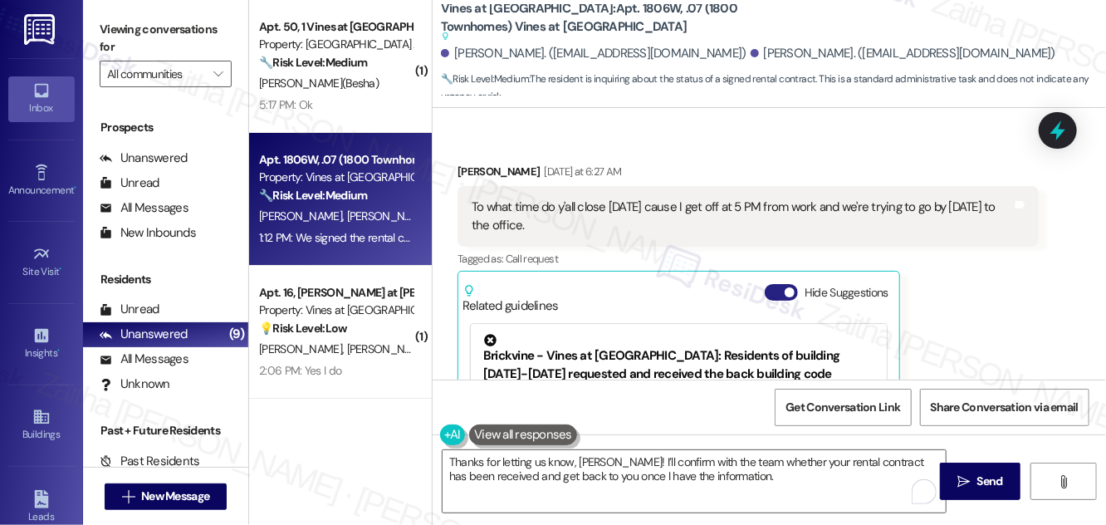
click at [771, 284] on button "Hide Suggestions" at bounding box center [781, 292] width 33 height 17
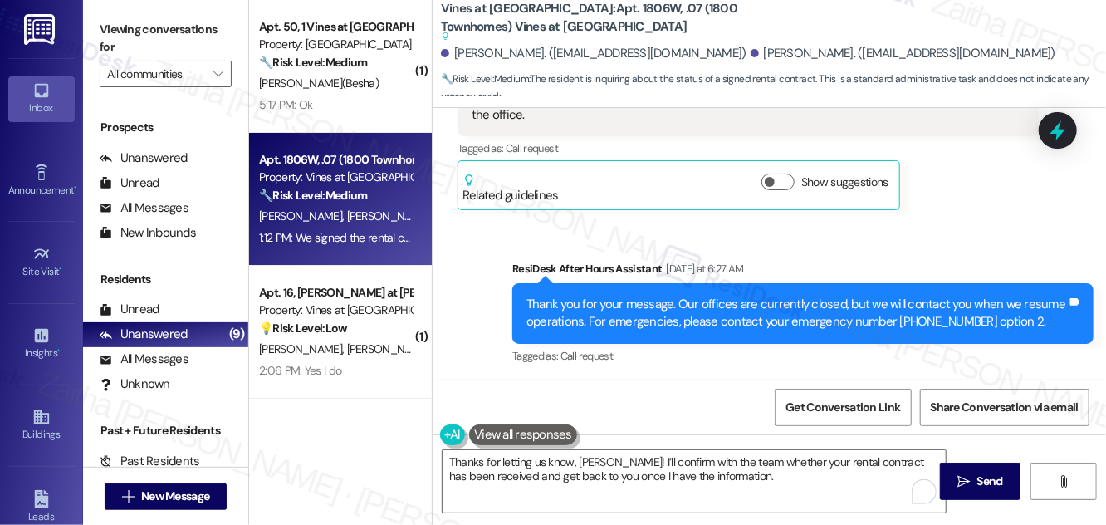
scroll to position [10156, 0]
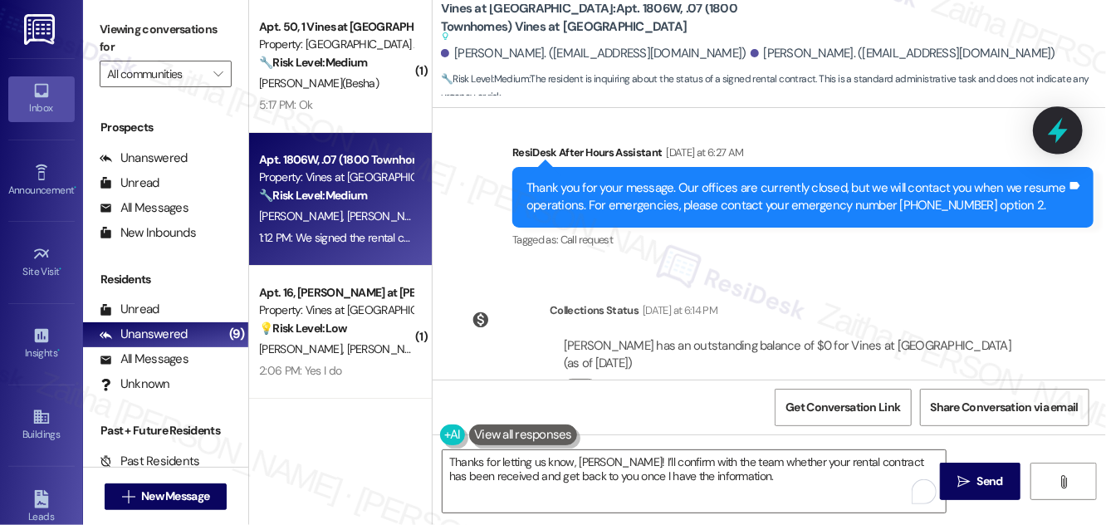
click at [1044, 130] on icon at bounding box center [1058, 130] width 28 height 28
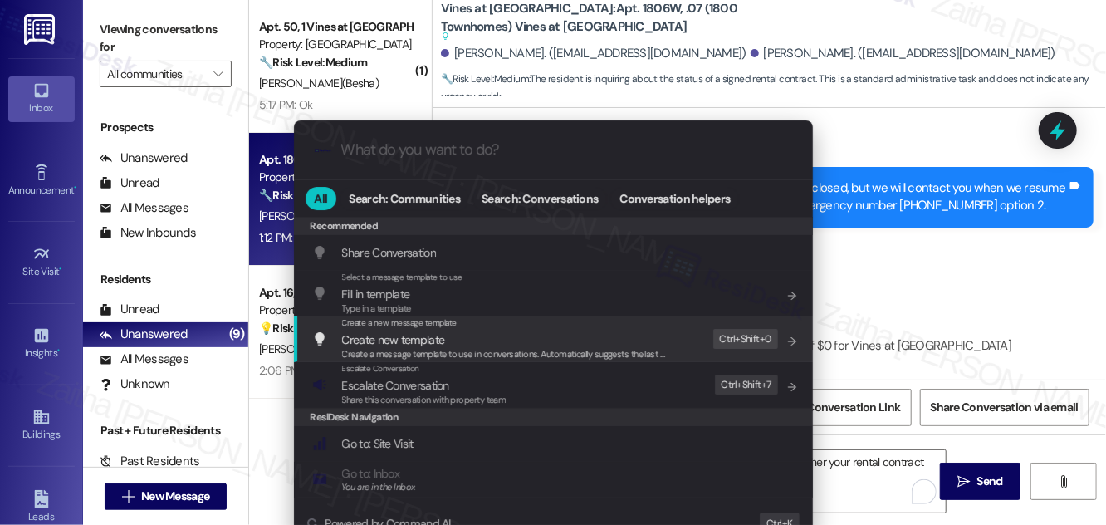
click at [970, 267] on div ".cls-1{fill:#0a055f;}.cls-2{fill:#0cc4c4;} resideskLogoBlueOrange All Search: C…" at bounding box center [553, 262] width 1106 height 525
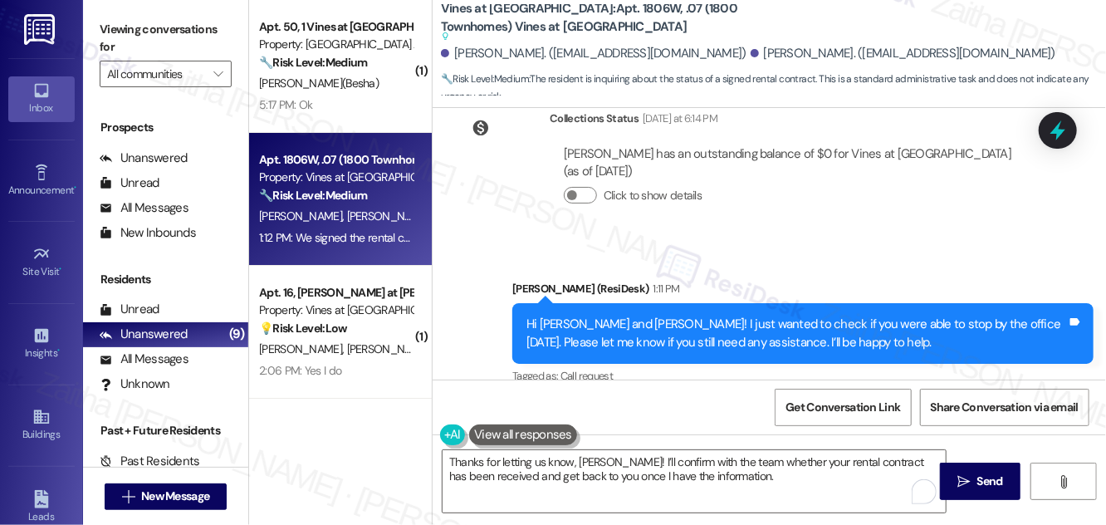
scroll to position [10382, 0]
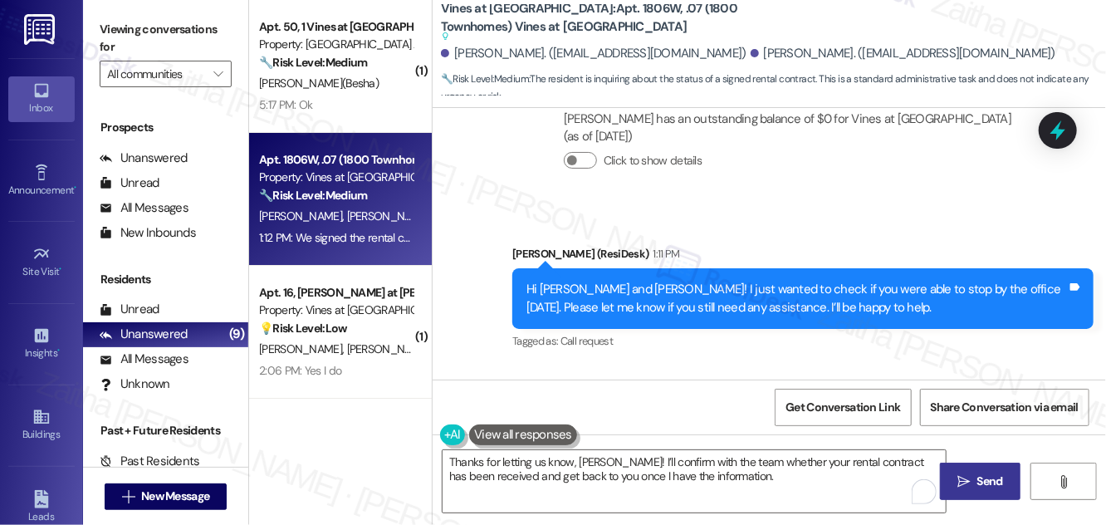
click at [980, 474] on span "Send" at bounding box center [991, 481] width 26 height 17
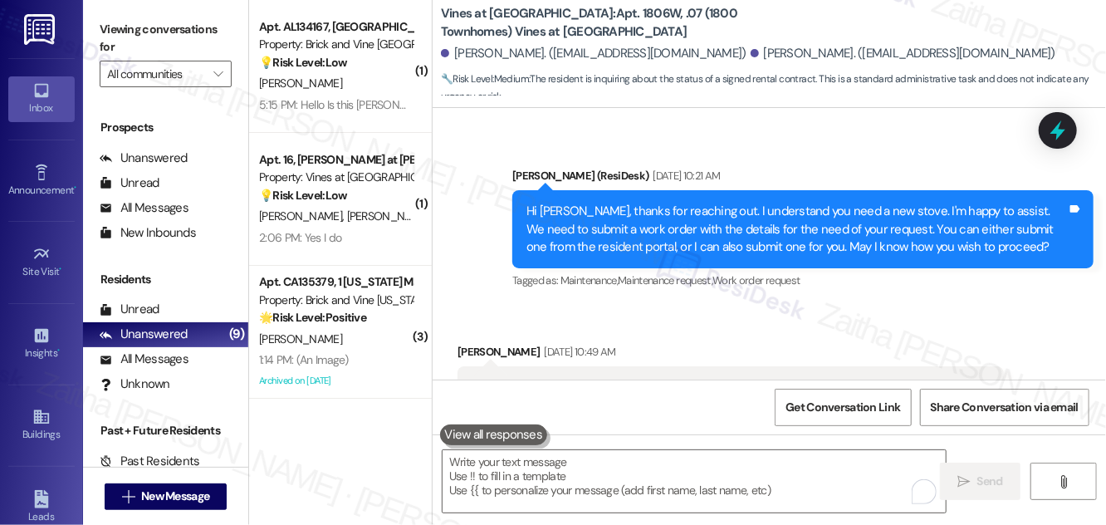
scroll to position [10467, 0]
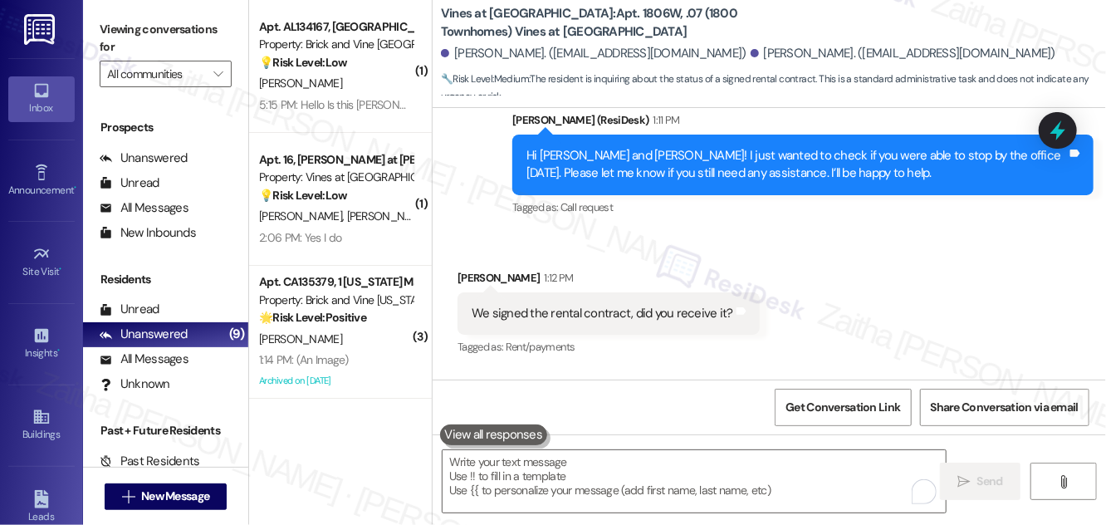
click at [1054, 131] on icon at bounding box center [1058, 130] width 15 height 20
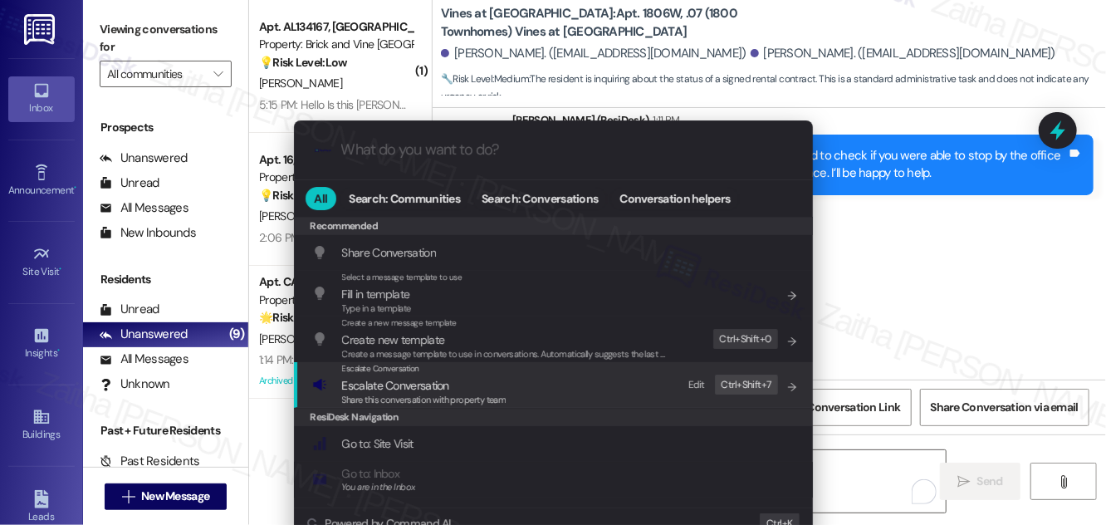
click at [351, 381] on span "Escalate Conversation" at bounding box center [395, 385] width 107 height 15
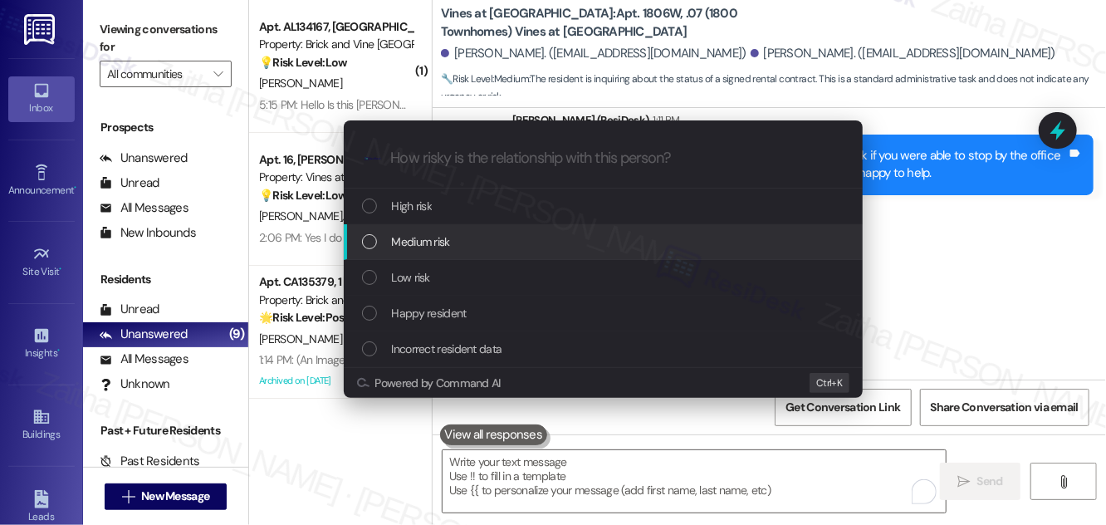
click at [452, 247] on div "Medium risk" at bounding box center [605, 242] width 486 height 18
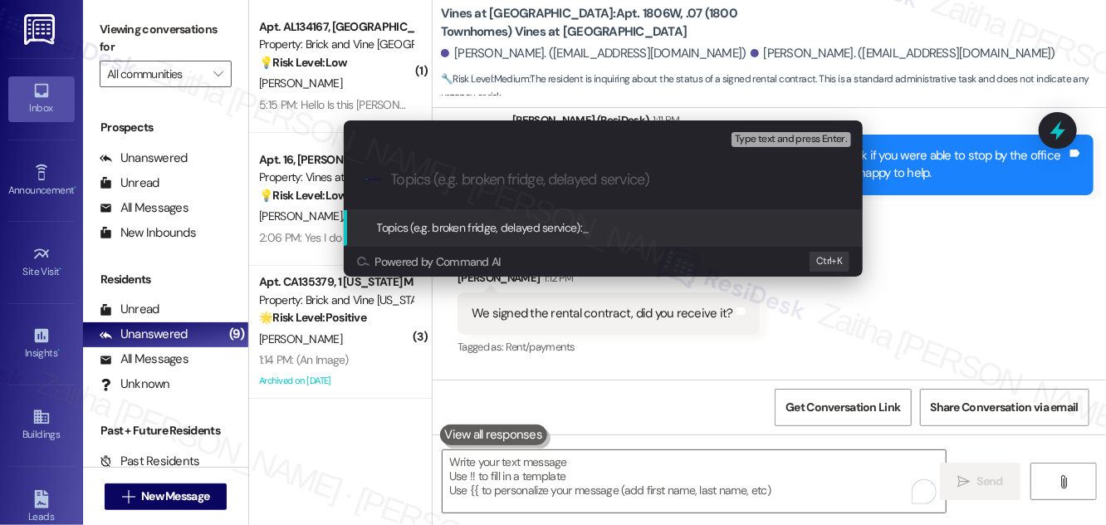
paste input "Resident Inquiry: Confirmation of Rental Contract Receipt"
type input "Resident Inquiry: Confirmation of Rental Contract Receipt"
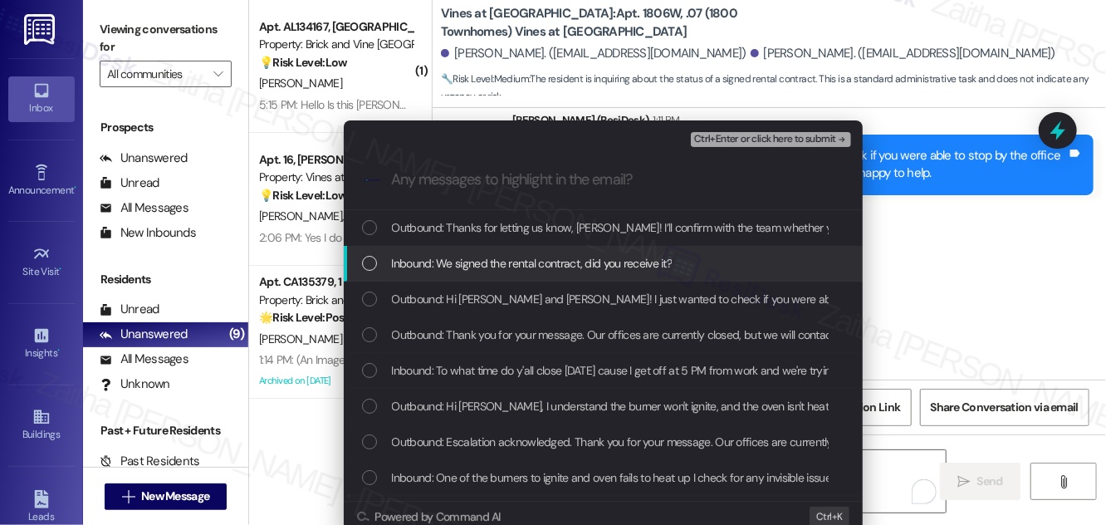
click at [386, 267] on div "Inbound: We signed the rental contract, did you receive it?" at bounding box center [605, 263] width 486 height 18
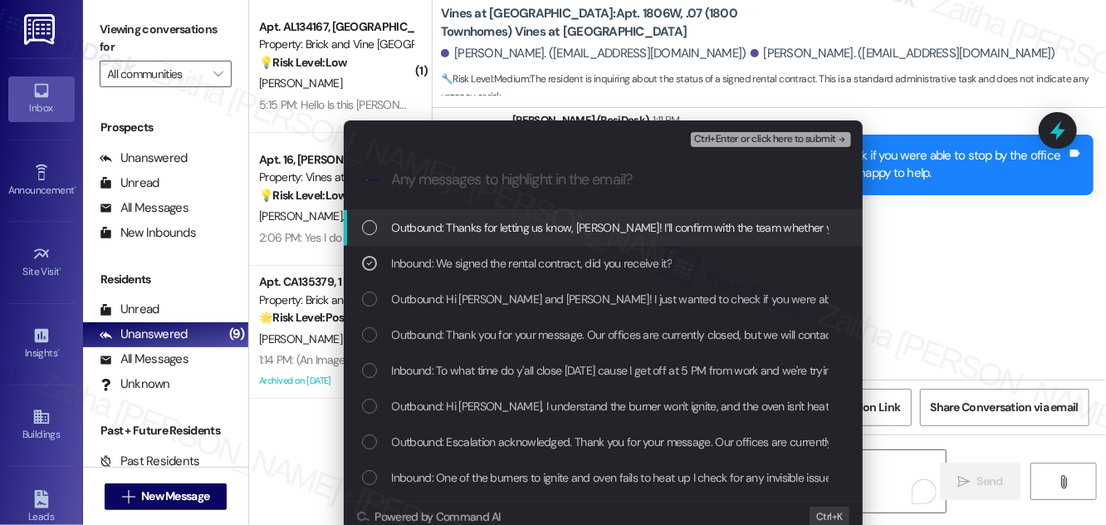
click at [767, 130] on div "Ctrl+Enter or click here to submit" at bounding box center [773, 140] width 164 height 22
click at [761, 134] on span "Ctrl+Enter or click here to submit" at bounding box center [765, 140] width 142 height 12
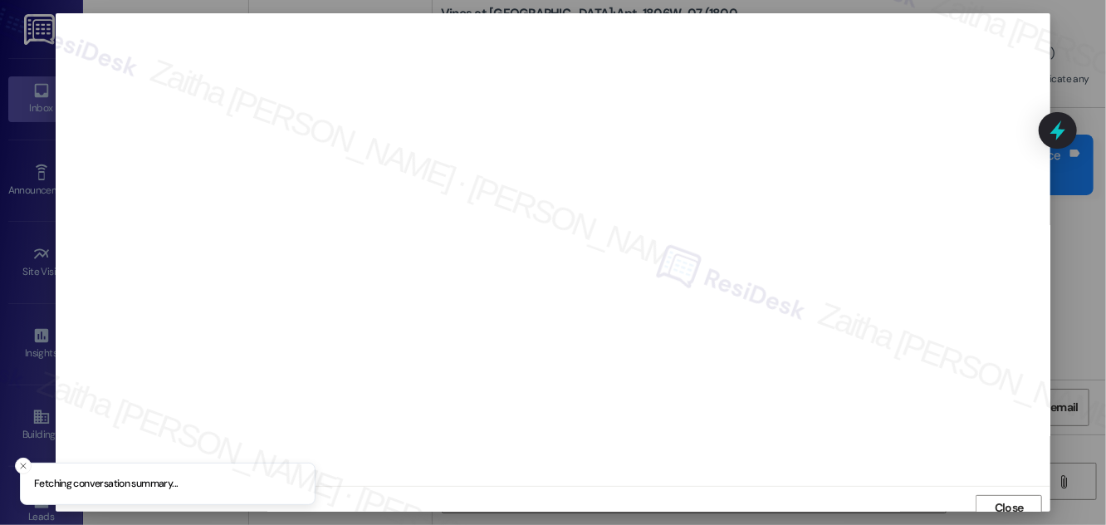
scroll to position [9, 0]
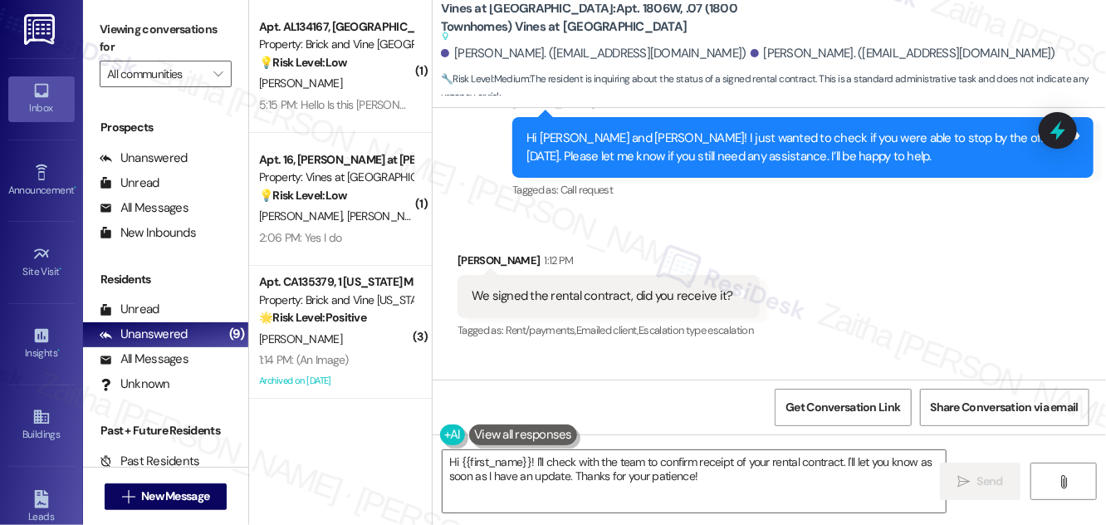
scroll to position [10540, 0]
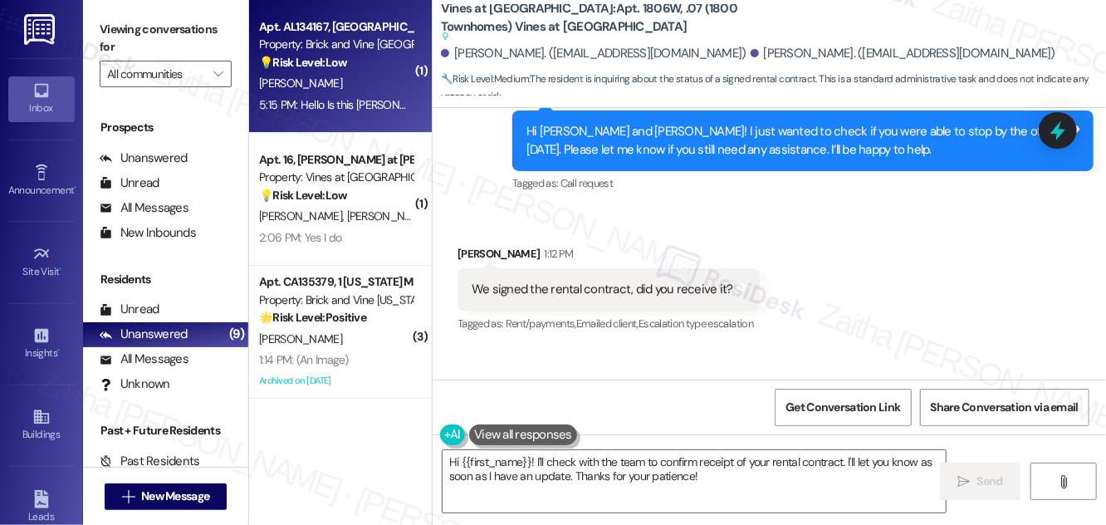
click at [380, 95] on div "5:15 PM: Hello Is this Sarah 5:15 PM: Hello Is this Sarah" at bounding box center [335, 105] width 157 height 21
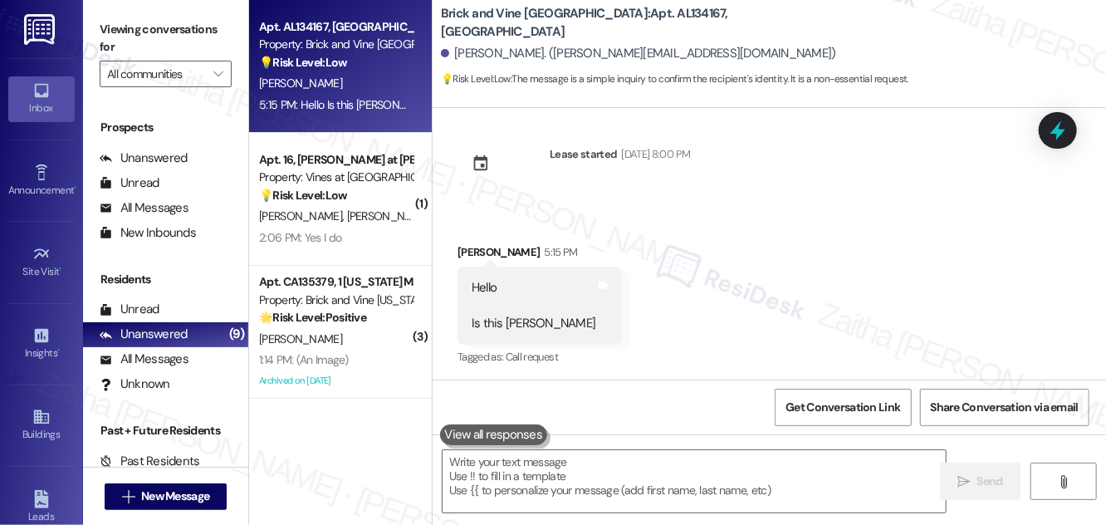
scroll to position [16, 0]
click at [768, 281] on div "Received via SMS Rashena Ryles 5:15 PM Hello Is this Sarah Tags and notes Tagge…" at bounding box center [770, 291] width 674 height 176
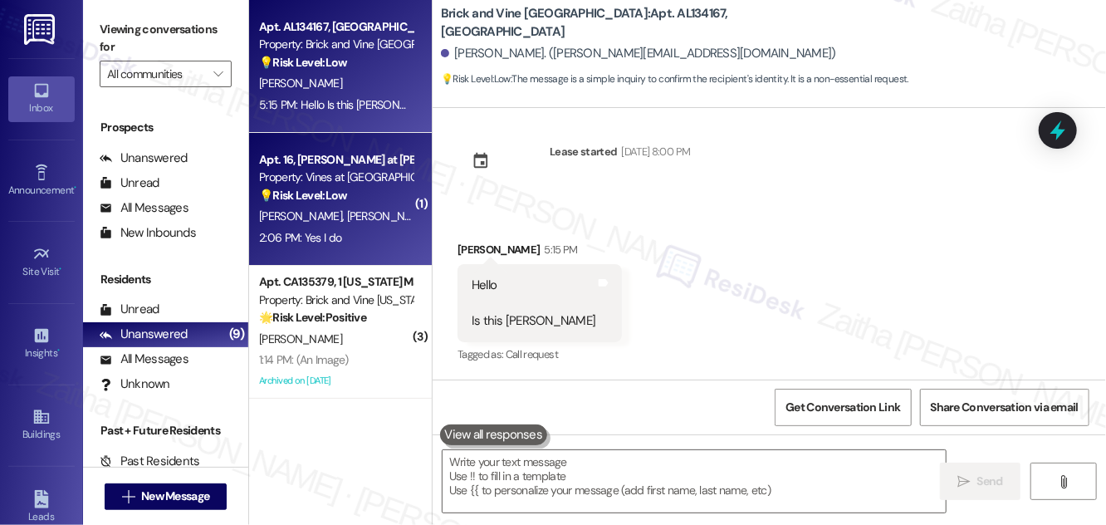
click at [363, 238] on div "2:06 PM: Yes I do 2:06 PM: Yes I do" at bounding box center [335, 238] width 157 height 21
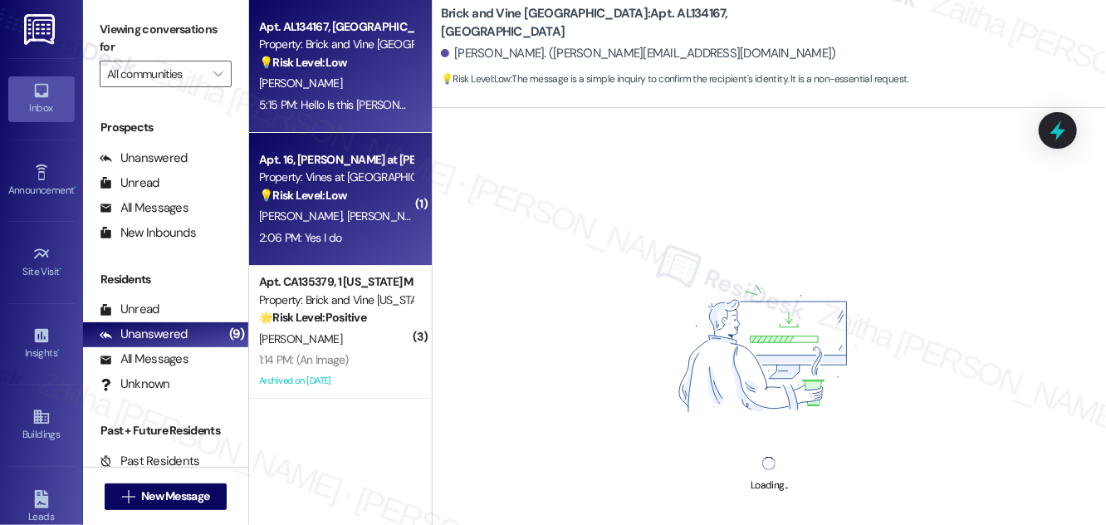
click at [387, 88] on div "[PERSON_NAME]" at bounding box center [335, 83] width 157 height 21
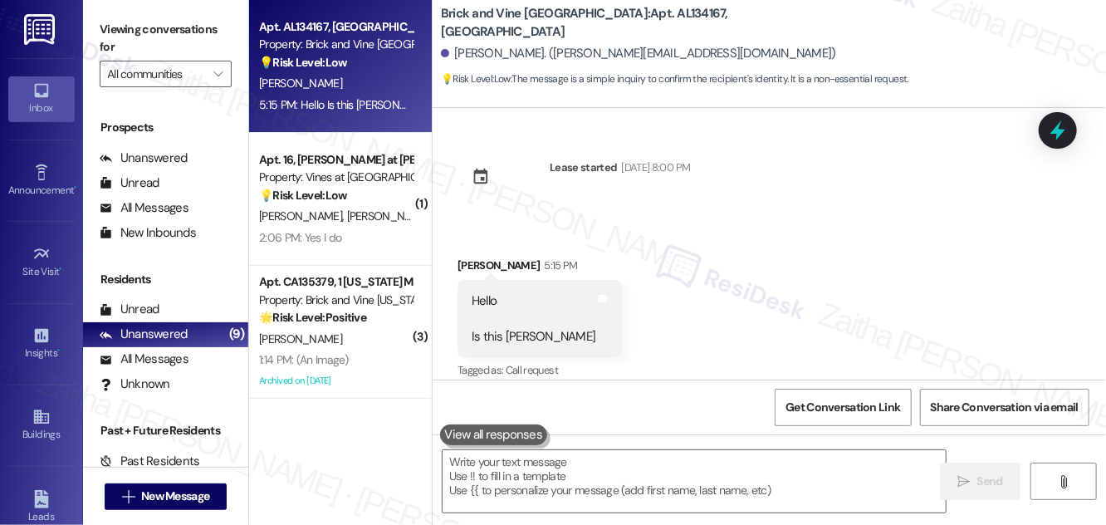
scroll to position [15, 0]
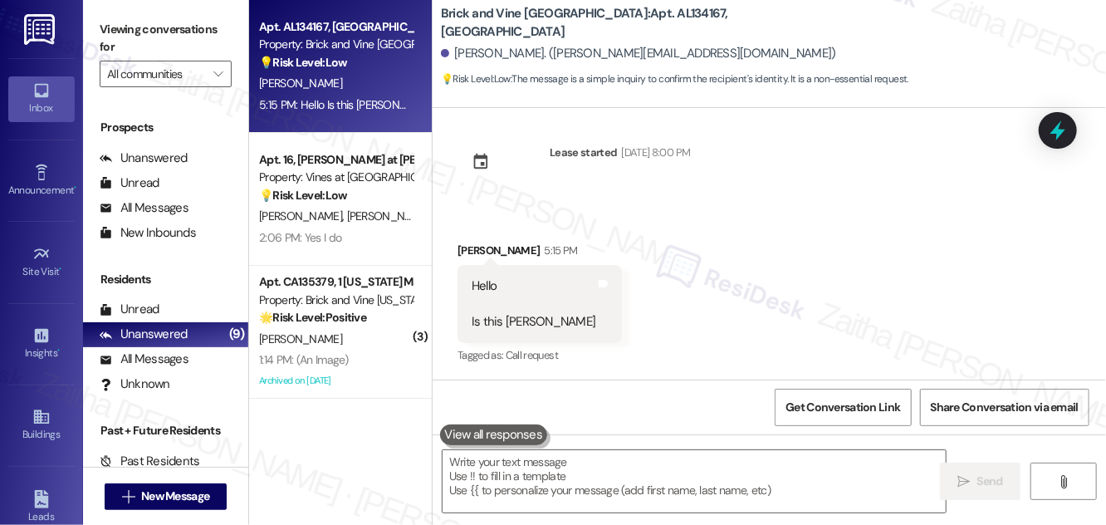
click at [480, 437] on button at bounding box center [494, 434] width 108 height 21
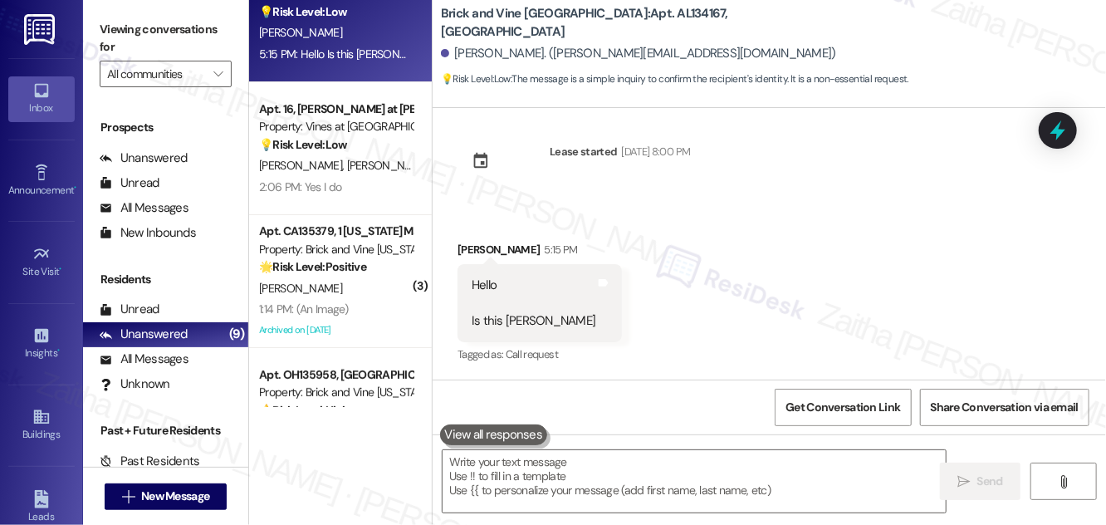
scroll to position [0, 0]
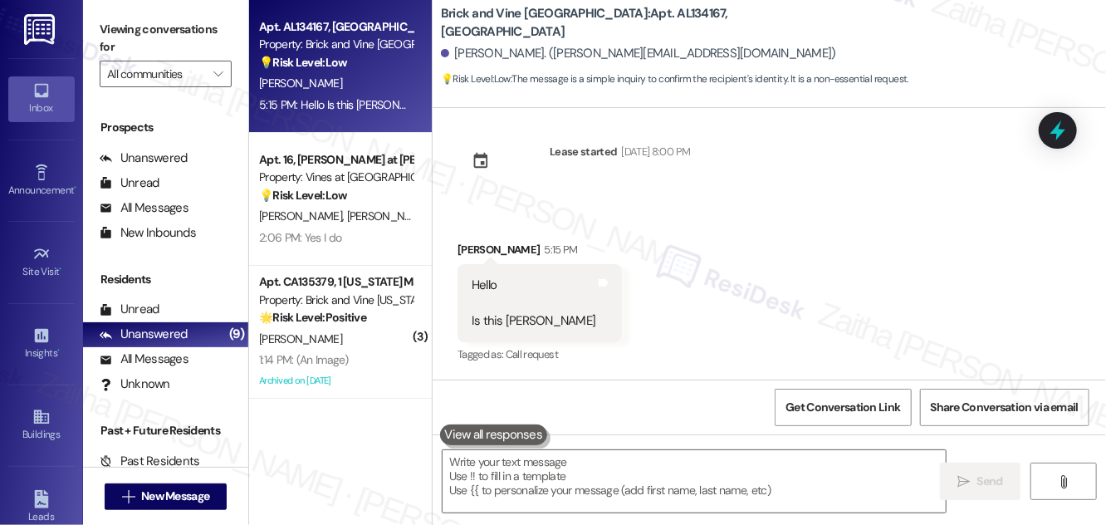
click at [478, 245] on div "Rashena Ryles 5:15 PM" at bounding box center [540, 252] width 164 height 23
copy div "Rashena"
click at [495, 467] on textarea at bounding box center [694, 481] width 503 height 62
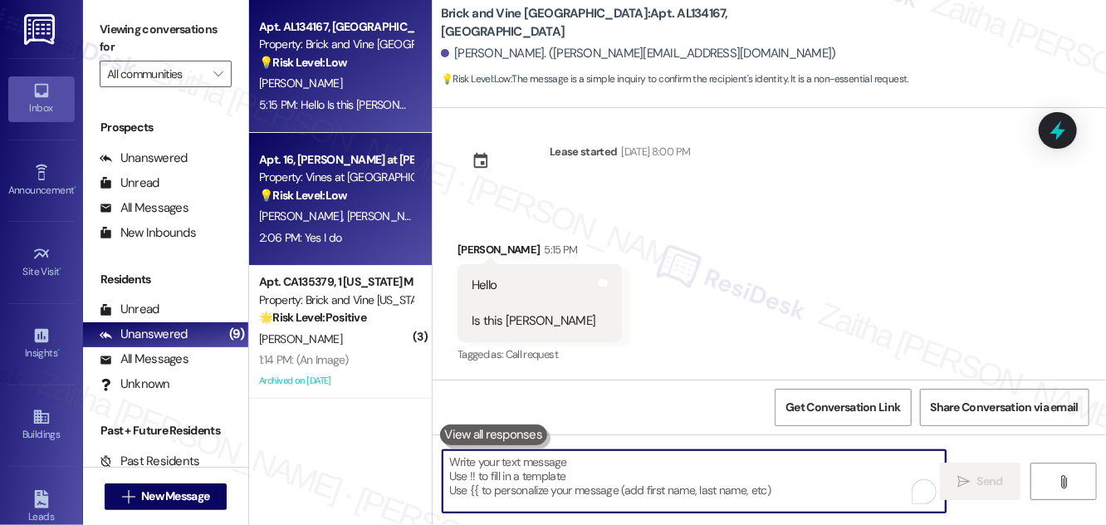
click at [368, 231] on div "2:06 PM: Yes I do 2:06 PM: Yes I do" at bounding box center [335, 238] width 157 height 21
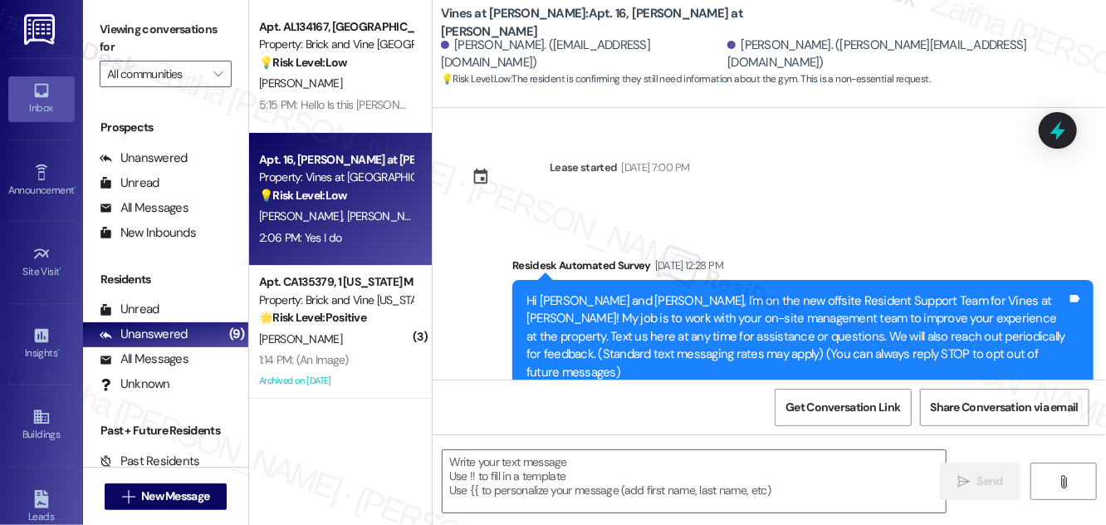
type textarea "Fetching suggested responses. Please feel free to read through the conversation…"
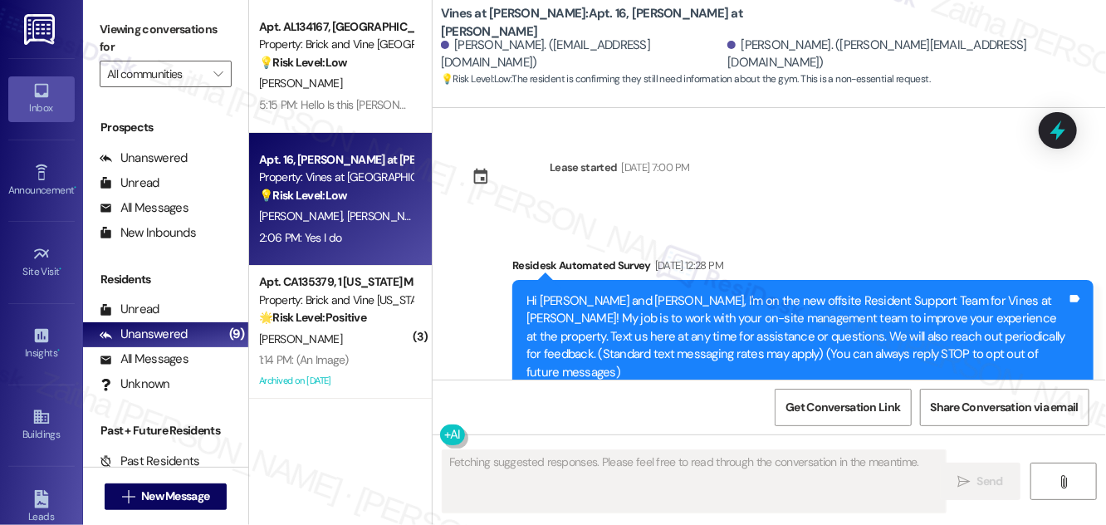
scroll to position [22793, 0]
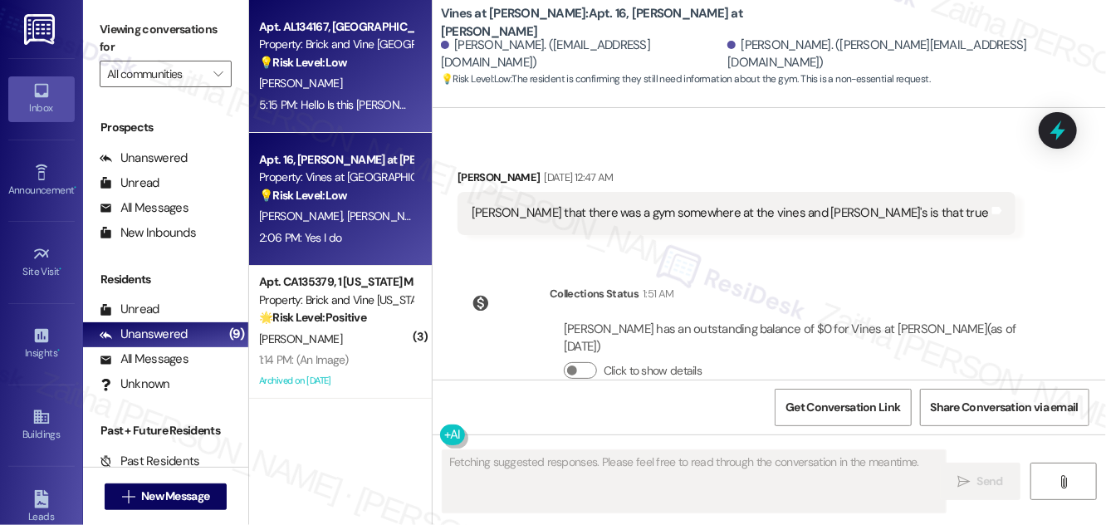
click at [360, 74] on div "[PERSON_NAME]" at bounding box center [335, 83] width 157 height 21
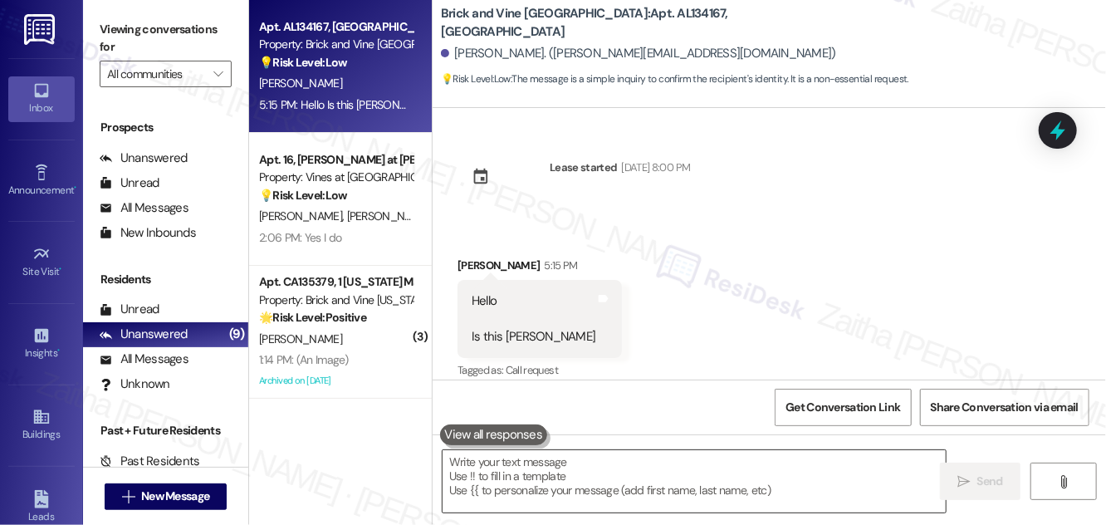
scroll to position [15, 0]
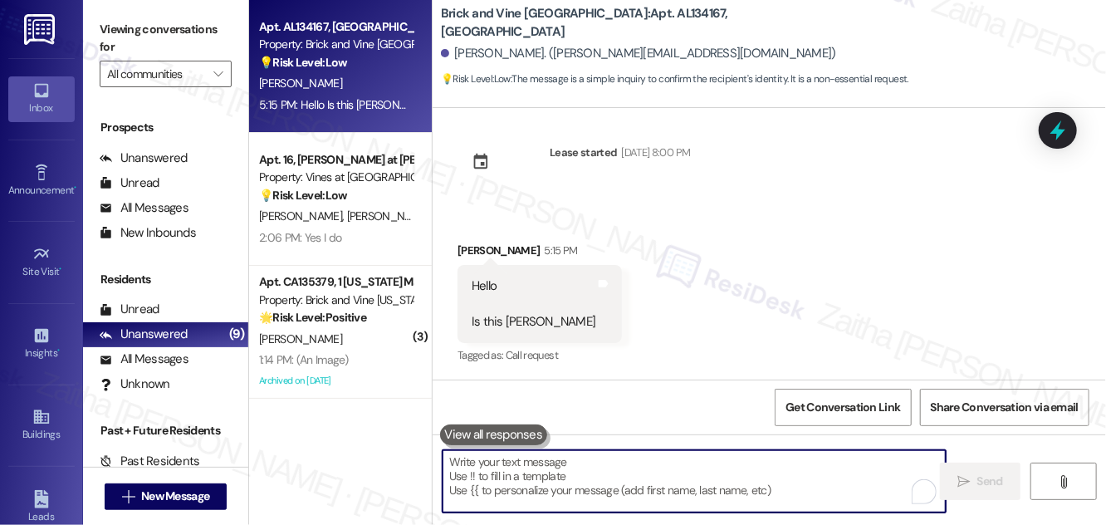
click at [509, 476] on textarea "To enrich screen reader interactions, please activate Accessibility in Grammarl…" at bounding box center [694, 481] width 503 height 62
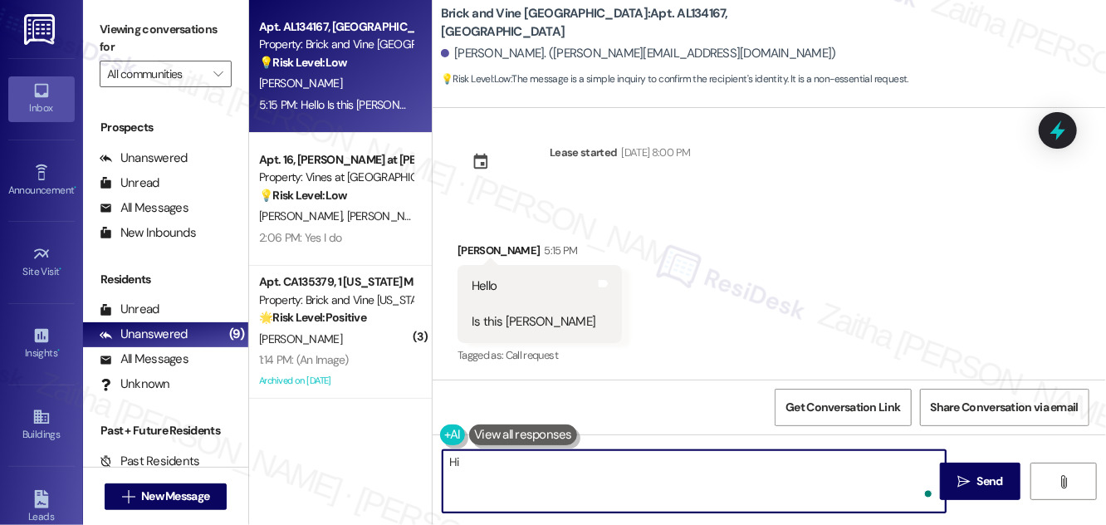
paste textarea "Rashena"
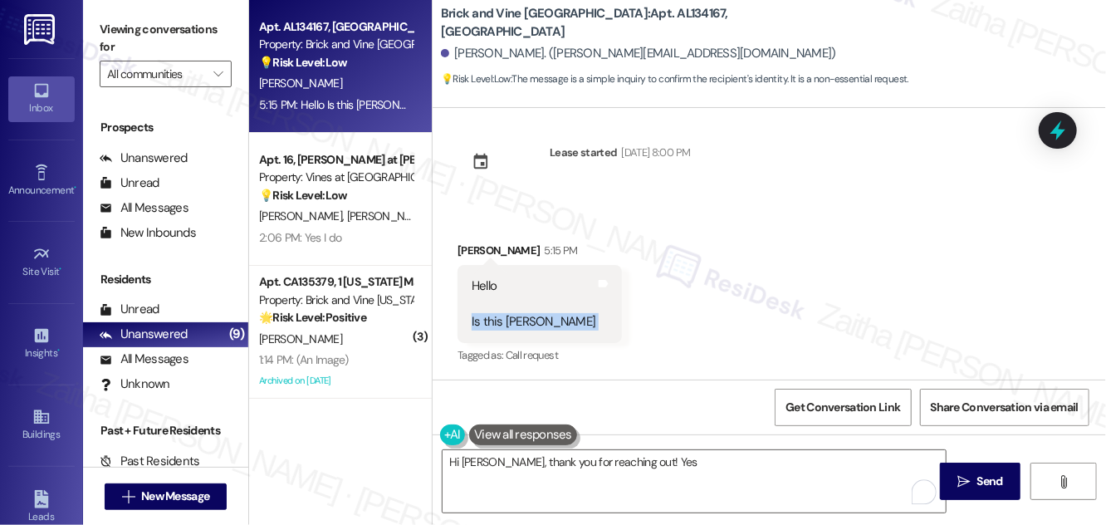
drag, startPoint x: 464, startPoint y: 323, endPoint x: 576, endPoint y: 320, distance: 111.3
click at [576, 320] on div "Received via SMS Rashena Ryles 5:15 PM Hello Is this Sarah Tags and notes Tagge…" at bounding box center [770, 292] width 674 height 176
copy div "Is this Sarah Tags and notes"
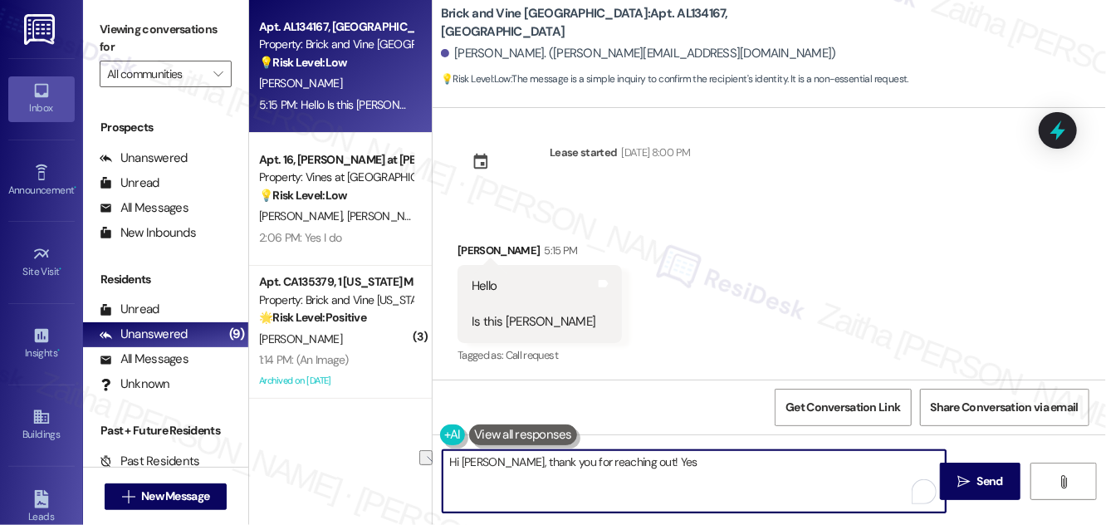
drag, startPoint x: 507, startPoint y: 459, endPoint x: 706, endPoint y: 463, distance: 198.5
click at [706, 463] on textarea "Hi Rashena, thank you for reaching out! Yes" at bounding box center [694, 481] width 503 height 62
paste textarea "yes, this is Sarah. How can I help you today?"
type textarea "Hi Rashena, yes, this is Sarah. How can I help you today?"
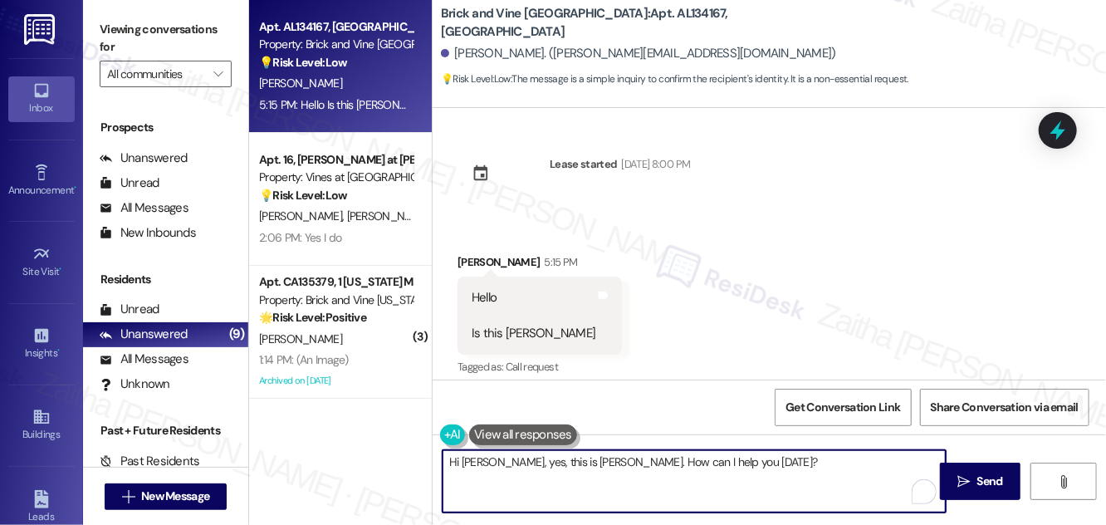
scroll to position [0, 0]
drag, startPoint x: 728, startPoint y: 463, endPoint x: 418, endPoint y: 462, distance: 310.6
click at [418, 462] on div "Apt. AL134167, 1 Birmingham Market Property: Brick and Vine Birmingham 💡 Risk L…" at bounding box center [677, 262] width 857 height 525
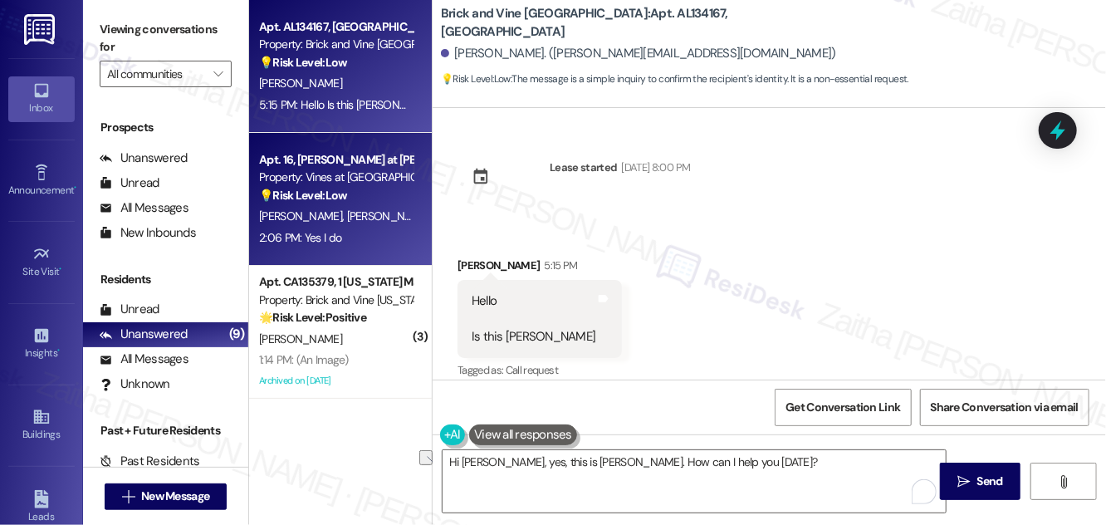
click at [379, 228] on div "2:06 PM: Yes I do 2:06 PM: Yes I do" at bounding box center [335, 238] width 157 height 21
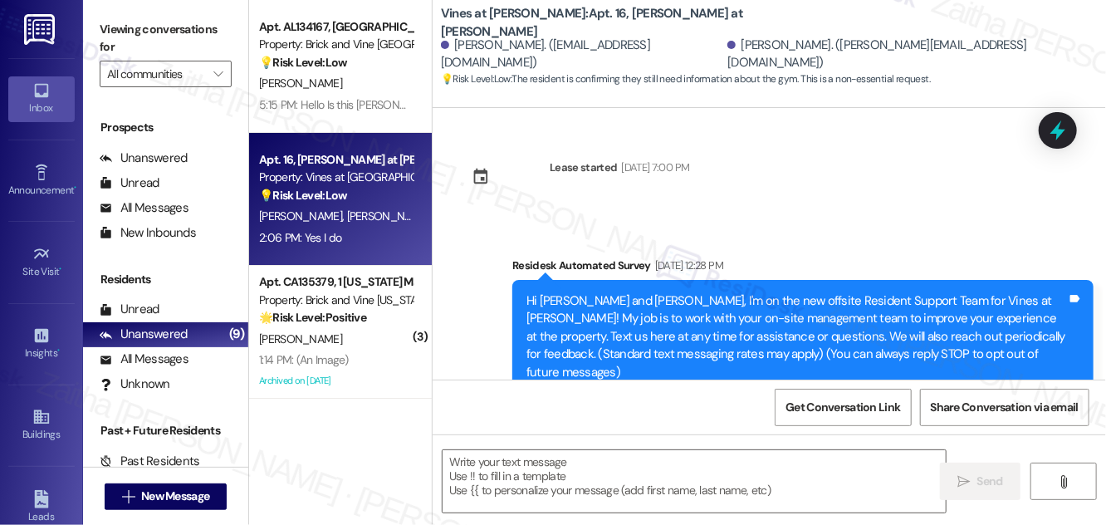
type textarea "Fetching suggested responses. Please feel free to read through the conversation…"
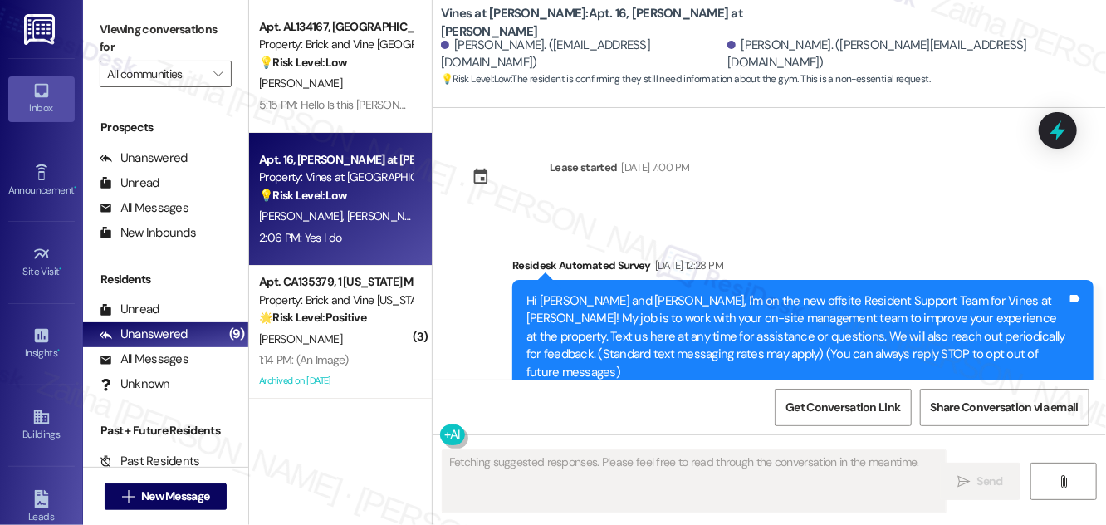
scroll to position [22793, 0]
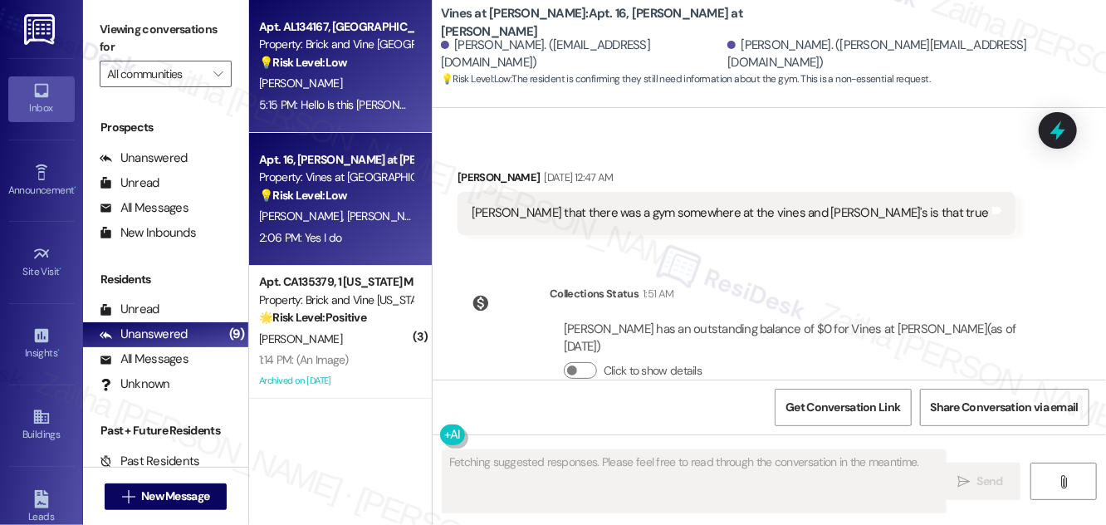
click at [346, 79] on div "[PERSON_NAME]" at bounding box center [335, 83] width 157 height 21
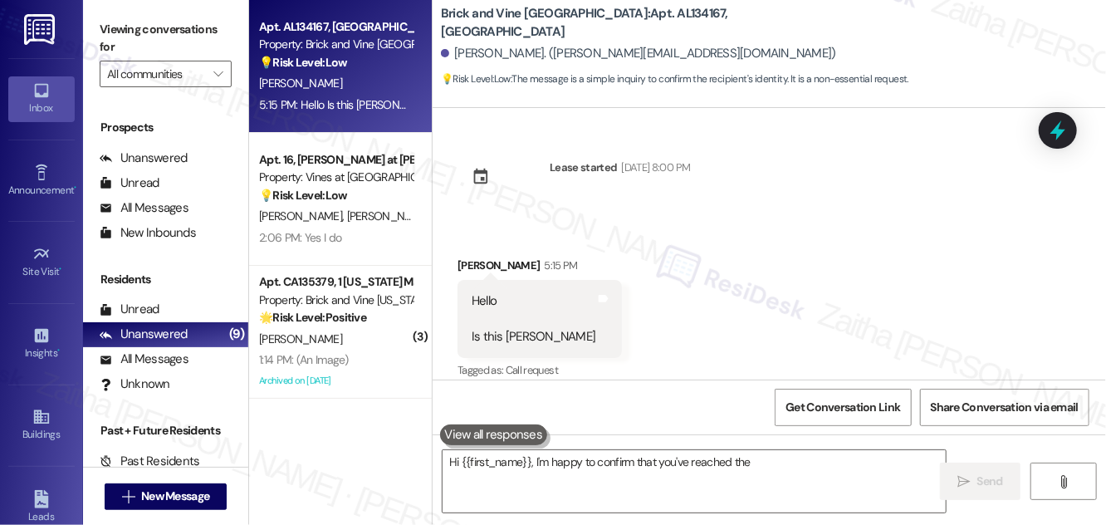
scroll to position [15, 0]
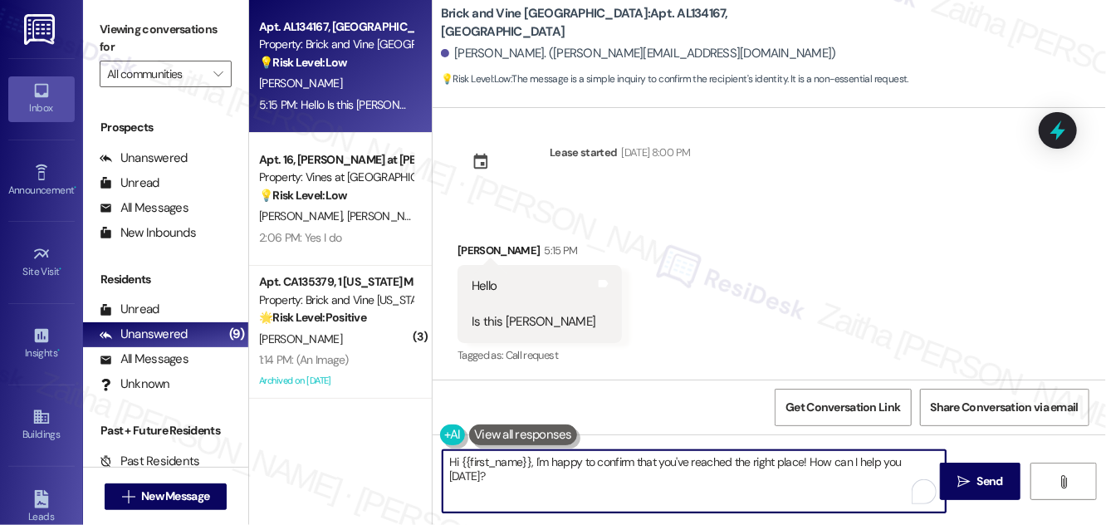
drag, startPoint x: 452, startPoint y: 458, endPoint x: 883, endPoint y: 484, distance: 431.8
click at [880, 485] on textarea "Hi {{first_name}}, I'm happy to confirm that you've reached the right place! Ho…" at bounding box center [694, 481] width 503 height 62
type textarea "you today?"
drag, startPoint x: 530, startPoint y: 460, endPoint x: 411, endPoint y: 460, distance: 118.8
click at [411, 460] on div "Apt. AL134167, 1 Birmingham Market Property: Brick and Vine Birmingham 💡 Risk L…" at bounding box center [677, 262] width 857 height 525
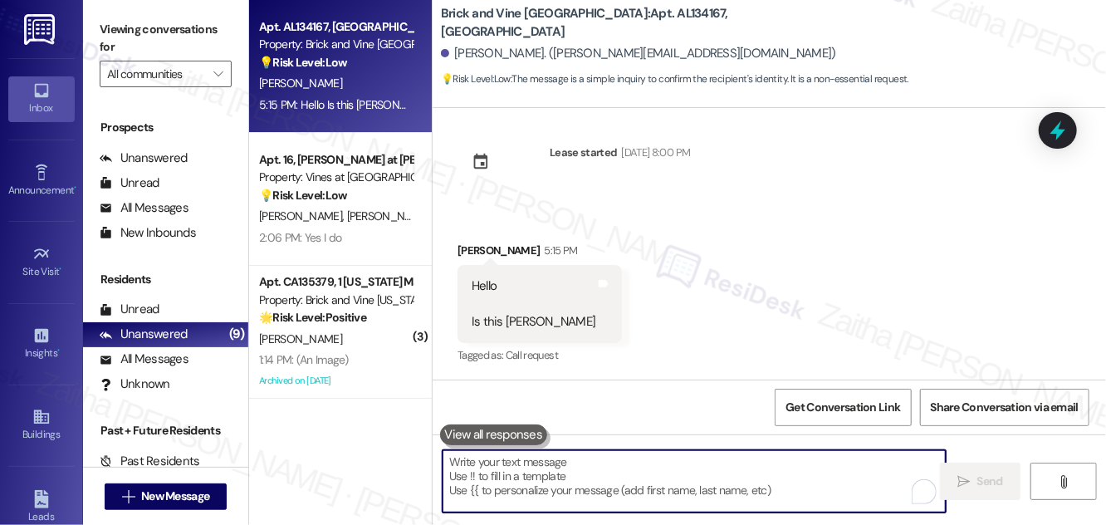
paste textarea "Hi Rashena, yes, this is Sarah. How can I help you today?"
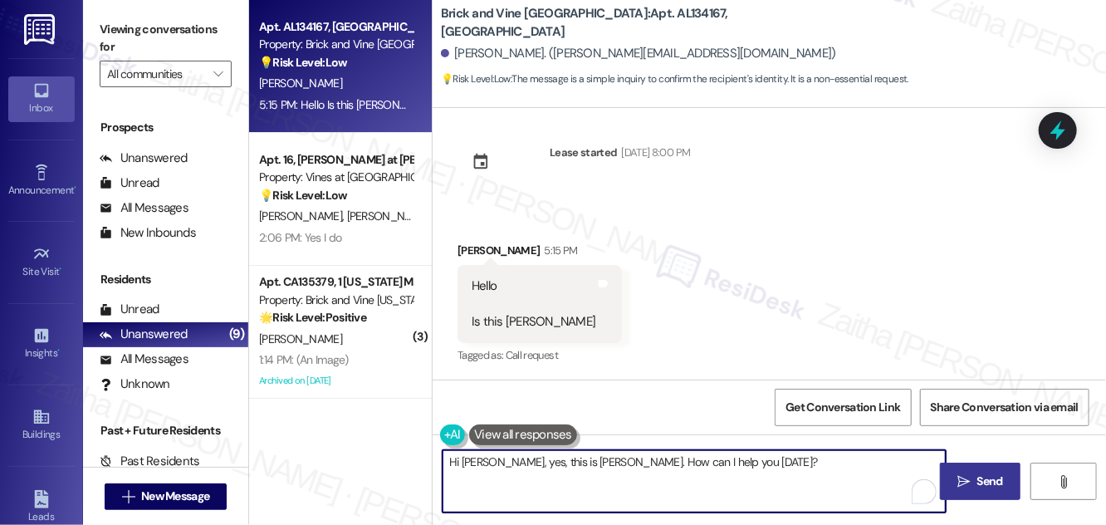
type textarea "Hi Rashena, yes, this is Sarah. How can I help you today?"
click at [990, 478] on span "Send" at bounding box center [991, 481] width 26 height 17
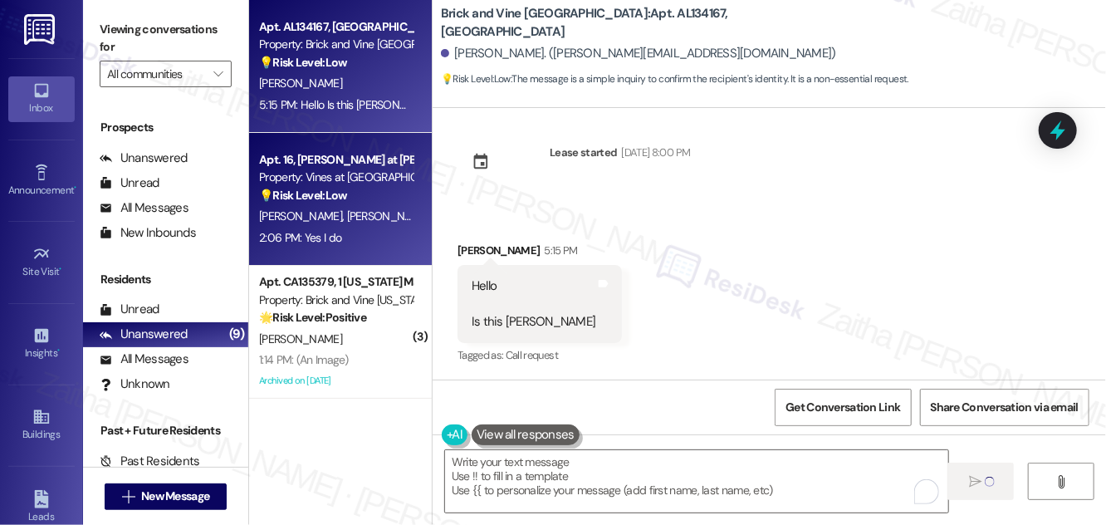
type textarea "Fetching suggested responses. Please feel free to read through the conversation…"
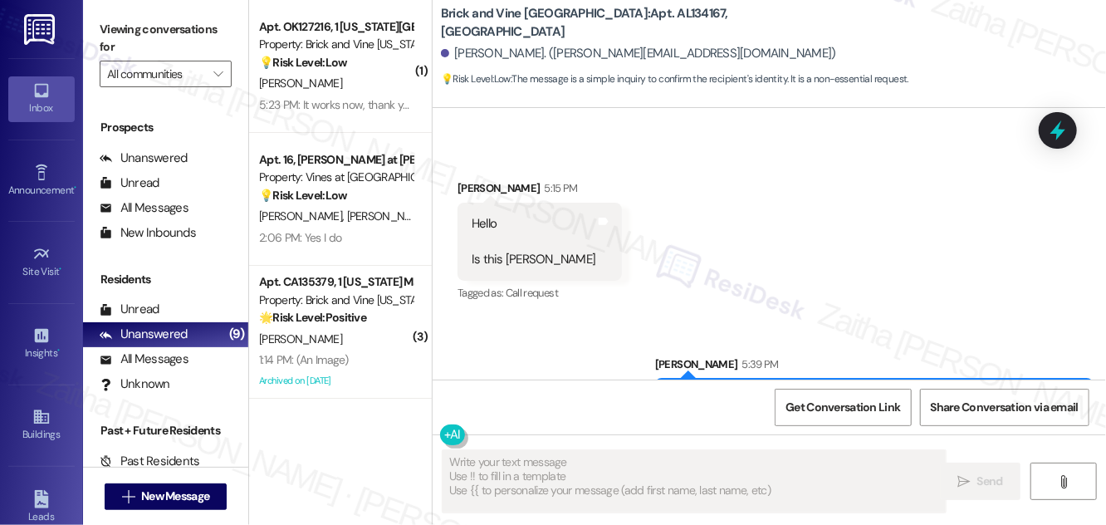
scroll to position [131, 0]
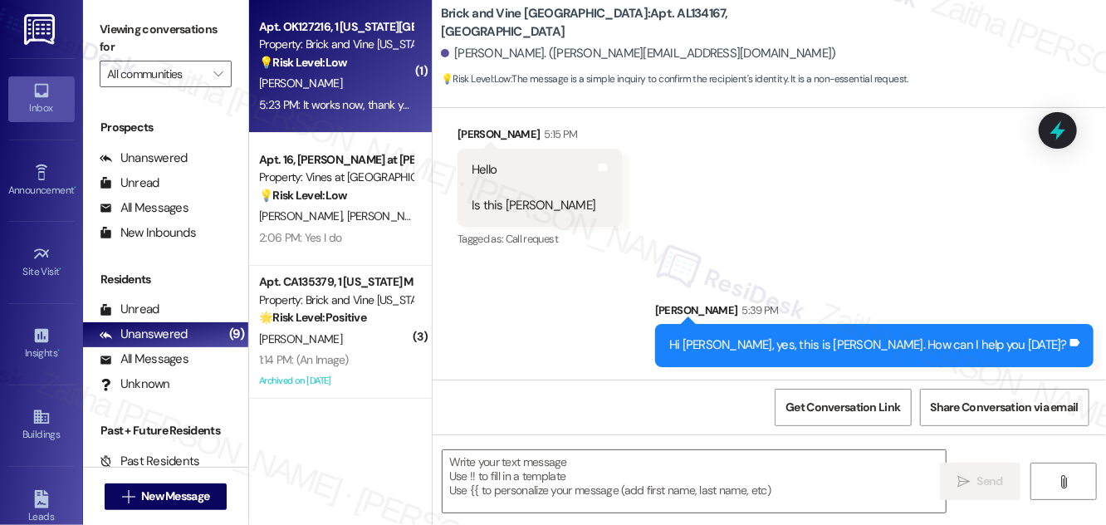
click at [360, 81] on div "[PERSON_NAME]" at bounding box center [335, 83] width 157 height 21
type textarea "Fetching suggested responses. Please feel free to read through the conversation…"
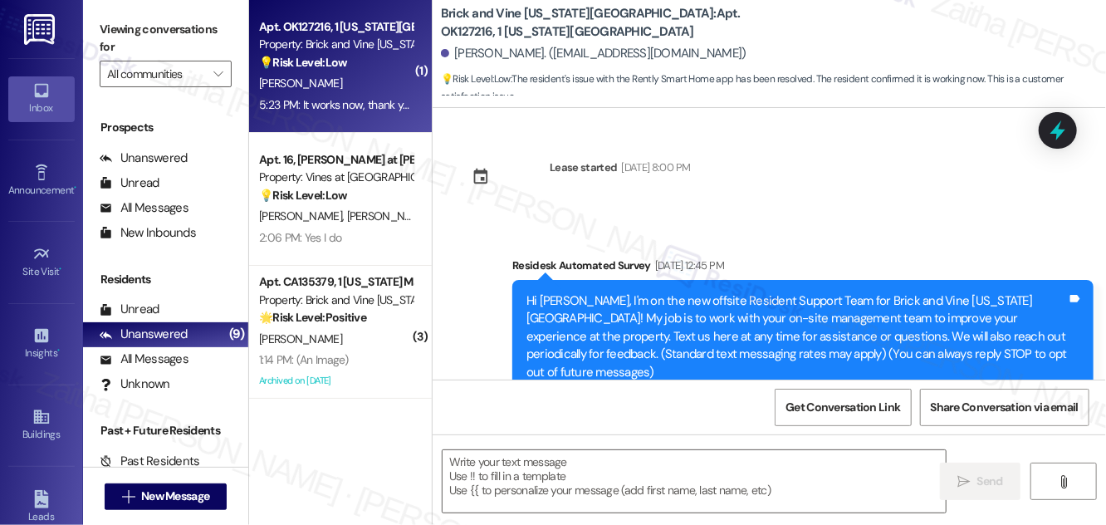
type textarea "Fetching suggested responses. Please feel free to read through the conversation…"
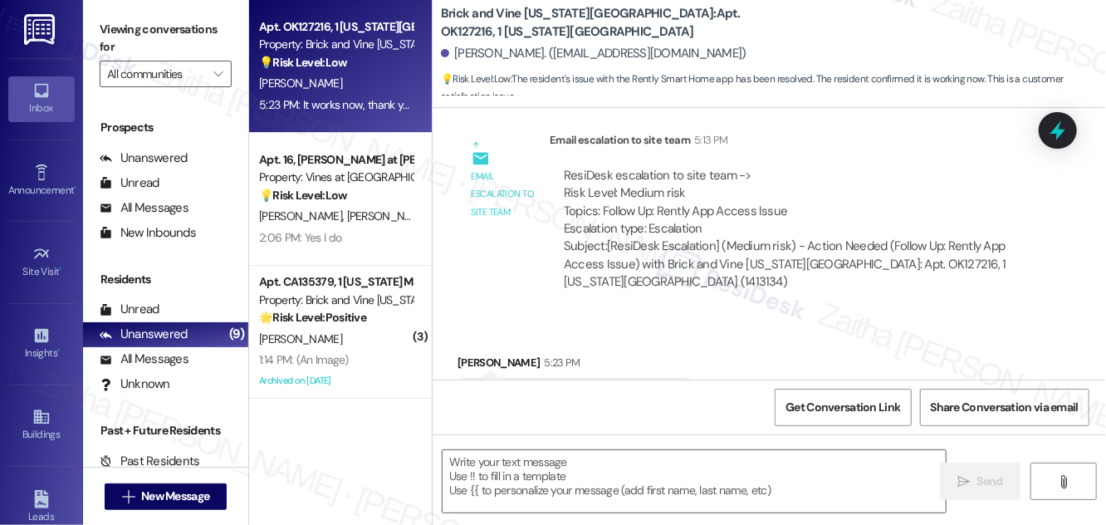
scroll to position [3954, 0]
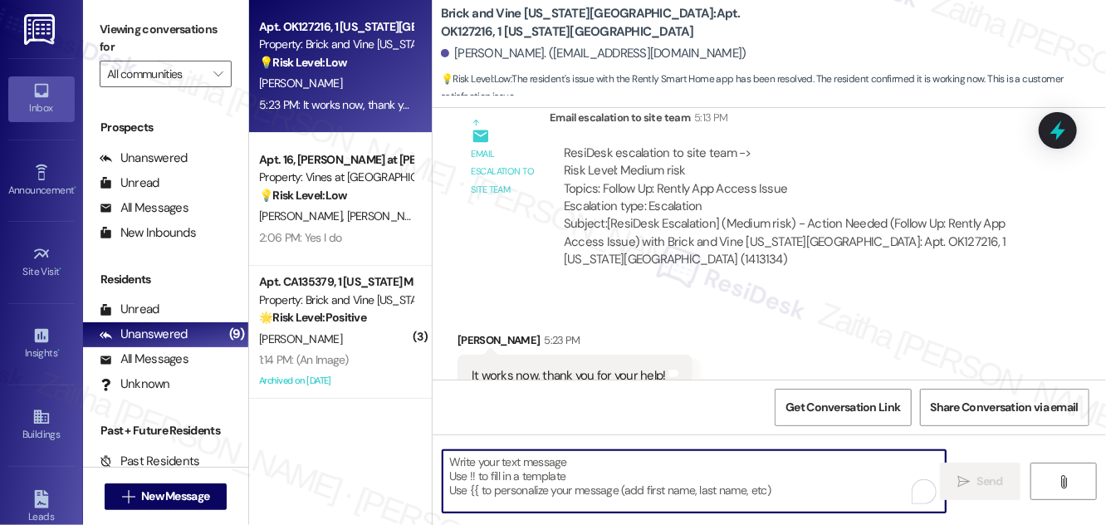
click at [566, 468] on textarea "To enrich screen reader interactions, please activate Accessibility in Grammarl…" at bounding box center [694, 481] width 503 height 62
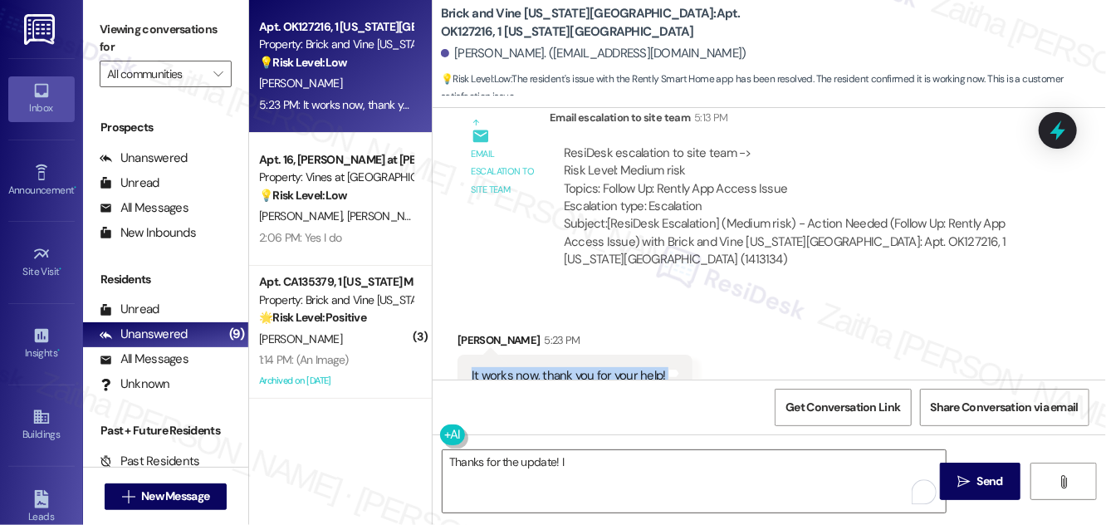
drag, startPoint x: 463, startPoint y: 322, endPoint x: 706, endPoint y: 318, distance: 242.6
click at [706, 318] on div "Received via SMS Nathan Flannery 5:23 PM It works now, thank you for your help!…" at bounding box center [770, 364] width 674 height 140
copy div "It works now, thank you for your help! Tags and notes"
click at [592, 463] on textarea "Thanks for the update! I" at bounding box center [694, 481] width 503 height 62
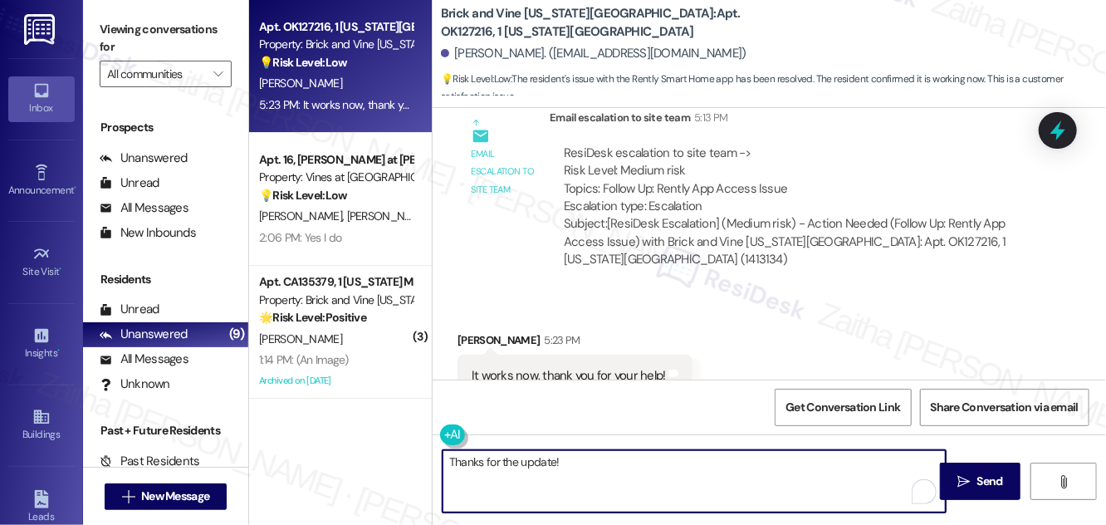
paste textarea "I’m glad to hear it’s working now,"
paste textarea "You’re very welcome — happy I could help."
drag, startPoint x: 817, startPoint y: 460, endPoint x: 716, endPoint y: 450, distance: 101.8
click at [716, 450] on textarea "Thanks for the update! I’m glad to hear it’s working now. You’re very welcome —…" at bounding box center [694, 481] width 503 height 62
drag, startPoint x: 552, startPoint y: 460, endPoint x: 437, endPoint y: 460, distance: 114.6
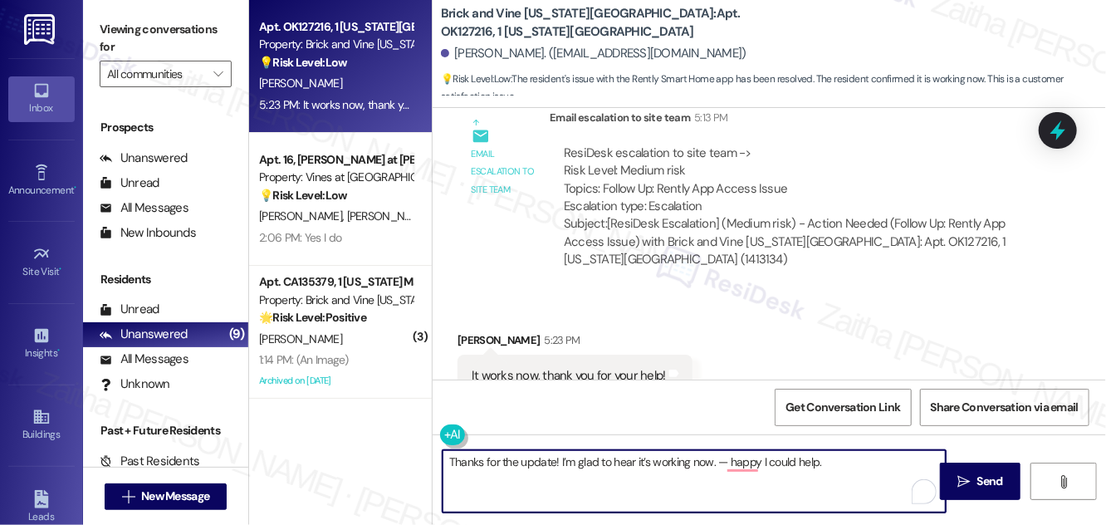
click at [437, 460] on div "Thanks for the update! I’m glad to hear it’s working now. — happy I could help." at bounding box center [686, 481] width 505 height 64
paste textarea "You’re very welcome"
click at [718, 460] on textarea "You’re very welcome! I’m glad to hear it’s working now. — happy I could help." at bounding box center [694, 481] width 503 height 62
click at [817, 460] on textarea "You’re very welcome! I’m glad to hear it’s working now. Happy I could help." at bounding box center [694, 481] width 503 height 62
type textarea "You’re very welcome! I’m glad to hear it’s working now. Happy I could help!"
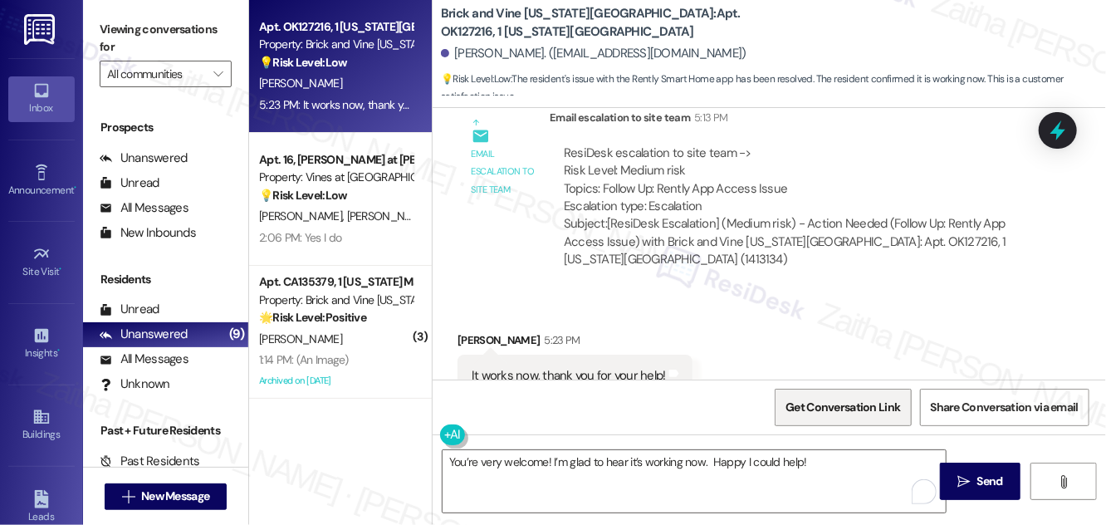
drag, startPoint x: 988, startPoint y: 478, endPoint x: 911, endPoint y: 396, distance: 111.6
click at [988, 478] on span "Send" at bounding box center [991, 481] width 26 height 17
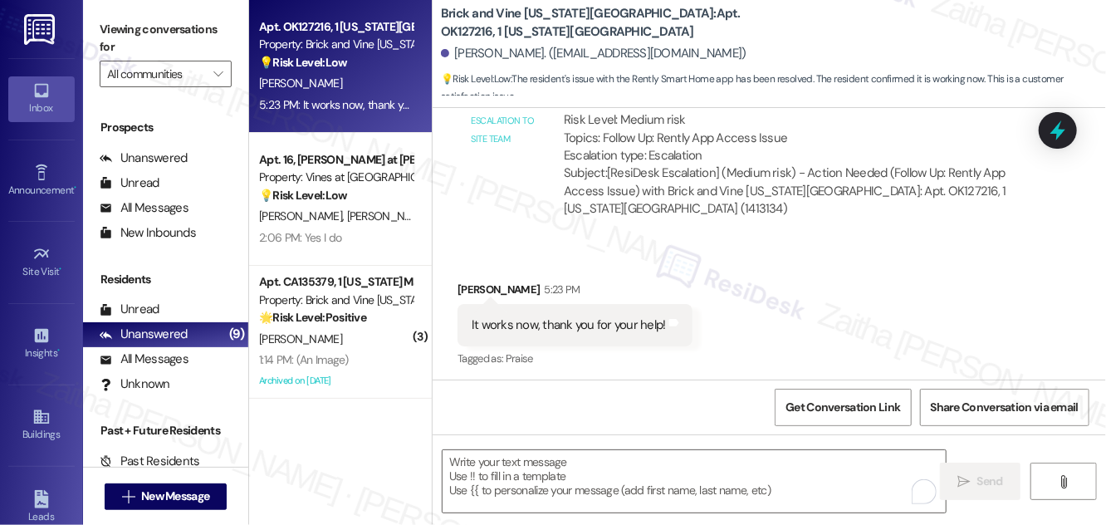
scroll to position [4071, 0]
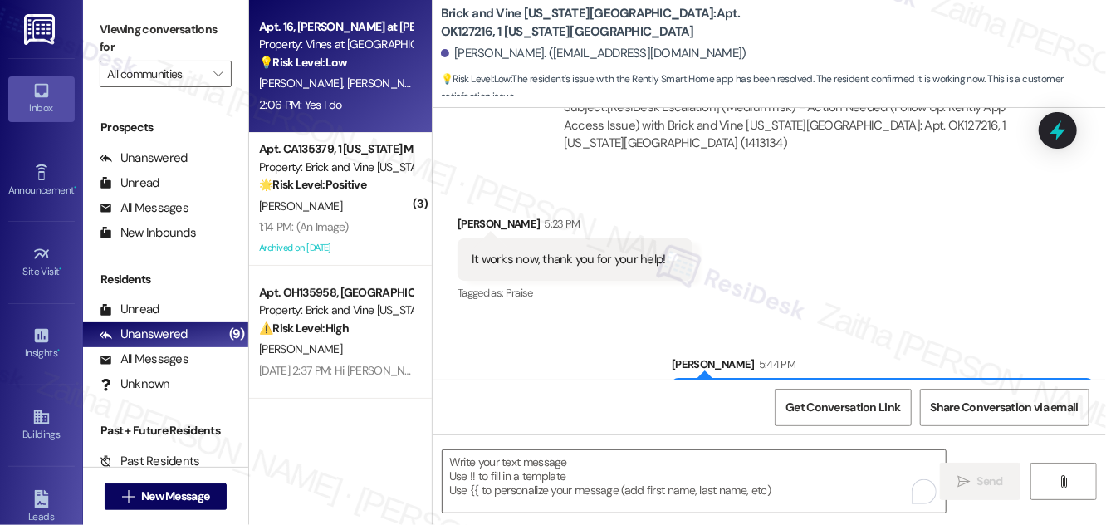
click at [401, 96] on div "2:06 PM: Yes I do 2:06 PM: Yes I do" at bounding box center [335, 105] width 157 height 21
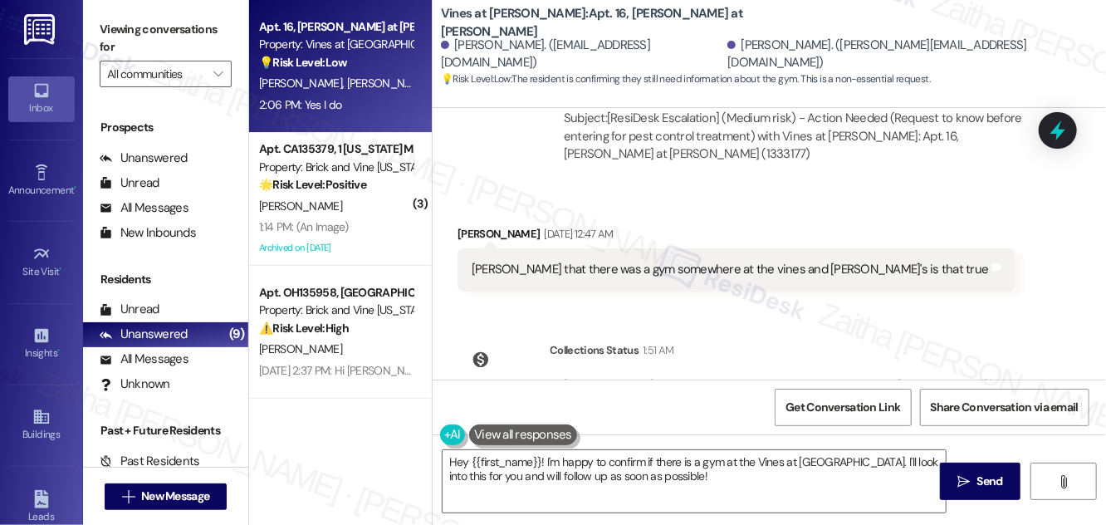
scroll to position [22793, 0]
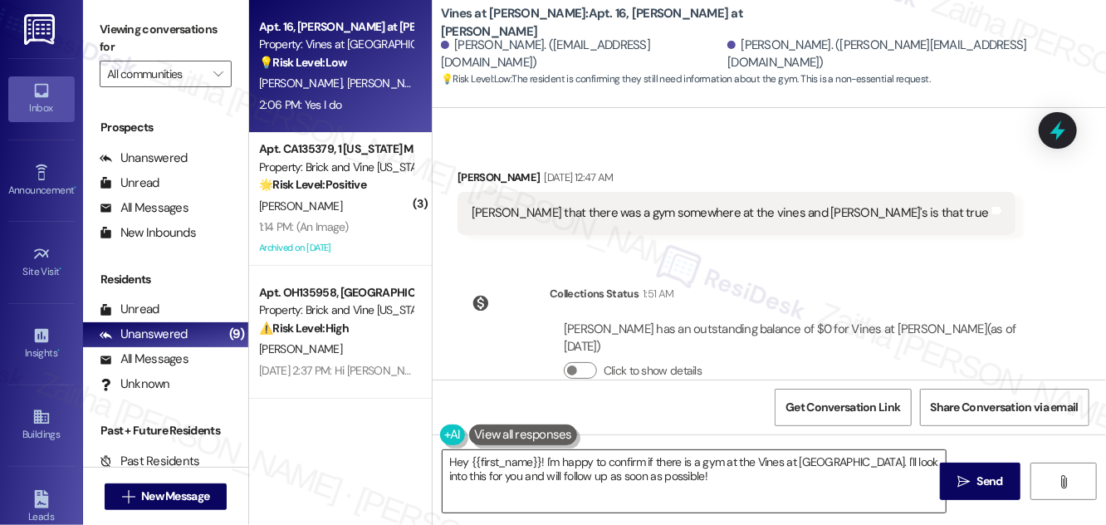
click at [454, 462] on textarea "Hey {{first_name}}! I'm happy to confirm if there is a gym at the Vines at Adam…" at bounding box center [694, 481] width 503 height 62
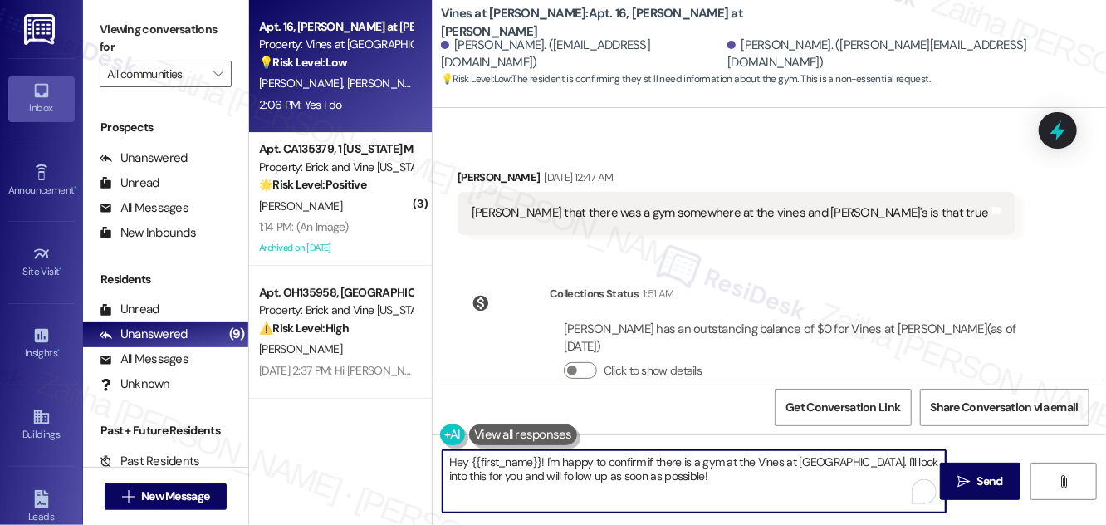
click at [454, 462] on textarea "Hey {{first_name}}! I'm happy to confirm if there is a gym at the Vines at Adam…" at bounding box center [694, 481] width 503 height 62
drag, startPoint x: 543, startPoint y: 462, endPoint x: 447, endPoint y: 458, distance: 96.4
click at [447, 458] on textarea "Hey {{first_name}}! I'm happy to confirm if there is a gym at the Vines at Adam…" at bounding box center [694, 481] width 503 height 62
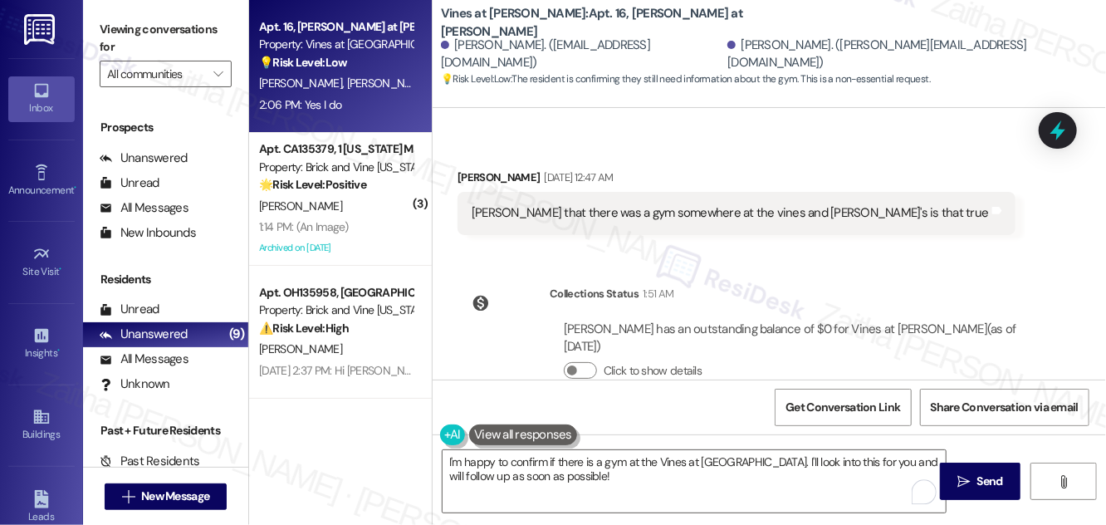
drag, startPoint x: 464, startPoint y: 314, endPoint x: 552, endPoint y: 325, distance: 87.9
copy div "Yes I do Tags and notes"
click at [447, 461] on textarea "I'm happy to confirm if there is a gym at the Vines at Adams. I'll look into th…" at bounding box center [694, 481] width 503 height 62
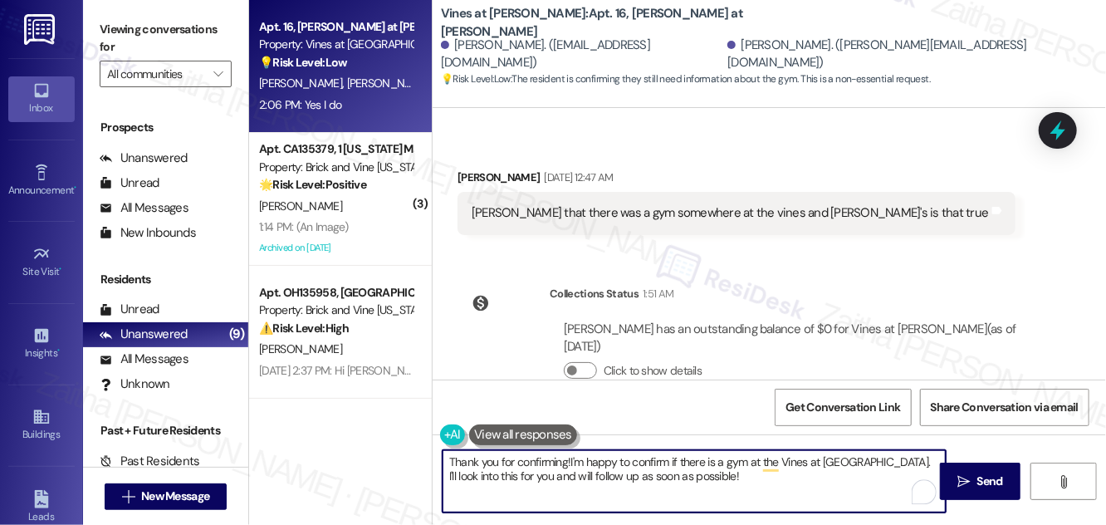
type textarea "Thank you for confirming! I'm happy to confirm if there is a gym at the Vines a…"
drag, startPoint x: 449, startPoint y: 458, endPoint x: 708, endPoint y: 493, distance: 261.5
click at [708, 493] on textarea "Thank you for confirming! I'm happy to confirm if there is a gym at the Vines a…" at bounding box center [694, 481] width 503 height 62
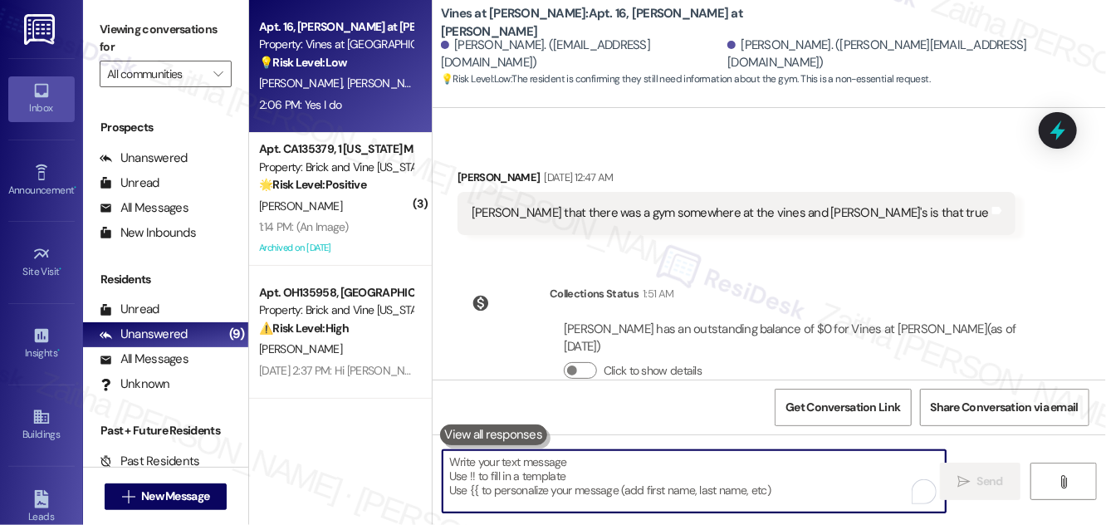
paste textarea "Thank you for confirming! I’ll check whether there is a gym at The Vines at Ada…"
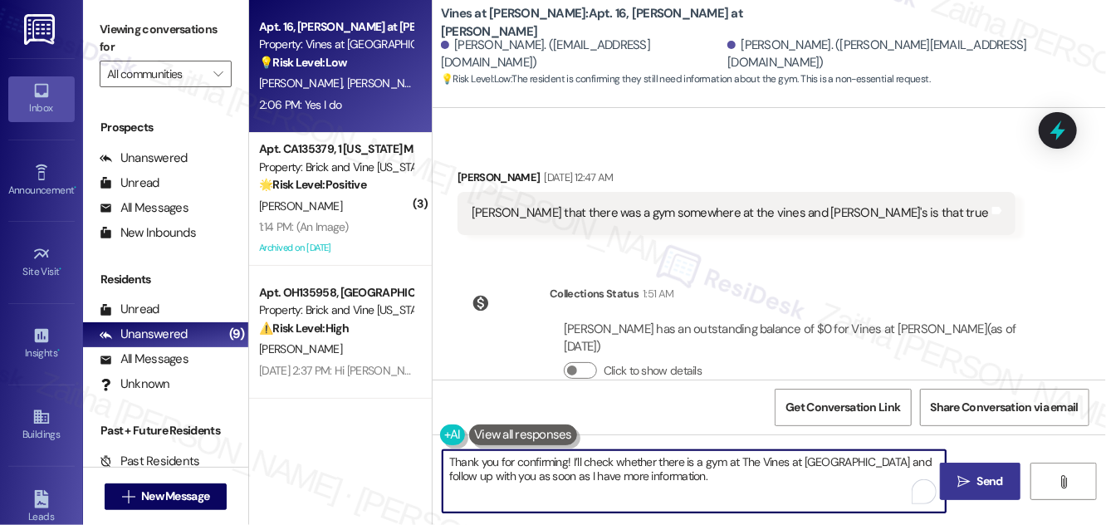
type textarea "Thank you for confirming! I’ll check whether there is a gym at The Vines at Ada…"
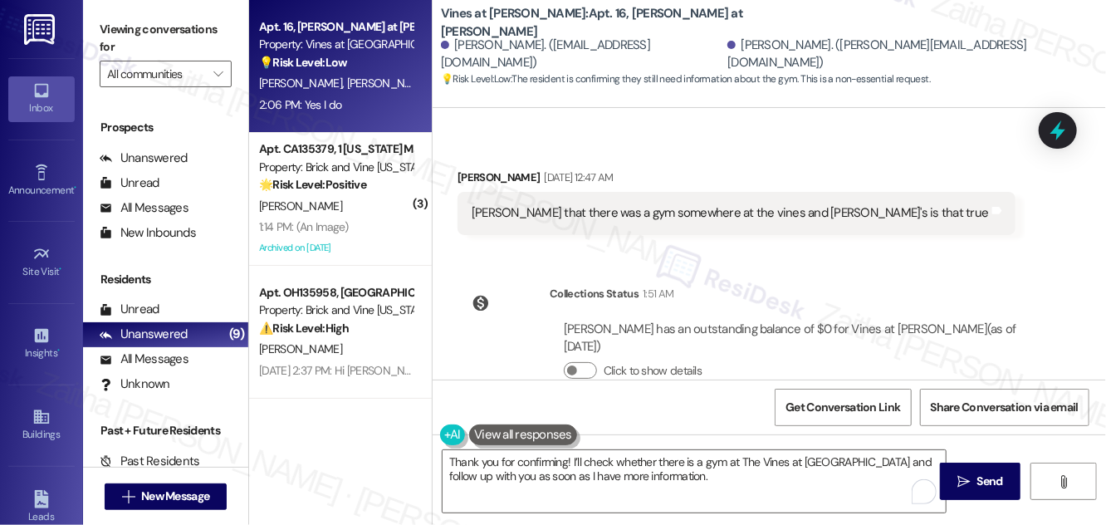
drag, startPoint x: 970, startPoint y: 473, endPoint x: 864, endPoint y: 337, distance: 172.8
click at [970, 473] on span " Send" at bounding box center [980, 481] width 52 height 17
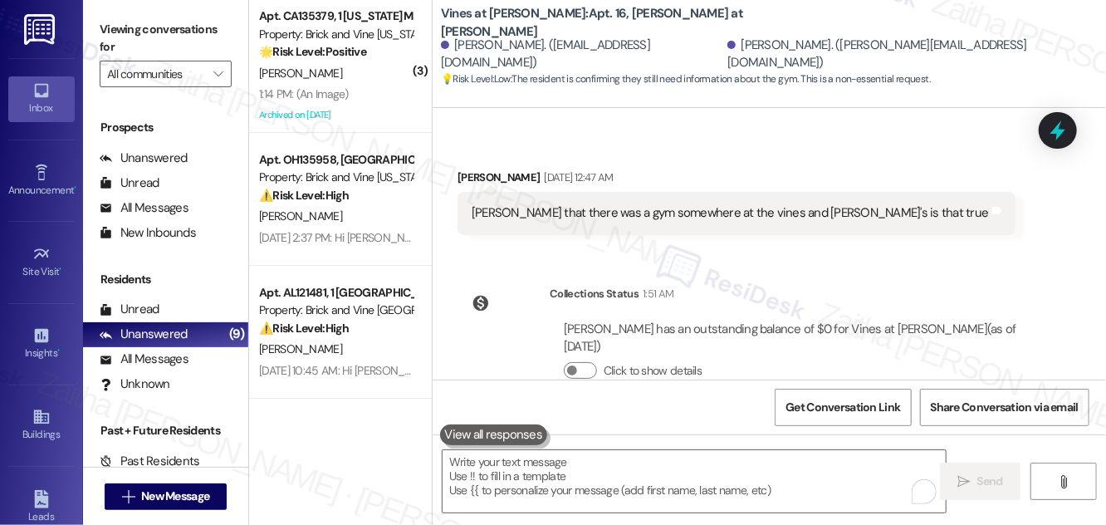
scroll to position [22792, 0]
click at [1052, 131] on icon at bounding box center [1058, 131] width 20 height 26
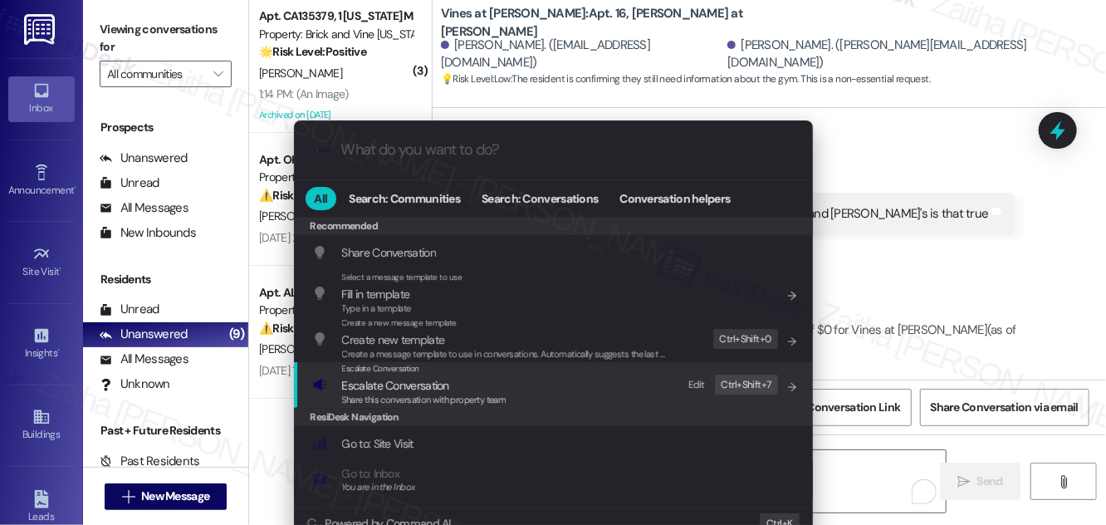
click at [387, 390] on span "Escalate Conversation" at bounding box center [395, 385] width 107 height 15
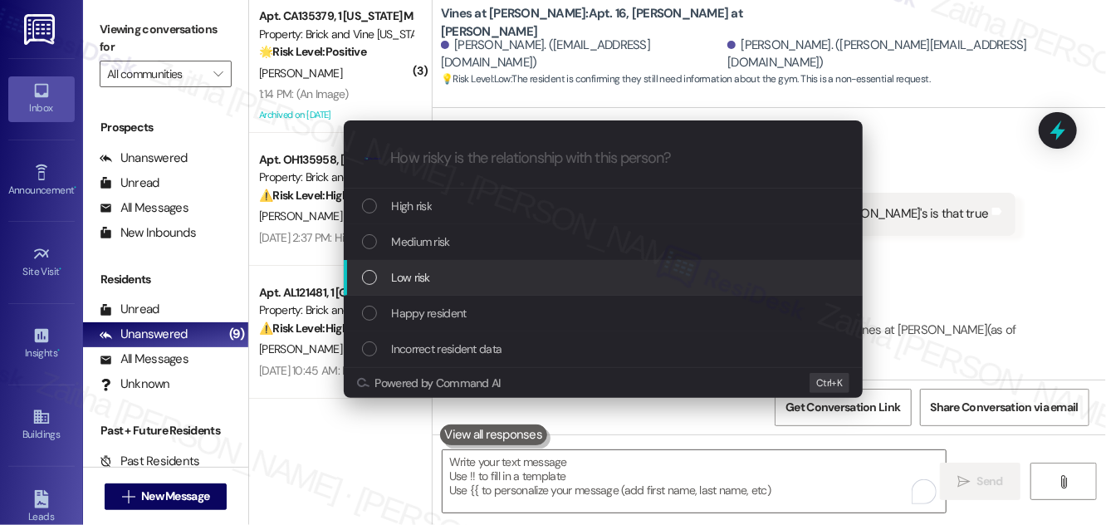
click at [443, 272] on div "Low risk" at bounding box center [605, 277] width 486 height 18
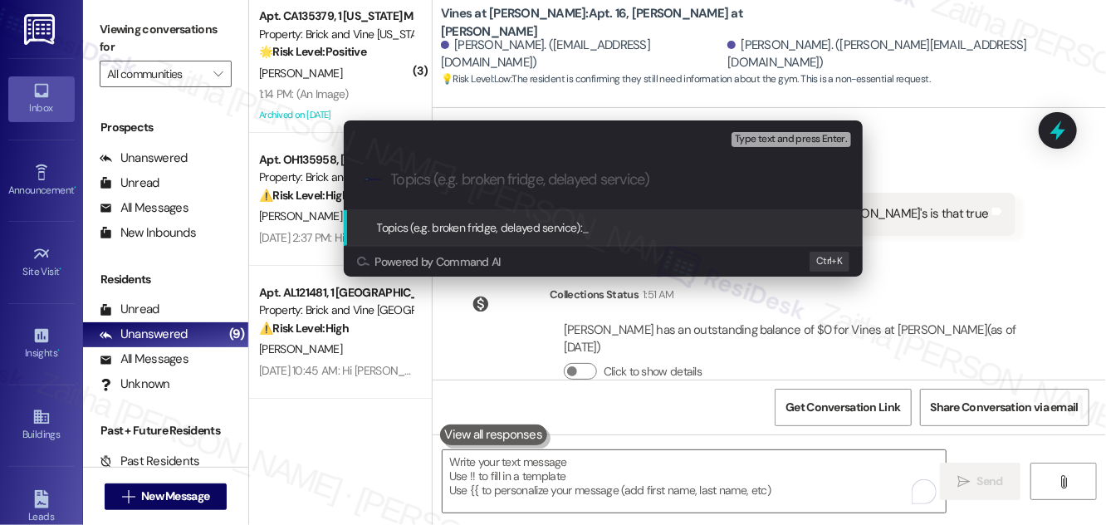
paste input "Resident Inquiry: Gym Availability at The Vines at Adams"
type input "Resident Inquiry: Gym Availability at The Vines at Adams"
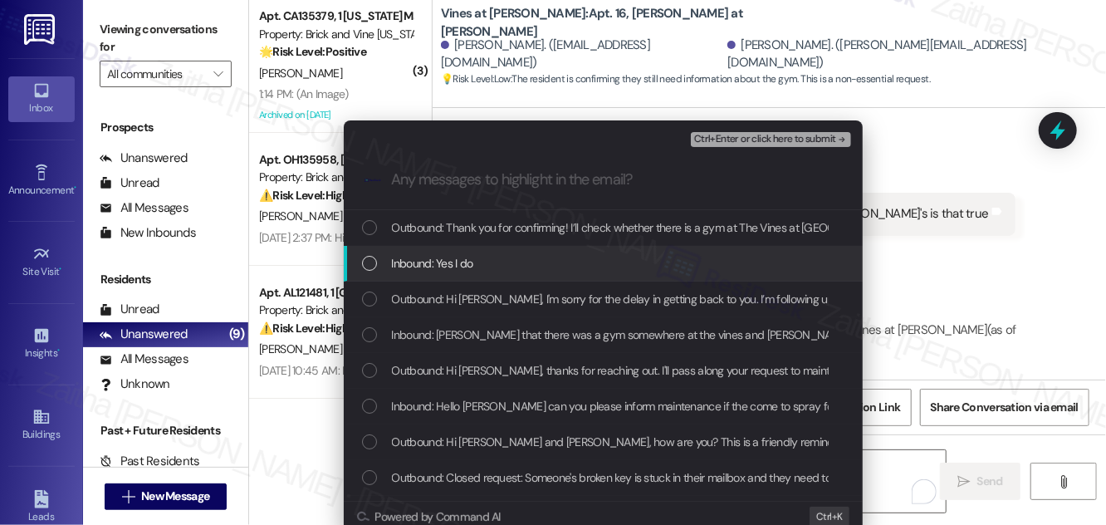
click at [489, 258] on div "Inbound: Yes I do" at bounding box center [605, 263] width 486 height 18
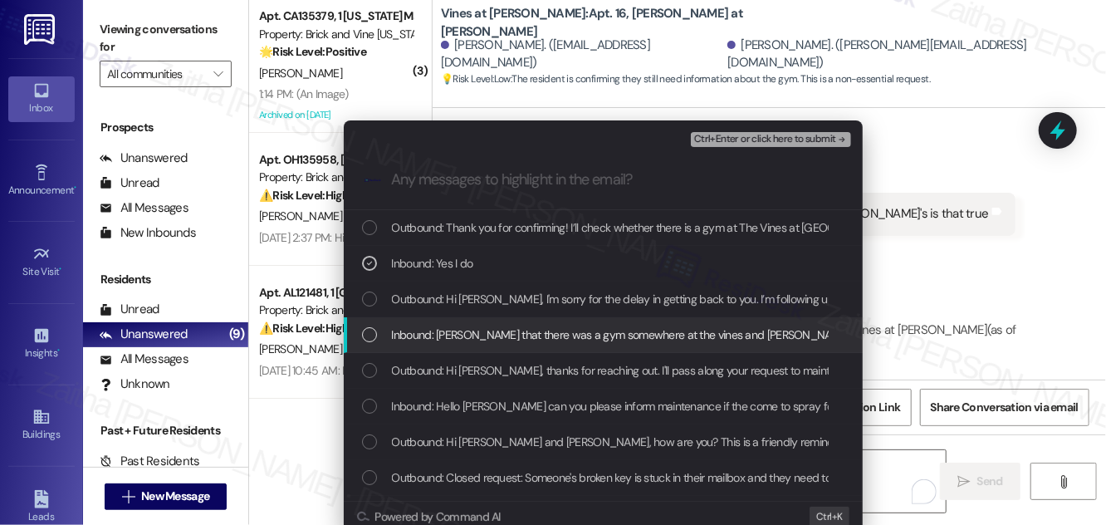
click at [467, 343] on span "Inbound: Sarah I heard that there was a gym somewhere at the vines and Adam's i…" at bounding box center [651, 335] width 519 height 18
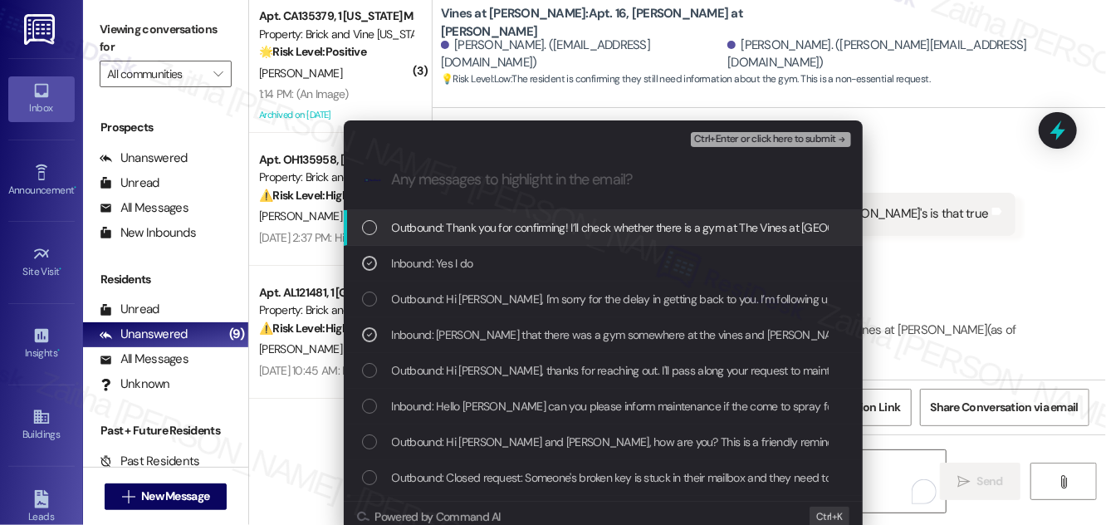
click at [745, 135] on span "Ctrl+Enter or click here to submit" at bounding box center [765, 140] width 142 height 12
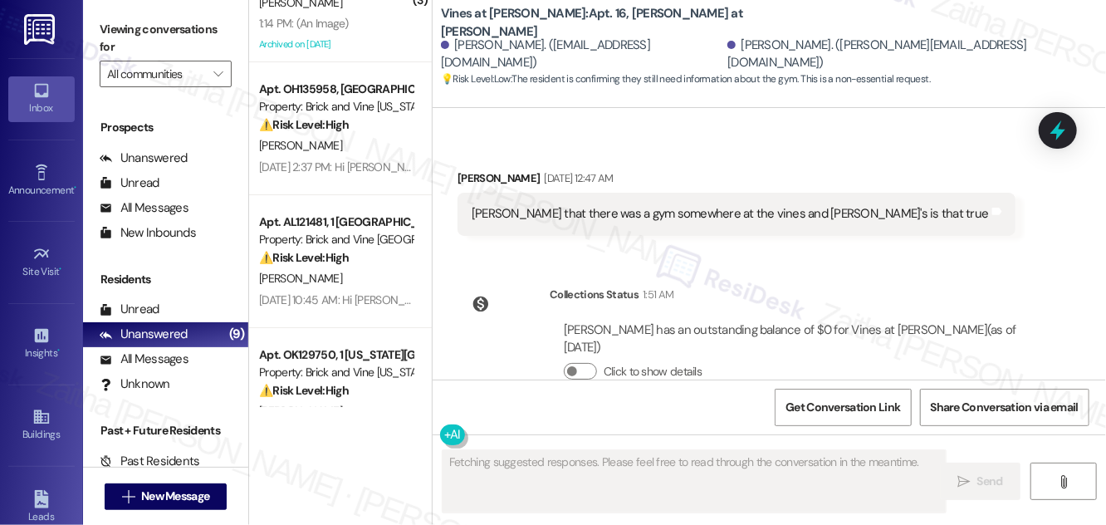
scroll to position [0, 0]
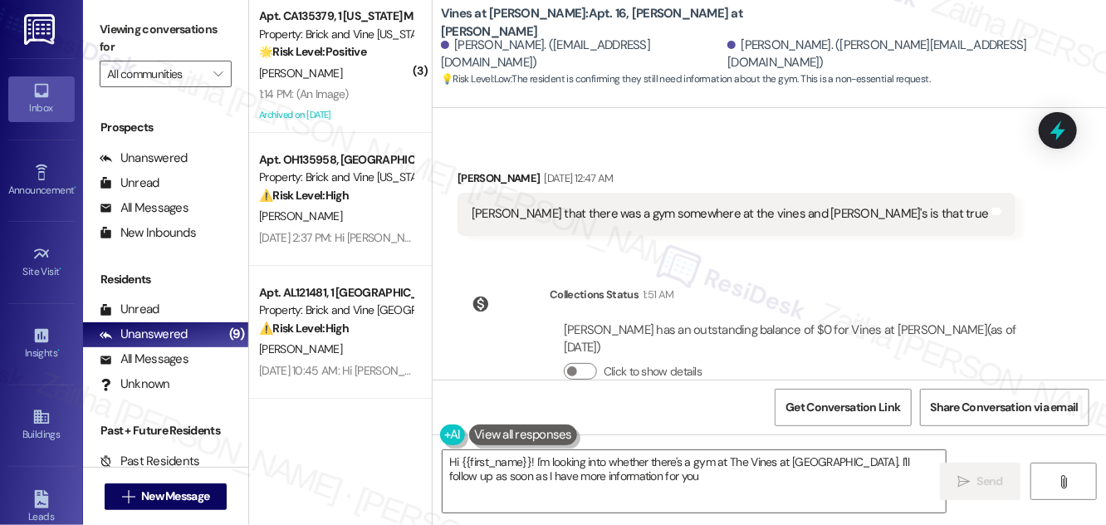
type textarea "Hi {{first_name}}! I'm looking into whether there's a gym at The Vines at Adams…"
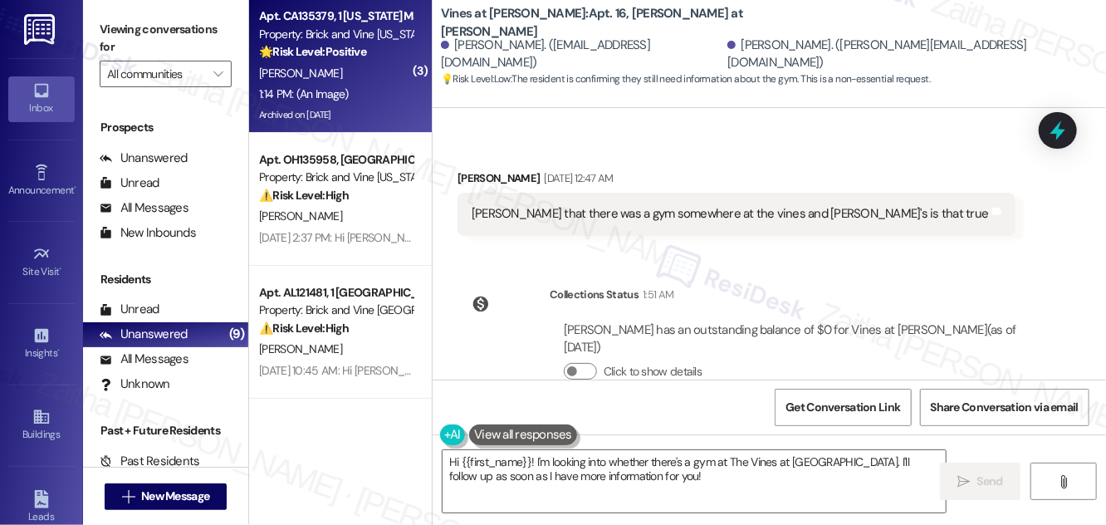
click at [380, 75] on div "[PERSON_NAME]" at bounding box center [335, 73] width 157 height 21
type textarea "Fetching suggested responses. Please feel free to read through the conversation…"
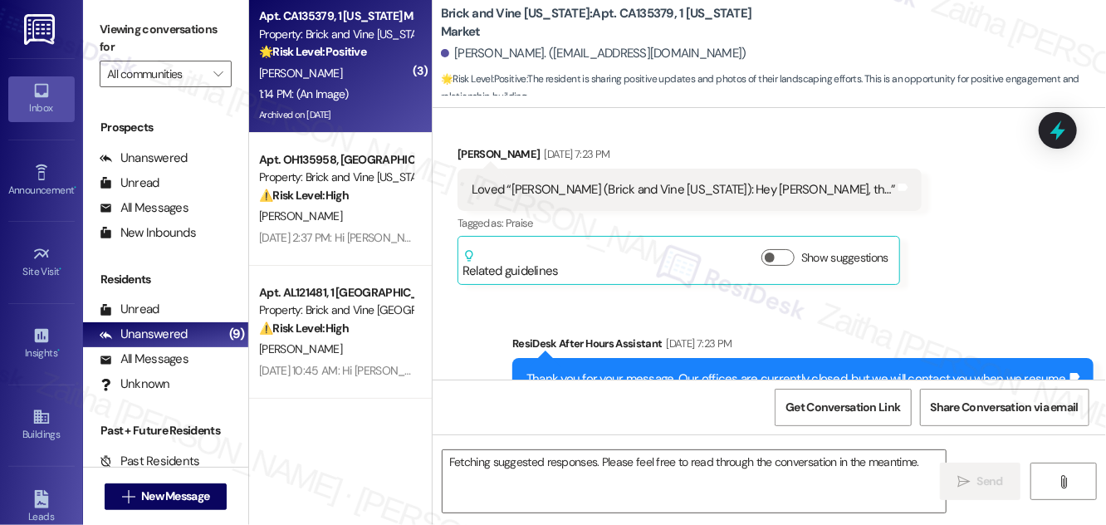
scroll to position [5408, 0]
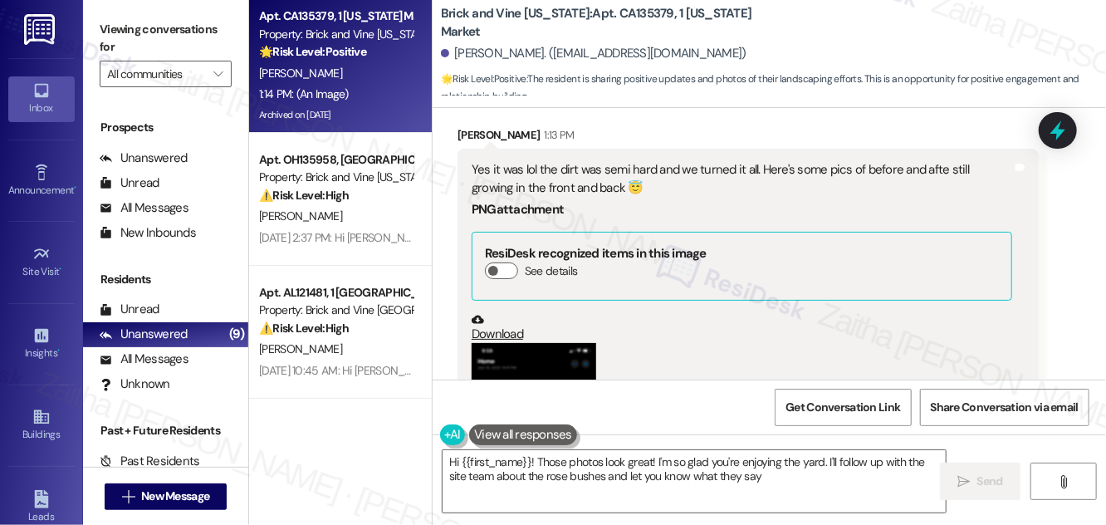
type textarea "Hi {{first_name}}! Those photos look great! I'm so glad you're enjoying the yar…"
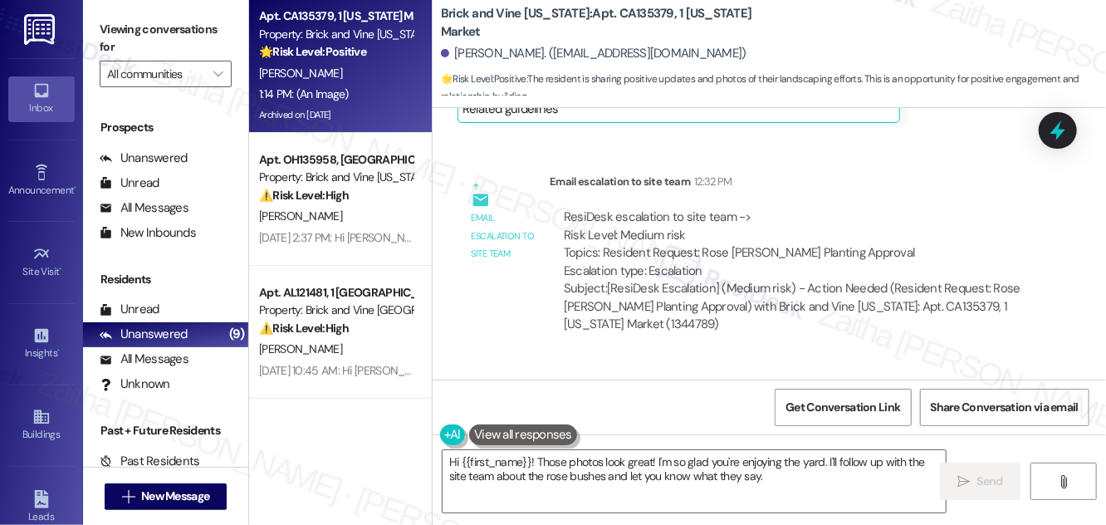
scroll to position [4629, 0]
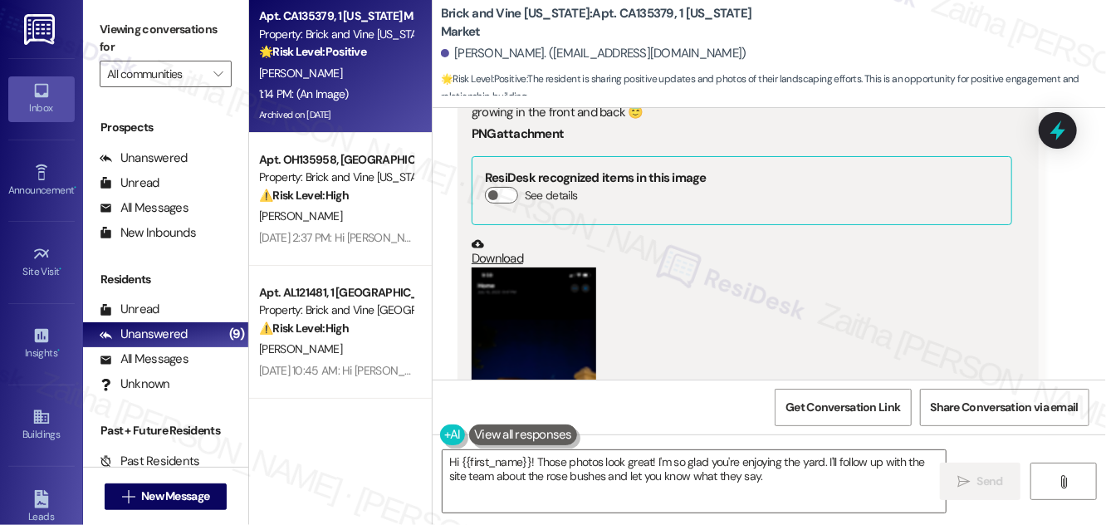
scroll to position [5309, 0]
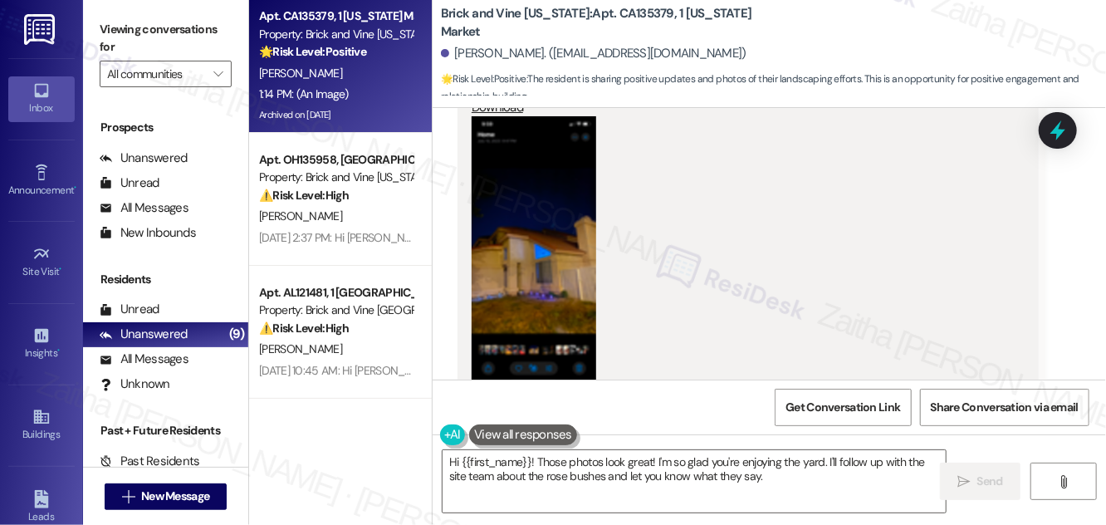
click at [564, 213] on button "Zoom image" at bounding box center [534, 250] width 125 height 269
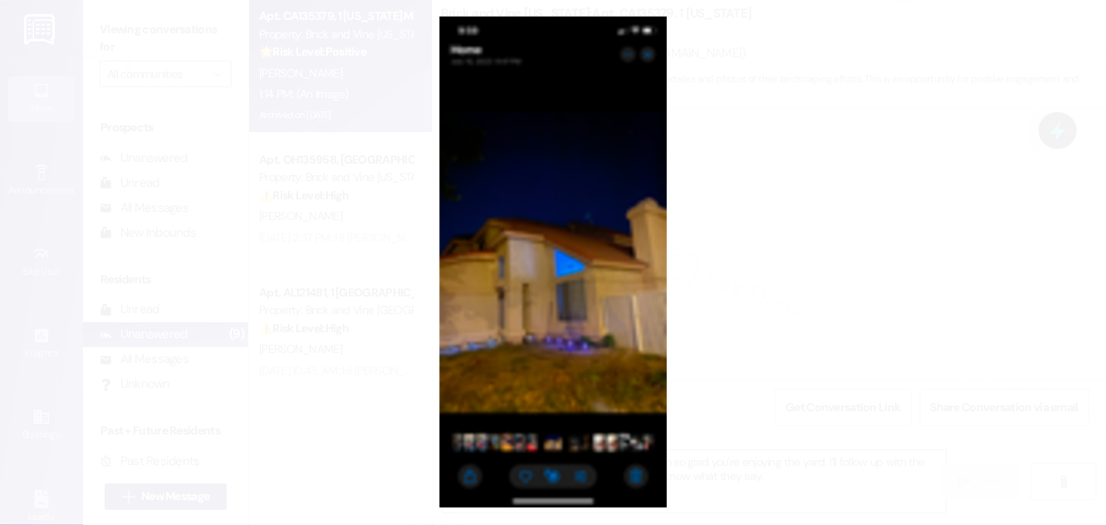
click at [839, 273] on button "Unzoom image" at bounding box center [553, 262] width 1106 height 525
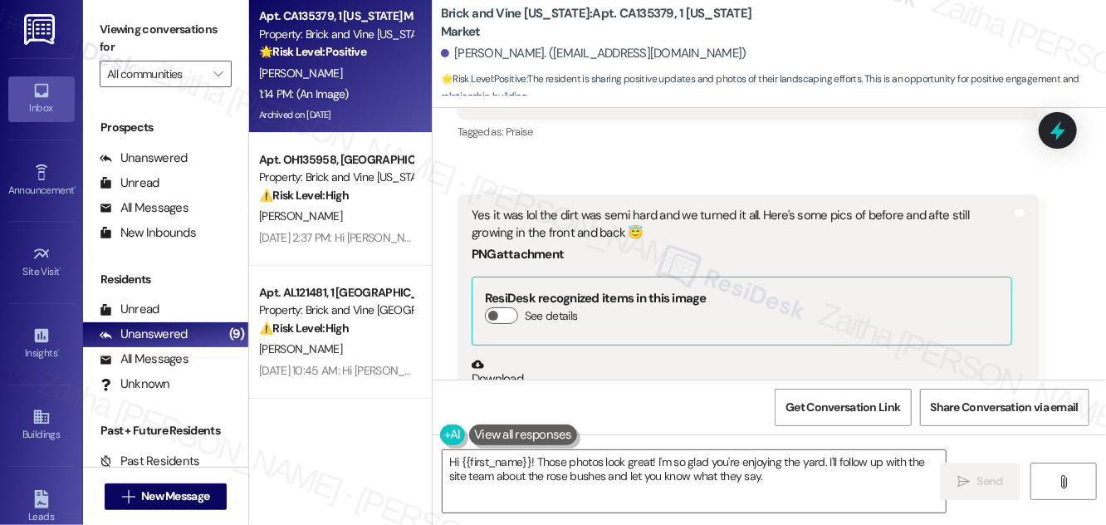
scroll to position [5837, 0]
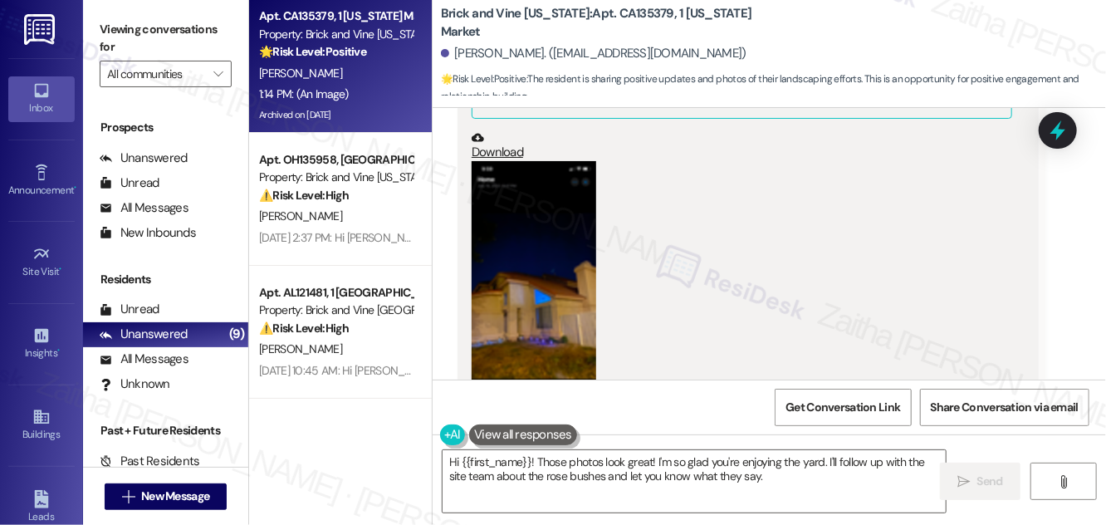
click at [505, 315] on button "Zoom image" at bounding box center [534, 295] width 125 height 269
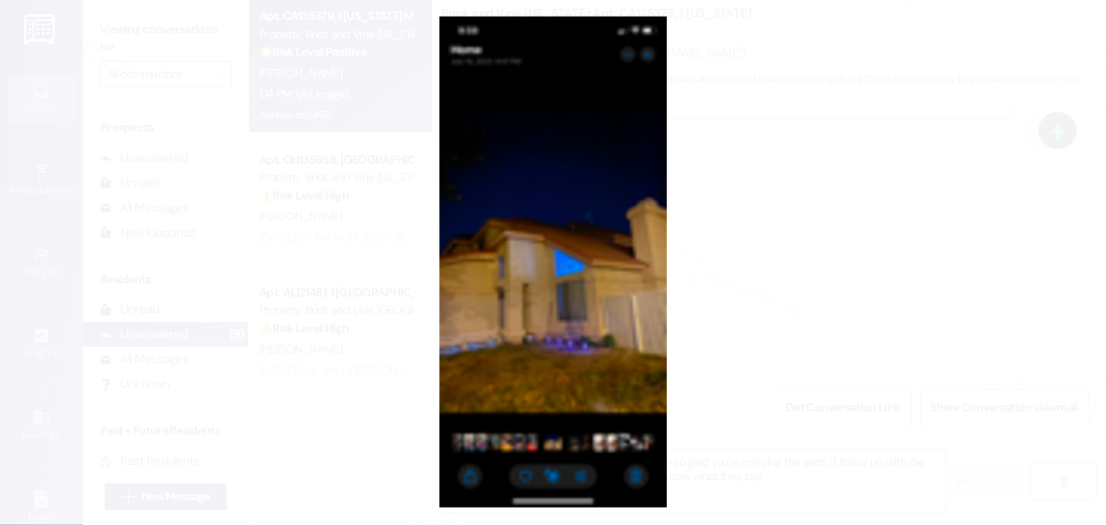
click at [505, 315] on button "Unzoom image" at bounding box center [553, 262] width 1106 height 525
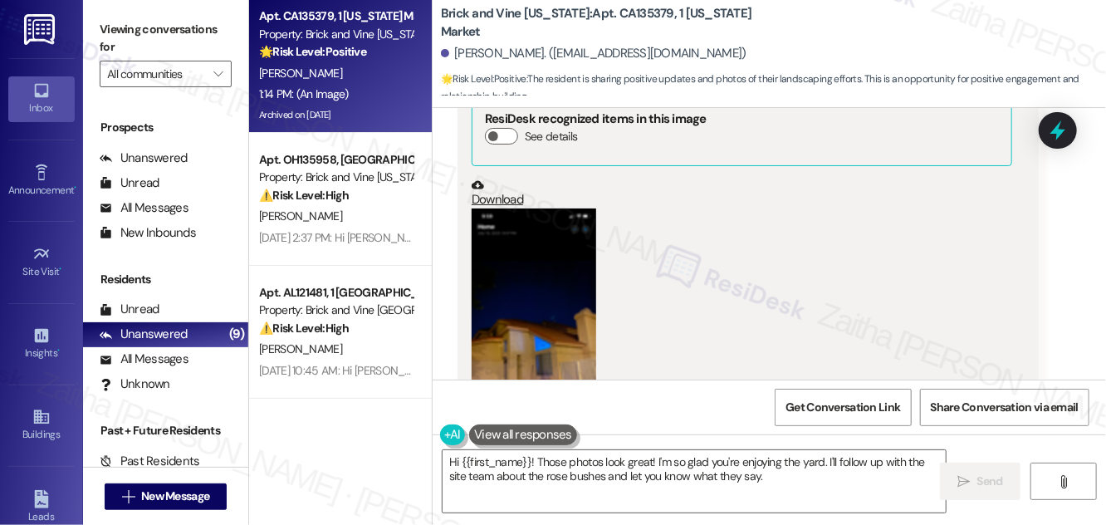
scroll to position [5243, 0]
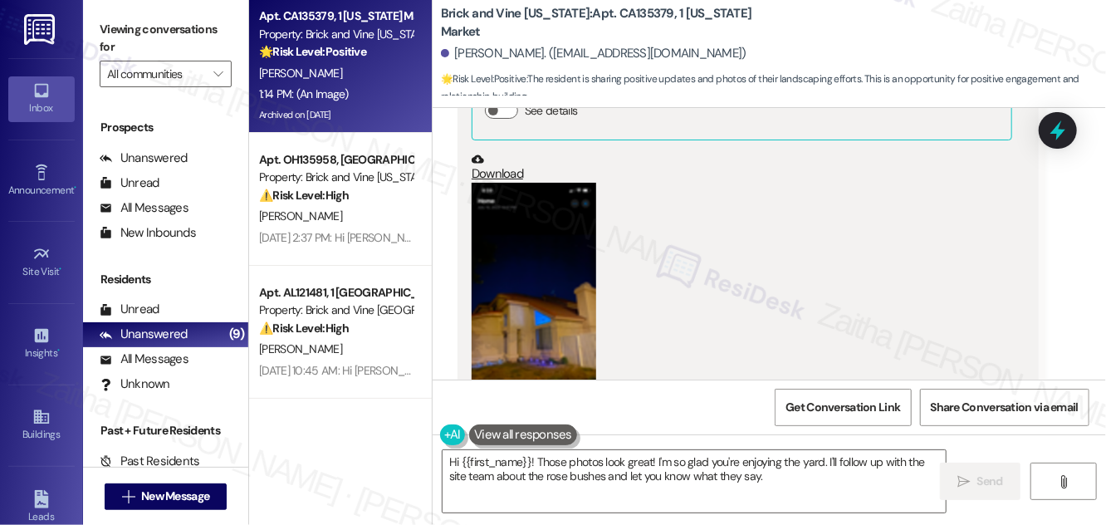
click at [527, 242] on button "Zoom image" at bounding box center [534, 317] width 125 height 269
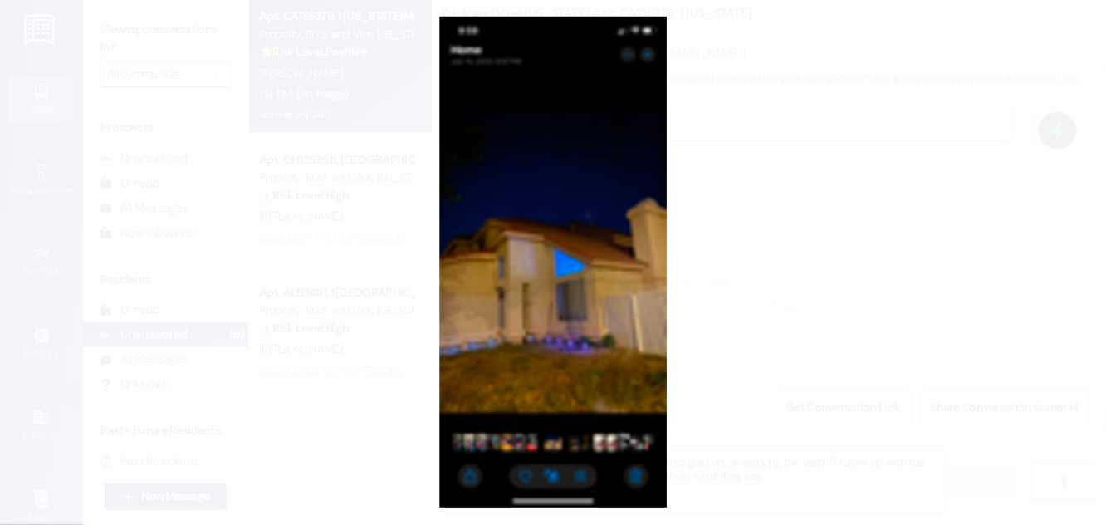
click at [779, 238] on button "Unzoom image" at bounding box center [553, 262] width 1106 height 525
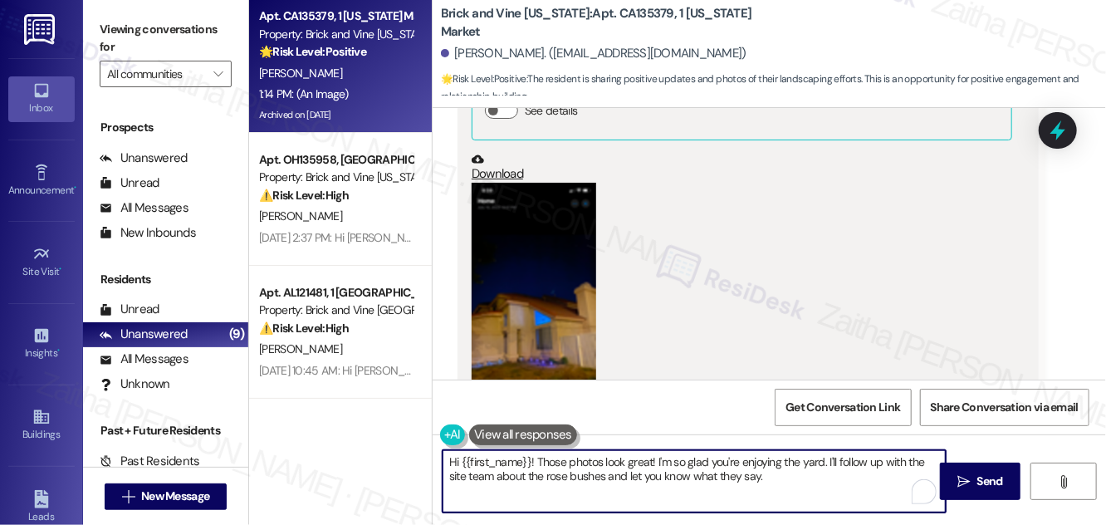
click at [454, 459] on textarea "Hi {{first_name}}! Those photos look great! I'm so glad you're enjoying the yar…" at bounding box center [694, 481] width 503 height 62
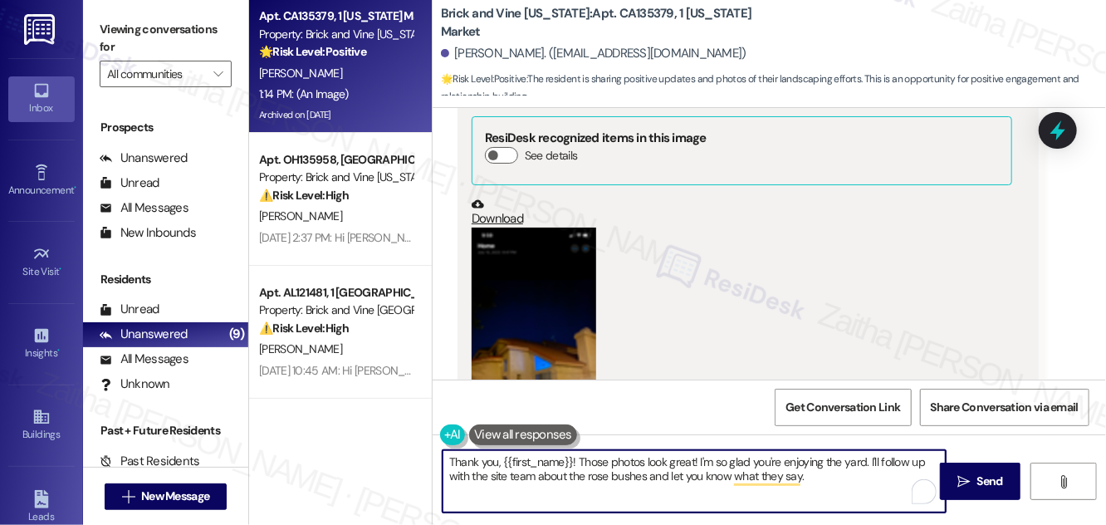
scroll to position [5922, 0]
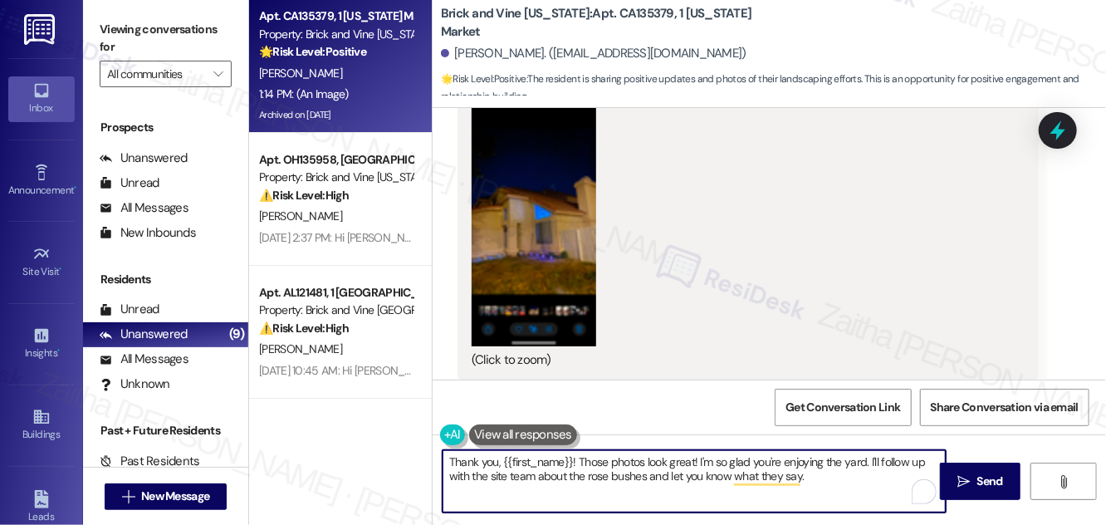
click at [498, 474] on textarea "Thank you, {{first_name}}! Those photos look great! I'm so glad you're enjoying…" at bounding box center [694, 481] width 503 height 62
type textarea "Thank you, {{first_name}}! Those photos look great! I'm so glad you're enjoying…"
click at [990, 485] on span "Send" at bounding box center [991, 481] width 26 height 17
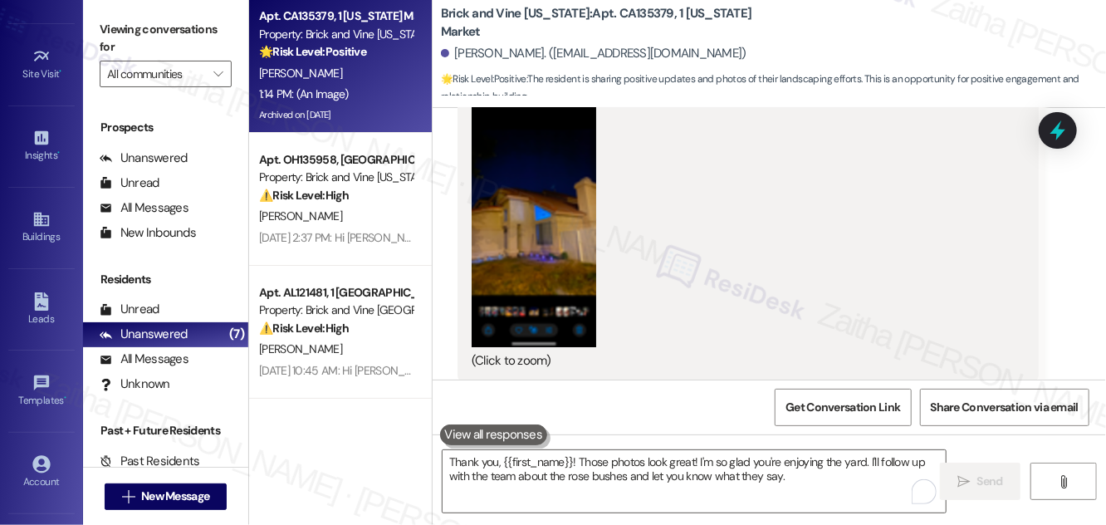
scroll to position [261, 0]
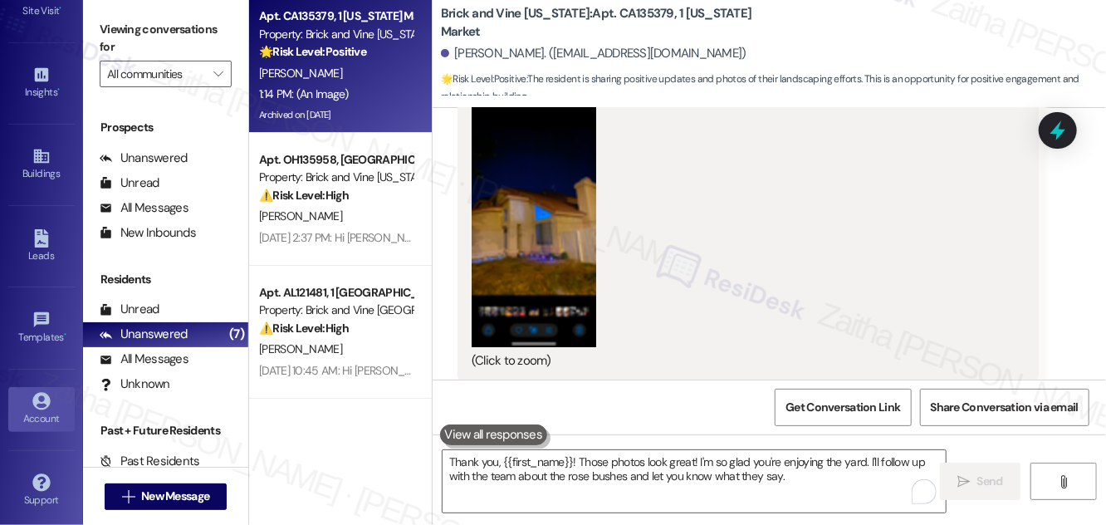
click at [41, 414] on div "Account" at bounding box center [41, 418] width 83 height 17
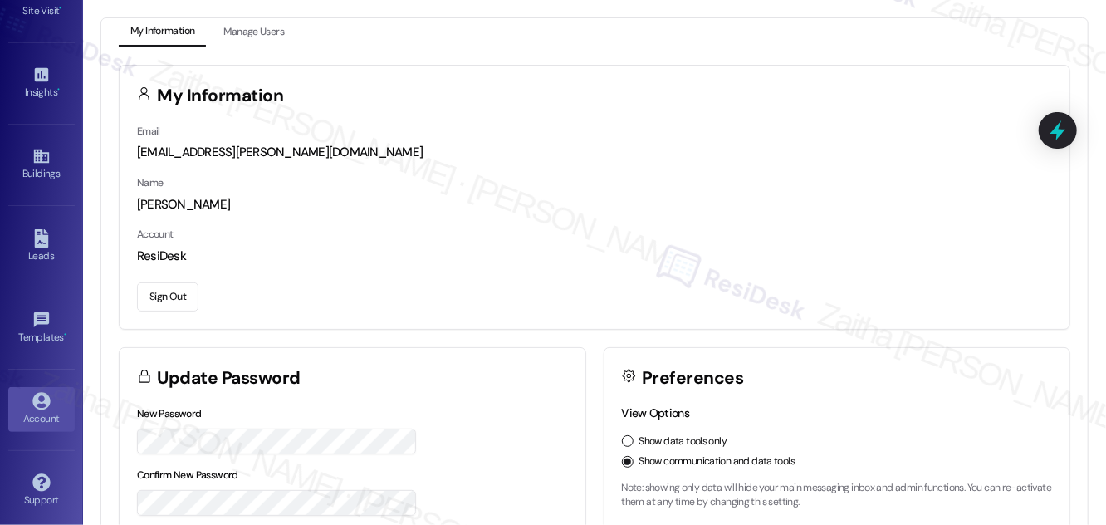
click at [164, 297] on button "Sign Out" at bounding box center [167, 296] width 61 height 29
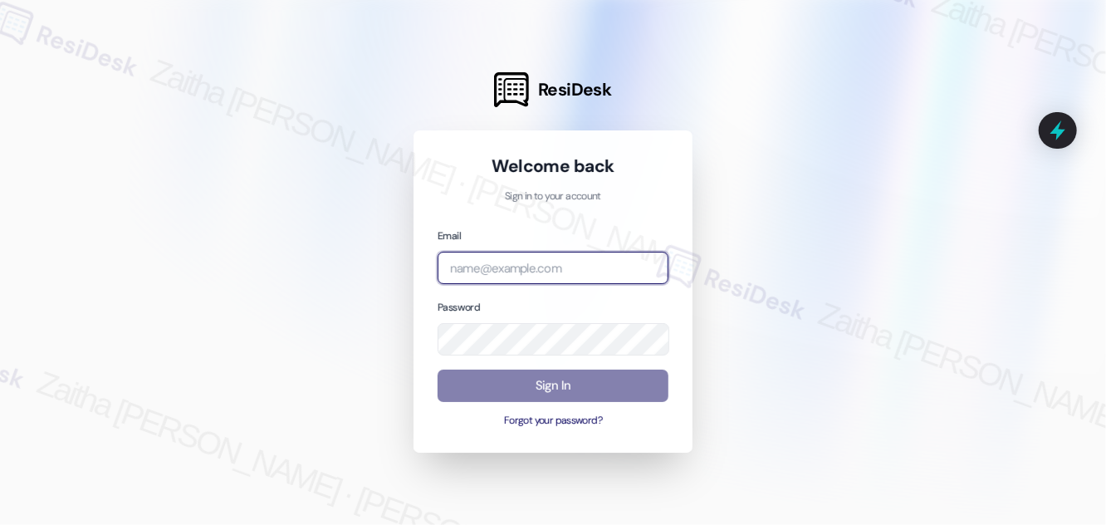
click at [490, 274] on input "email" at bounding box center [553, 268] width 231 height 32
type input "automated-surveys-jag-zaitha.mae.garcia@jag.com"
